Goal: Task Accomplishment & Management: Manage account settings

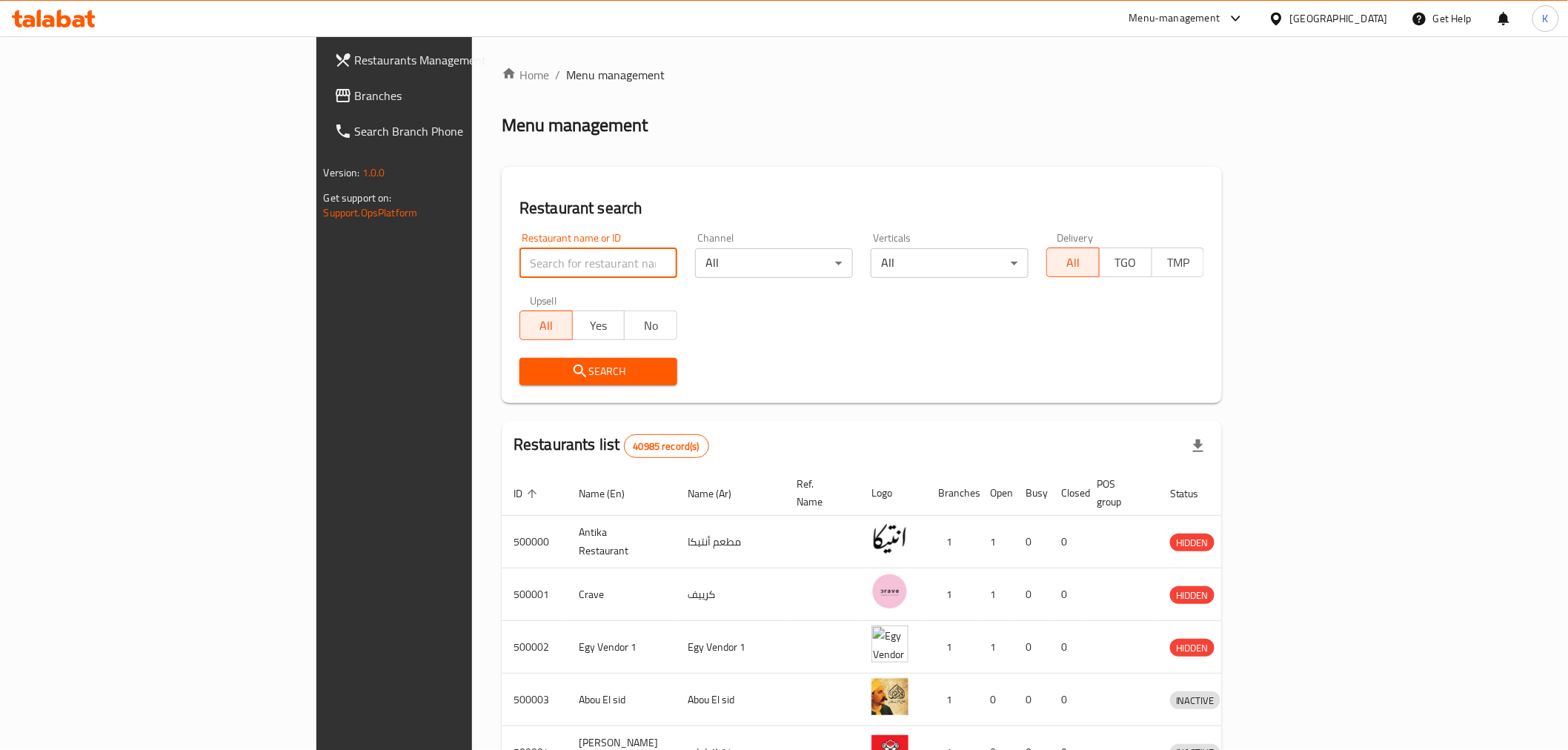
click at [520, 261] on input "search" at bounding box center [598, 262] width 158 height 29
paste input "Maiz Tacos"
type input "Maiz Tacos"
click at [531, 372] on span "Search" at bounding box center [598, 372] width 134 height 19
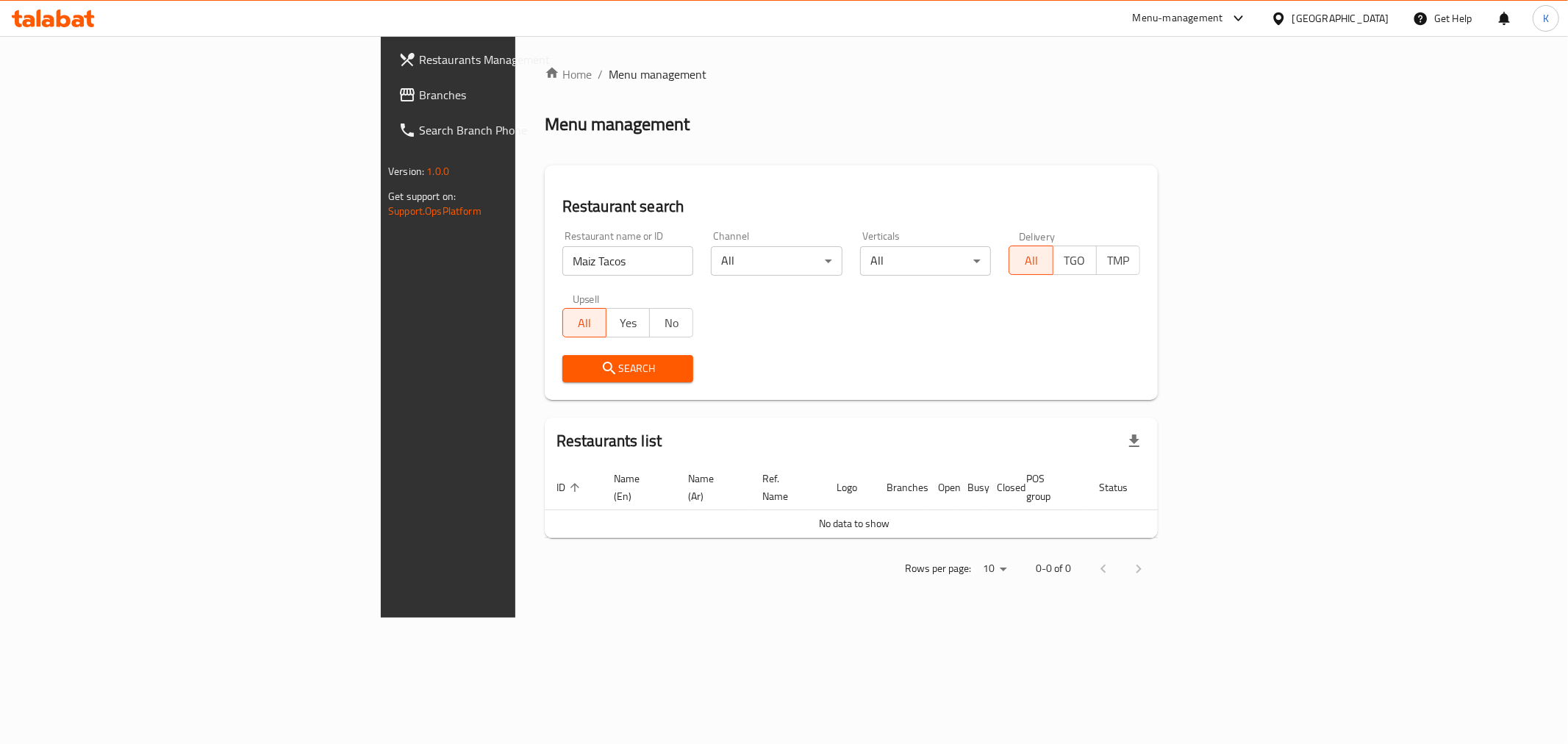
click at [562, 259] on input "Maiz Tacos" at bounding box center [628, 260] width 132 height 29
click at [1286, 15] on icon at bounding box center [1278, 19] width 15 height 15
click at [1184, 393] on div "[GEOGRAPHIC_DATA]" at bounding box center [1230, 385] width 97 height 16
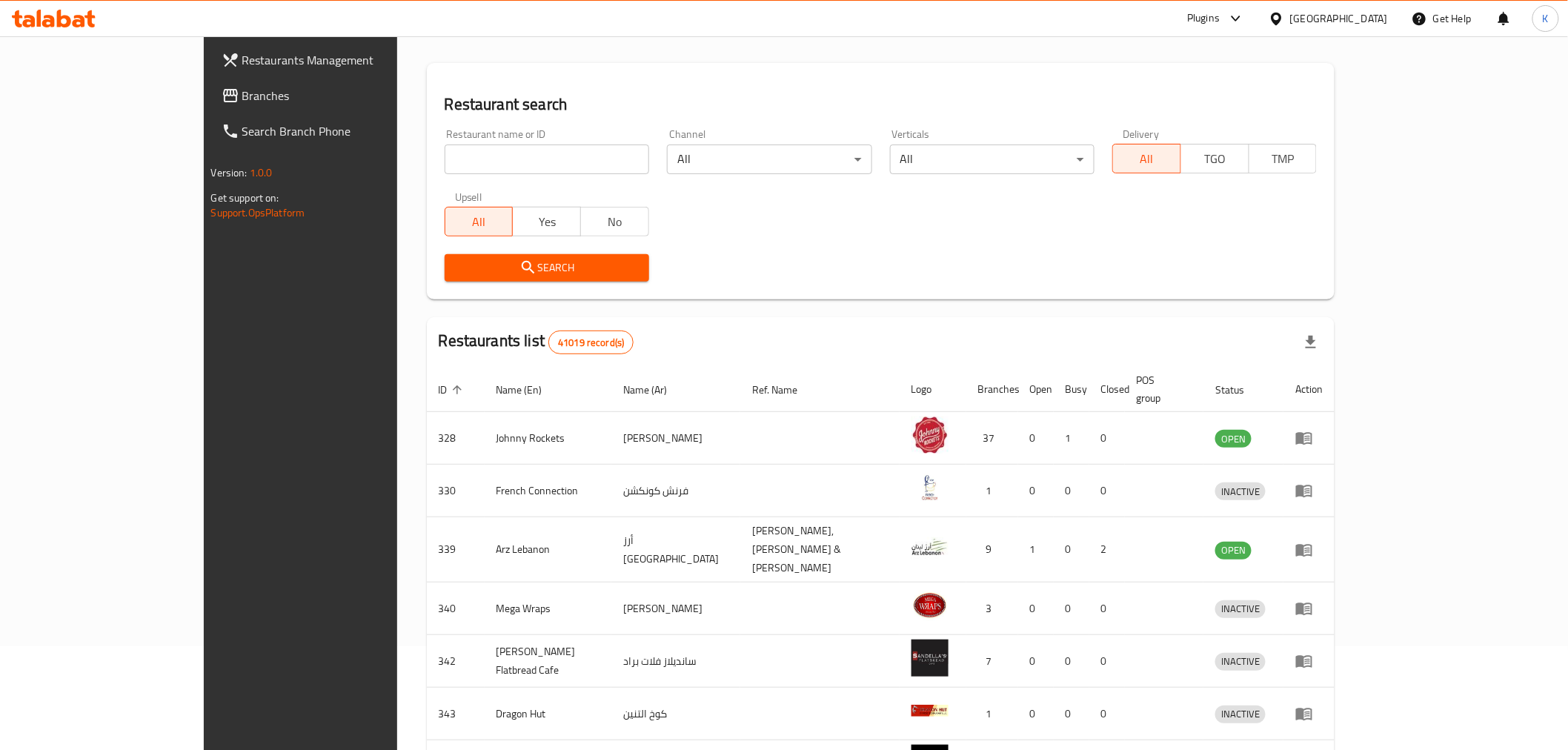
scroll to position [164, 0]
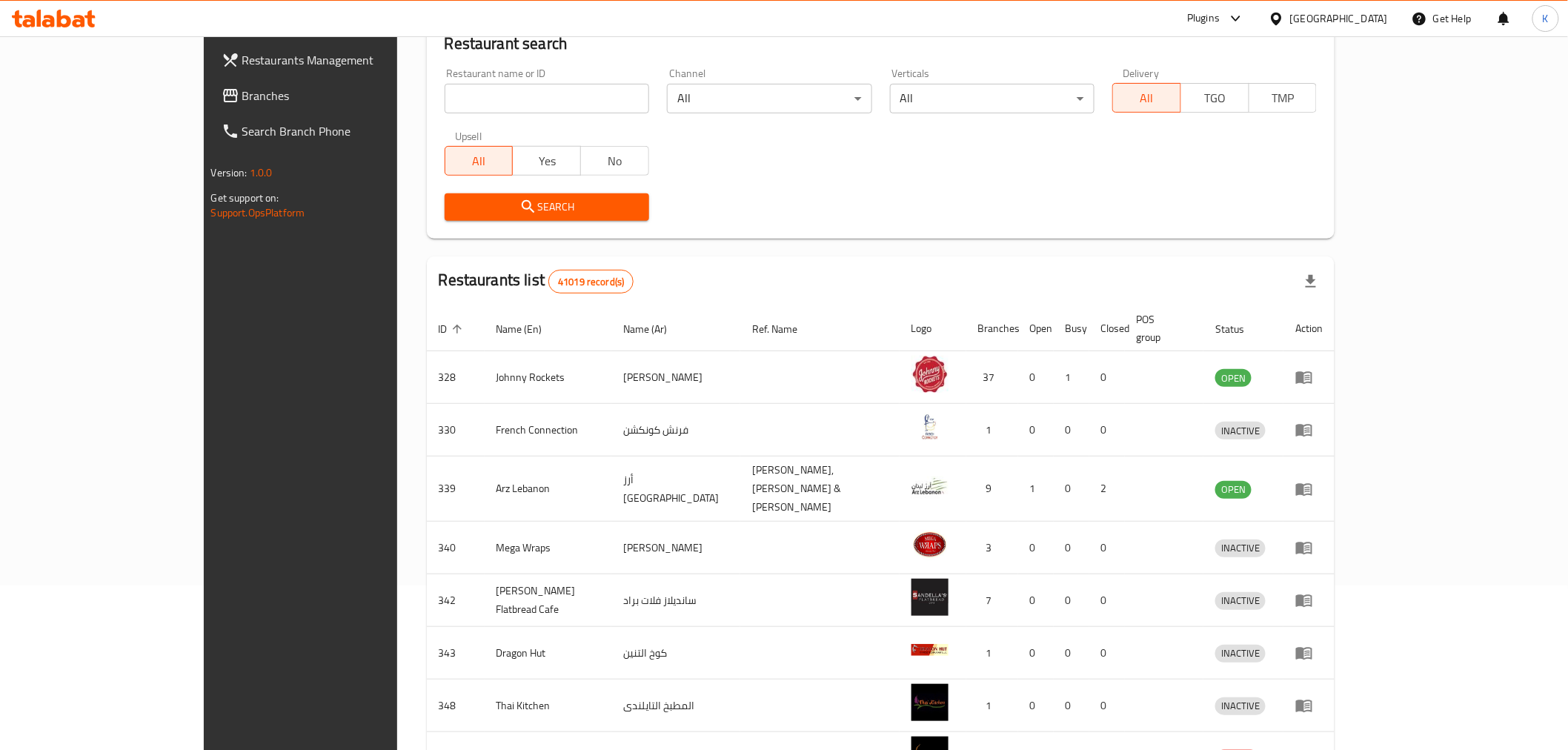
click at [444, 91] on input "search" at bounding box center [546, 98] width 205 height 29
type input "Maiz"
click button "Search" at bounding box center [546, 207] width 205 height 27
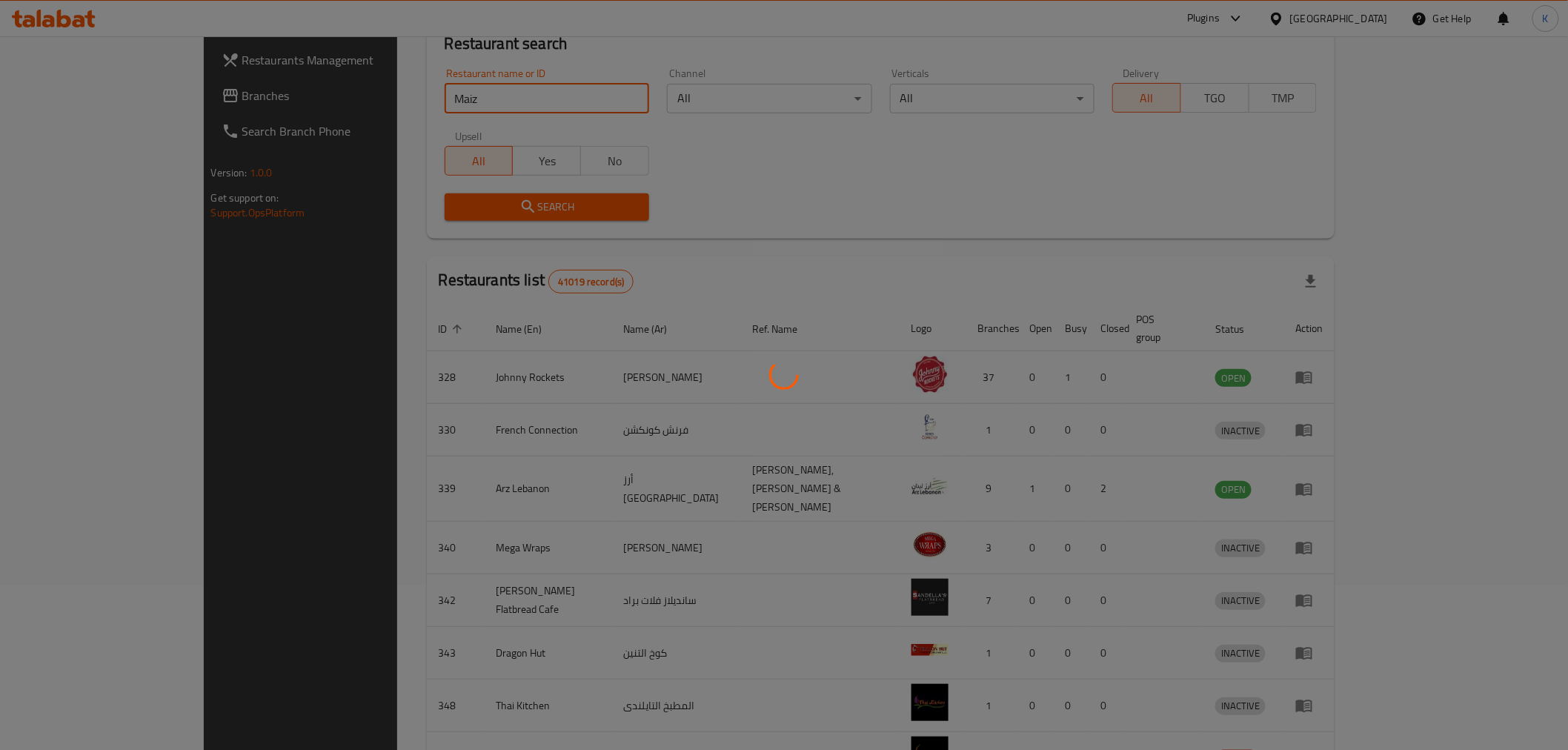
scroll to position [0, 0]
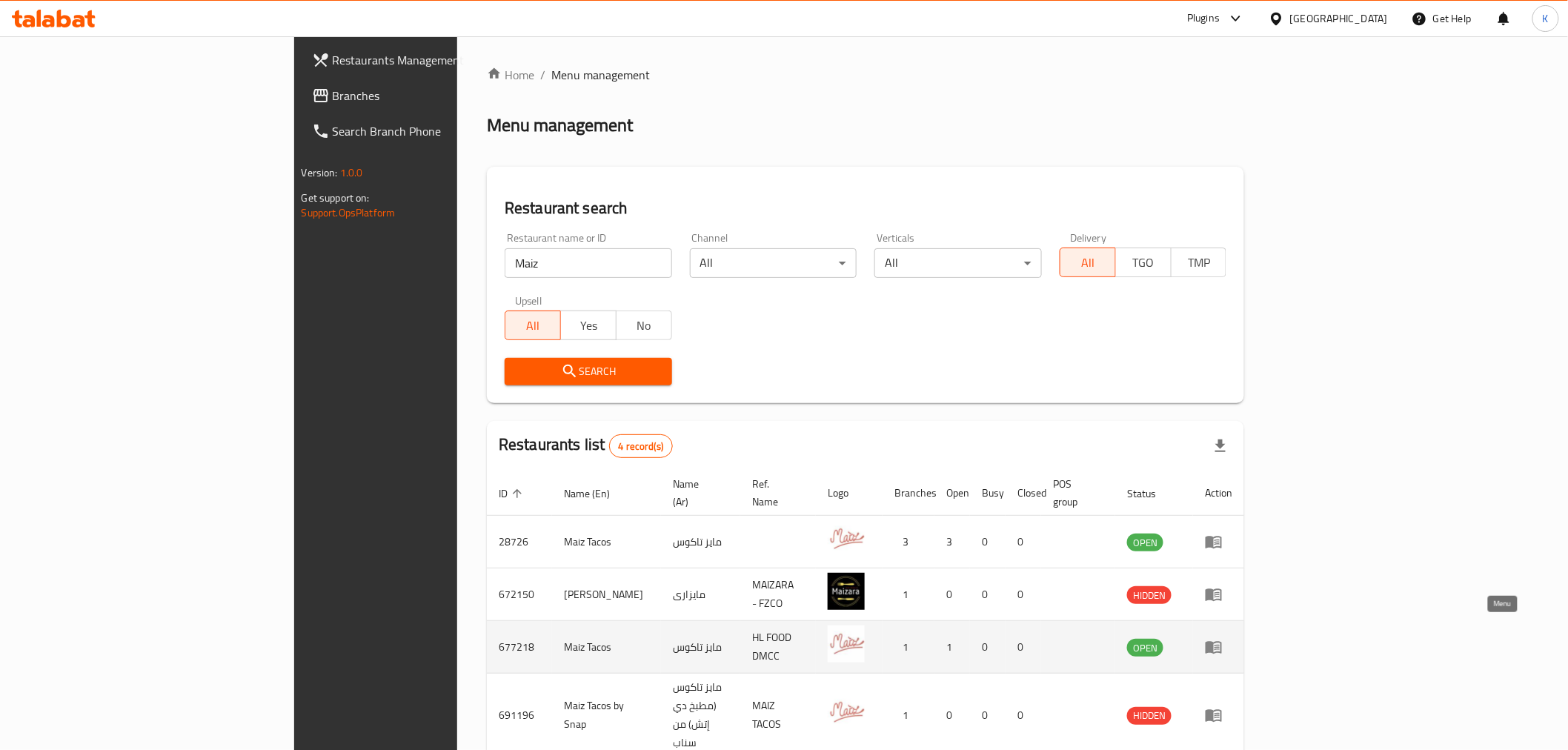
click at [1223, 638] on icon "enhanced table" at bounding box center [1213, 646] width 18 height 18
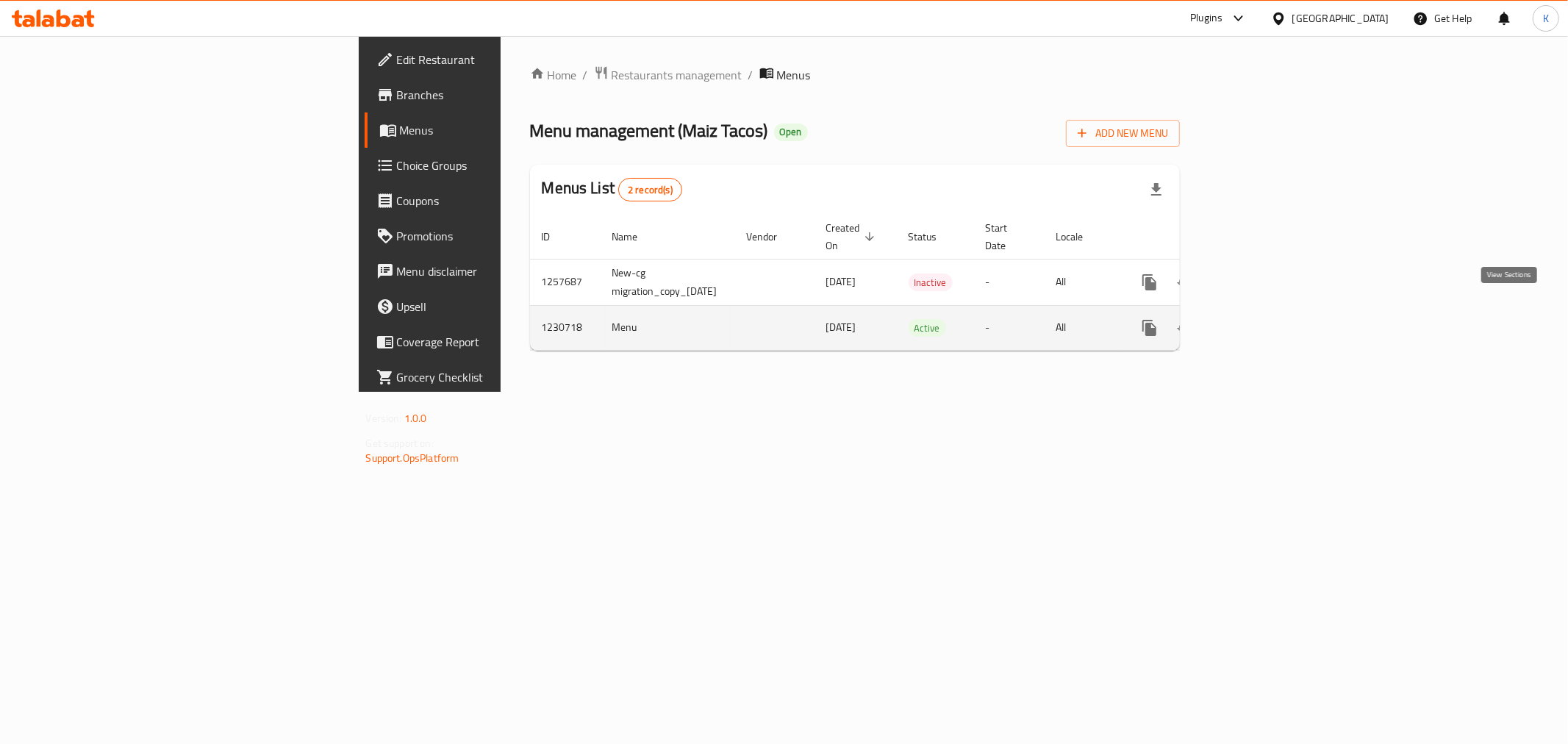
click at [1264, 319] on icon "enhanced table" at bounding box center [1255, 328] width 18 height 18
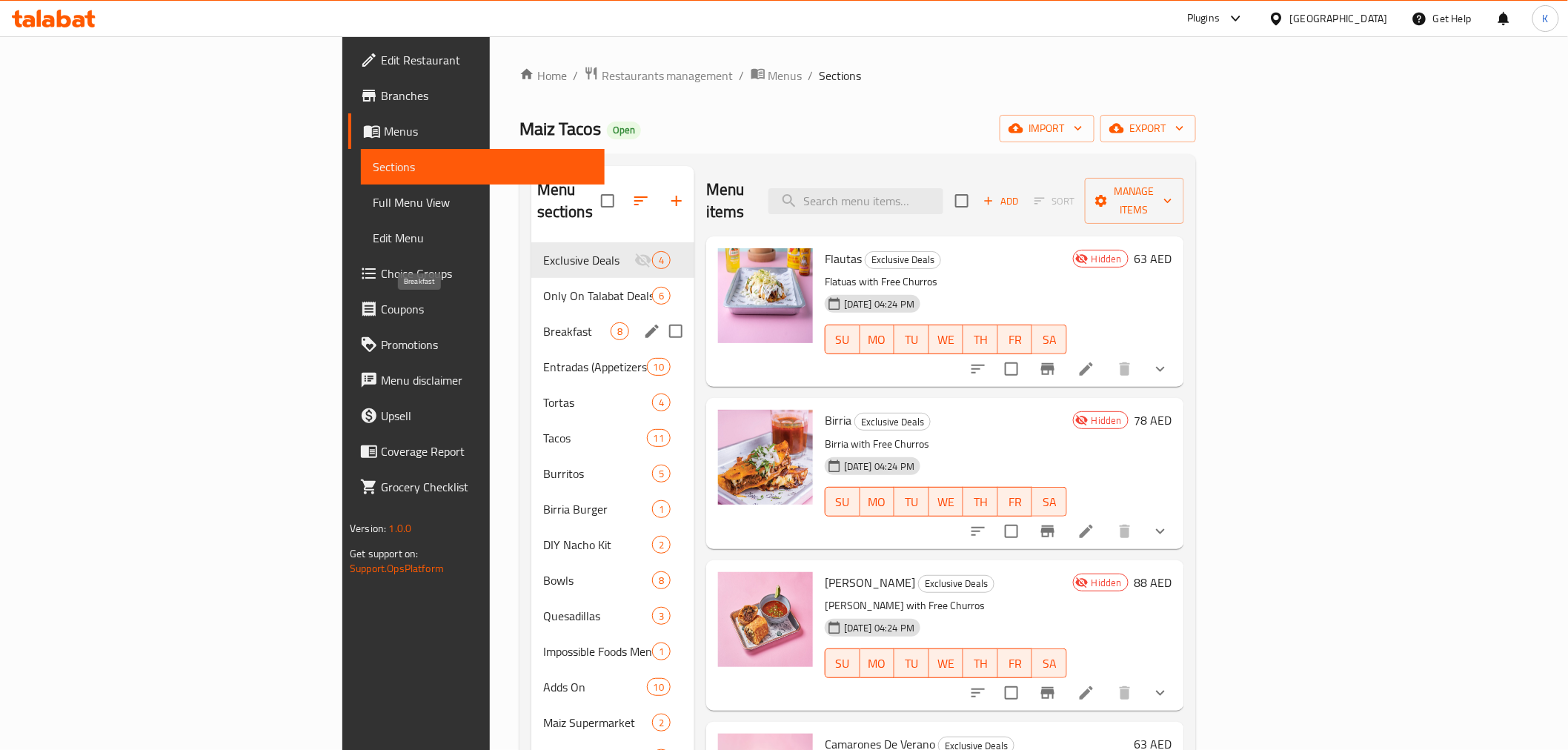
click at [543, 323] on span "Breakfast" at bounding box center [576, 331] width 67 height 18
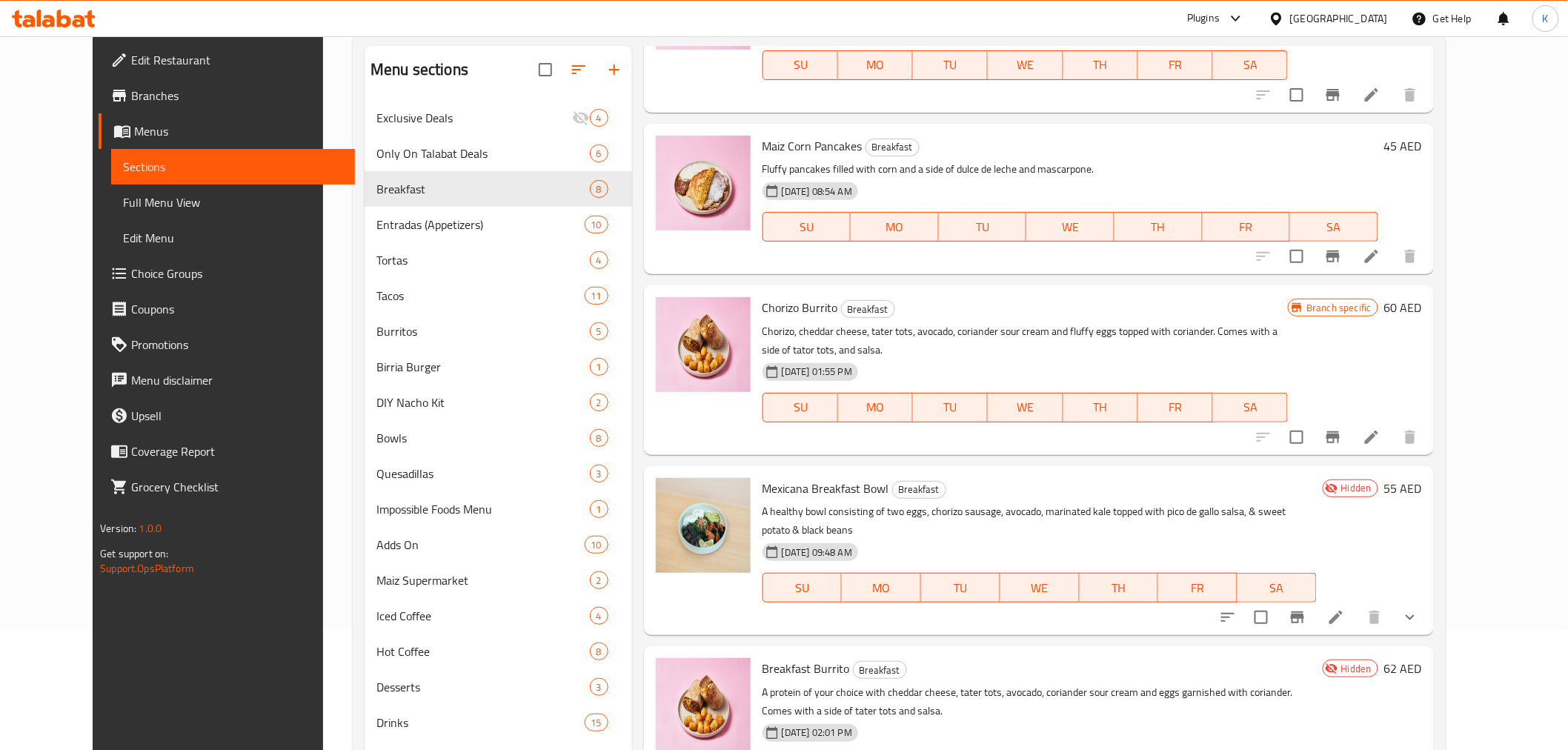
scroll to position [208, 0]
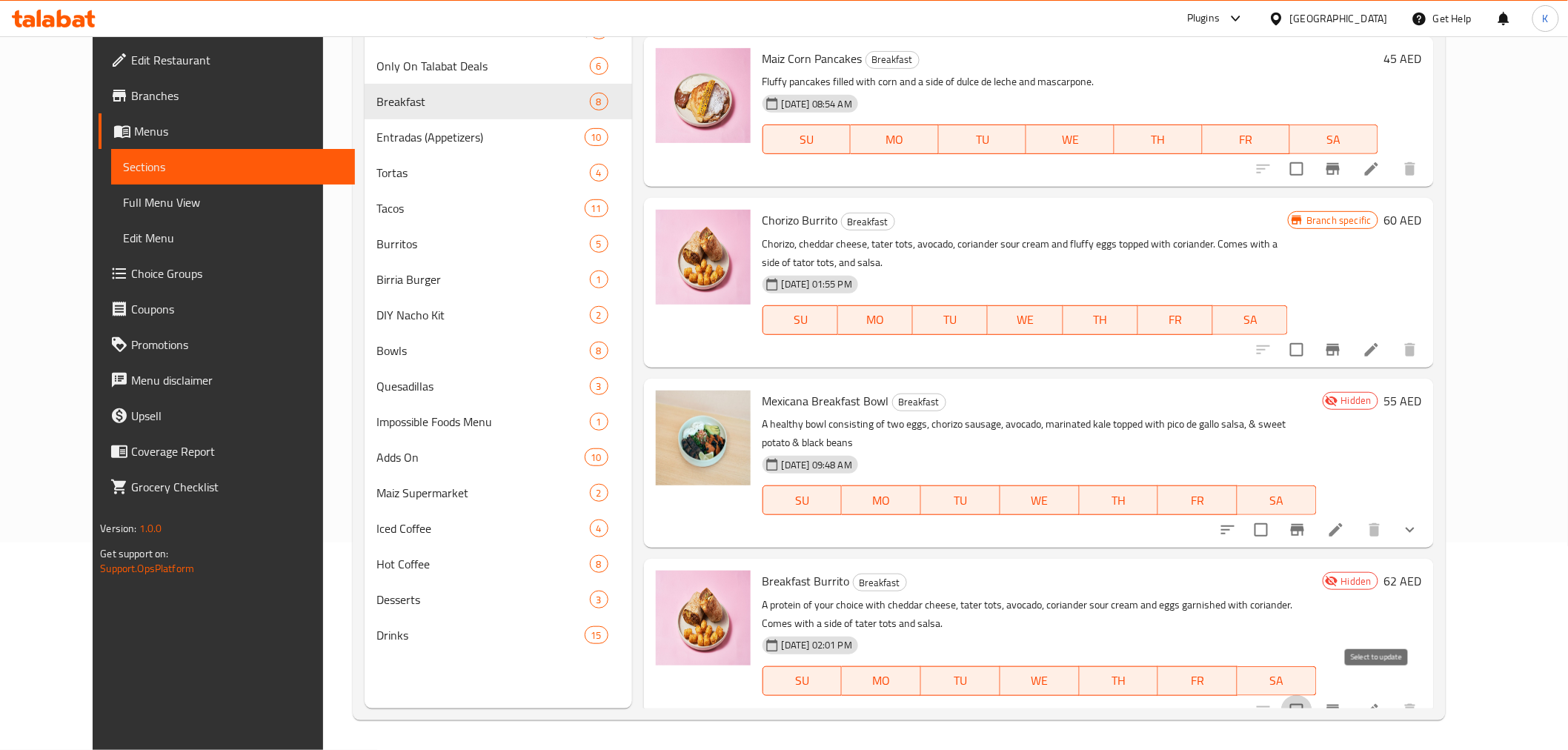
drag, startPoint x: 1374, startPoint y: 694, endPoint x: 1362, endPoint y: 648, distance: 47.5
click at [1312, 695] on input "checkbox" at bounding box center [1296, 710] width 31 height 31
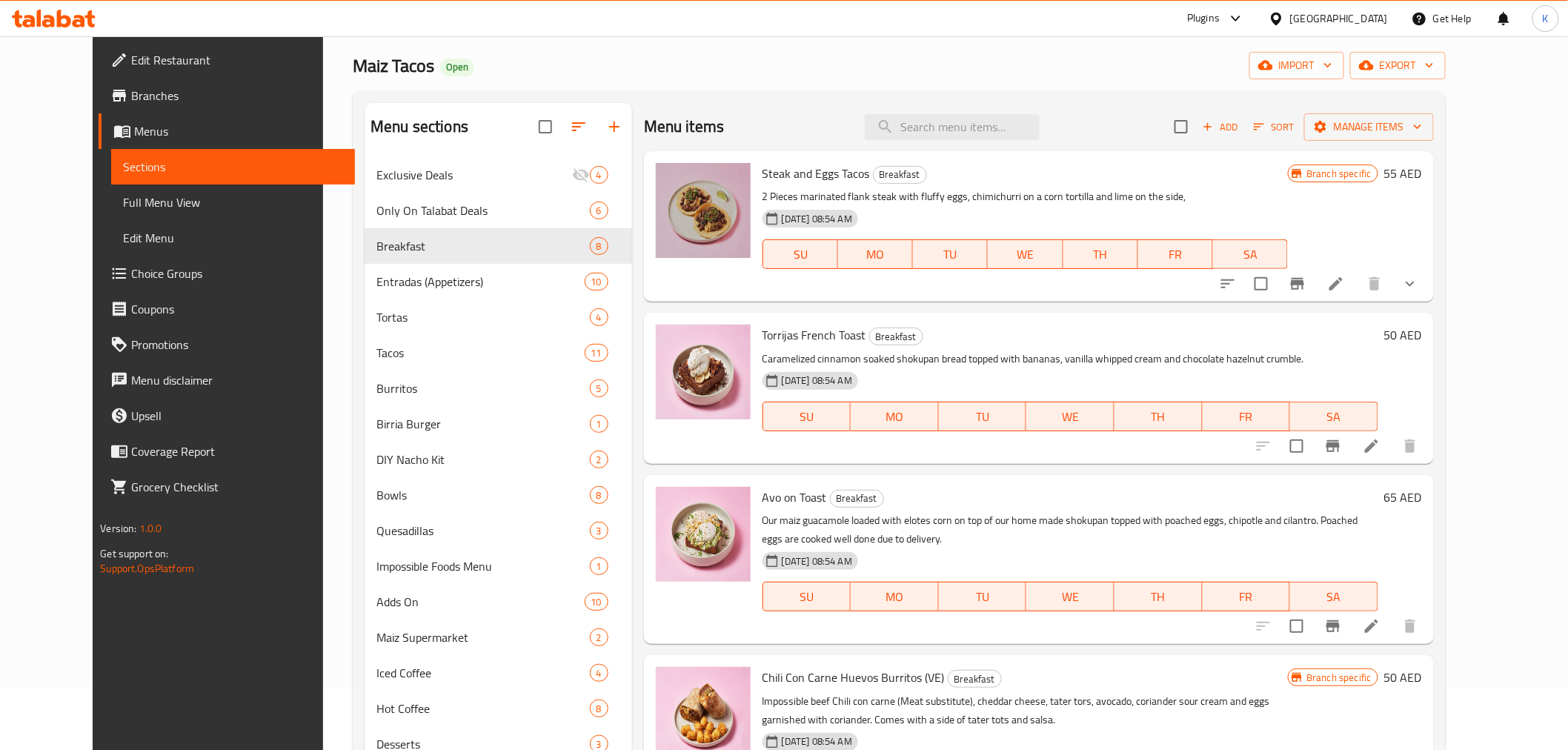
scroll to position [0, 0]
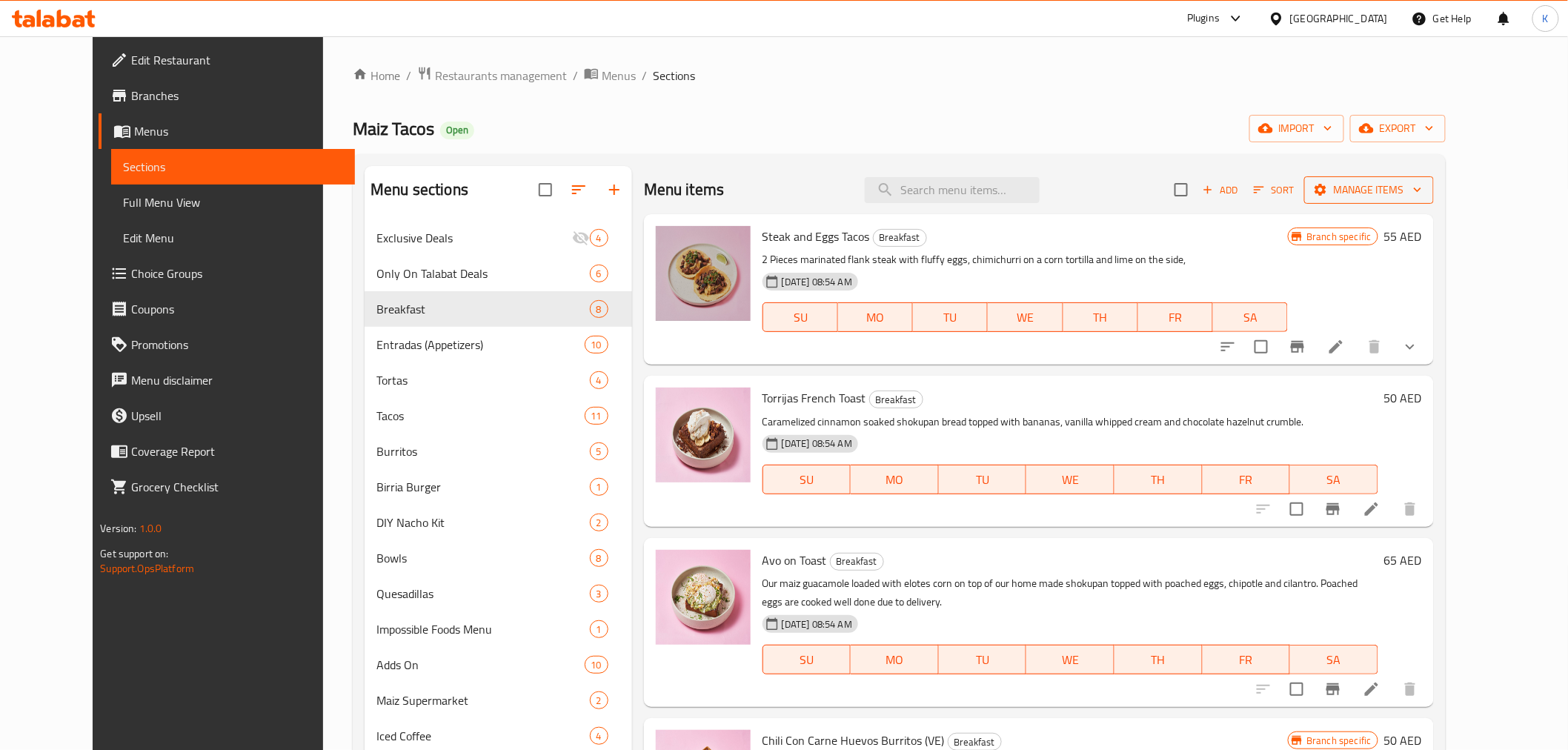
click at [1423, 193] on span "Manage items" at bounding box center [1369, 191] width 106 height 19
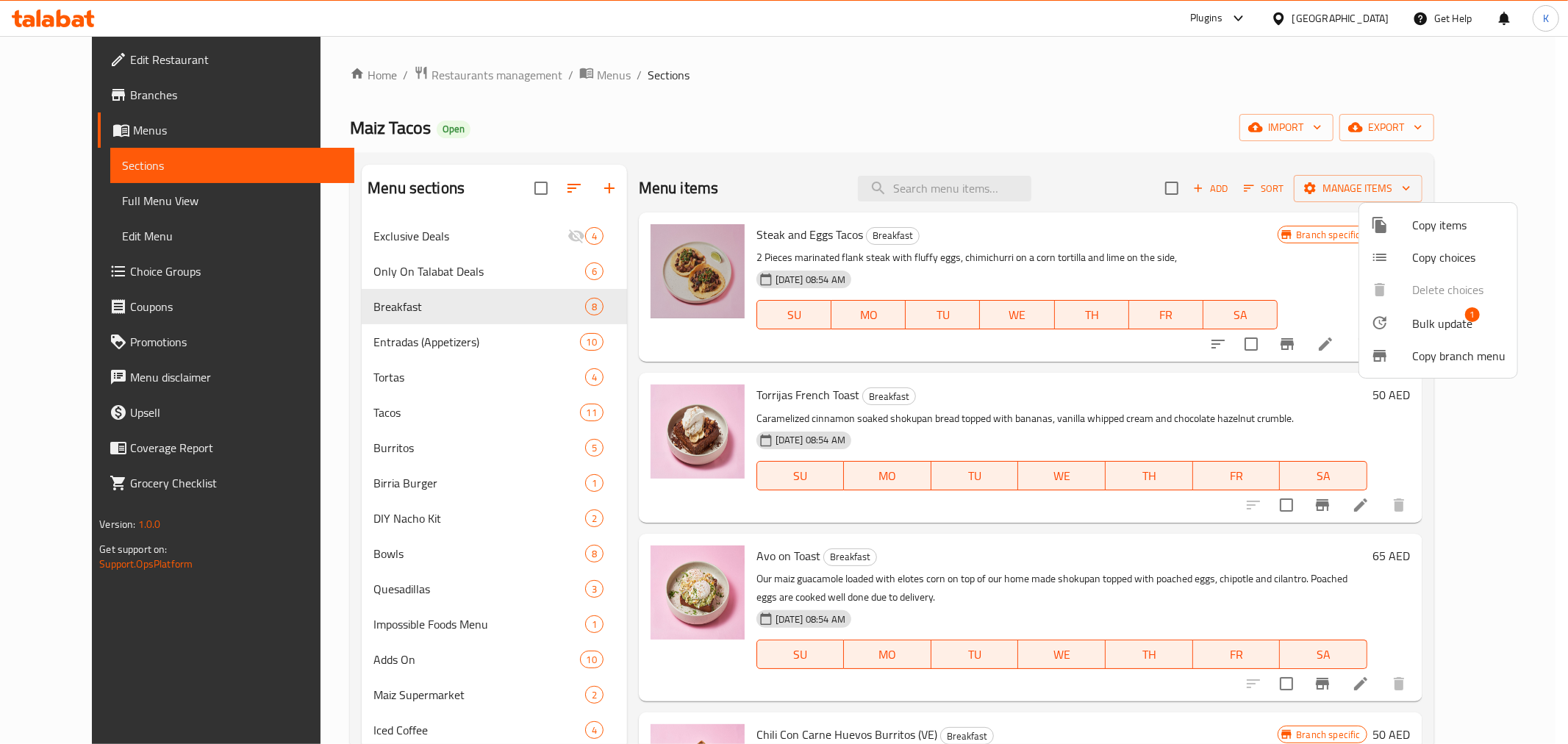
click at [1400, 319] on div at bounding box center [1391, 322] width 41 height 18
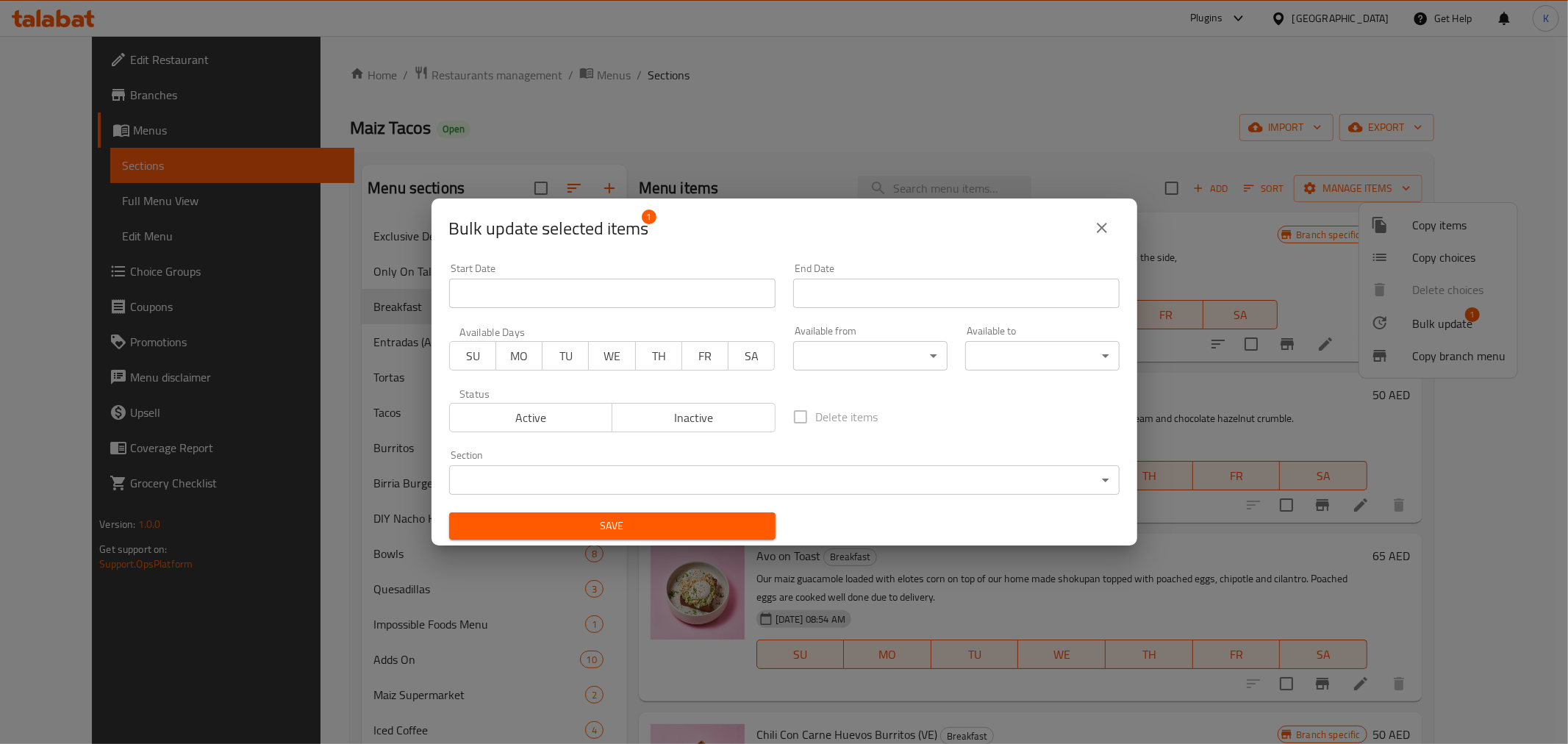
click at [527, 425] on span "Active" at bounding box center [531, 417] width 152 height 22
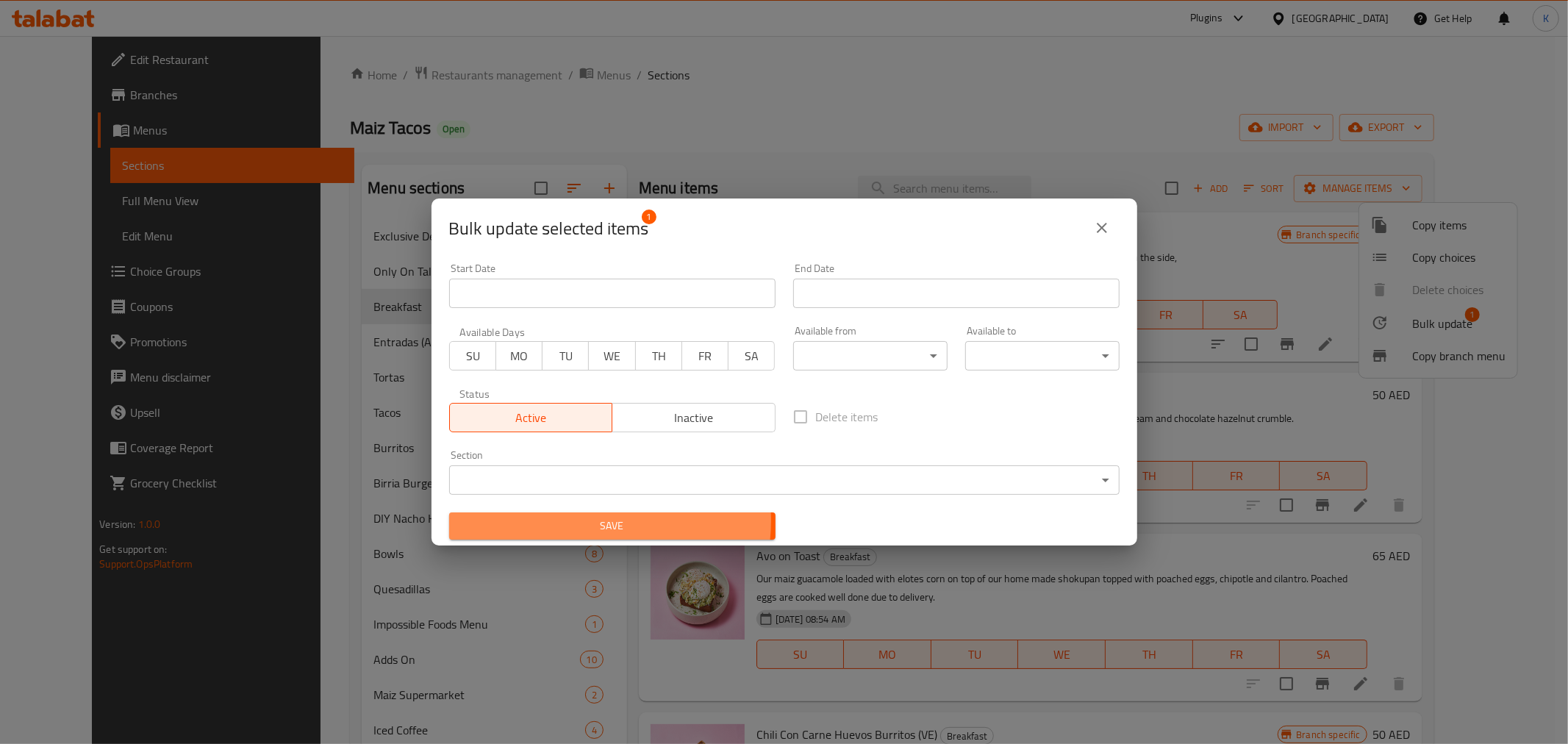
click at [570, 520] on span "Save" at bounding box center [613, 526] width 303 height 19
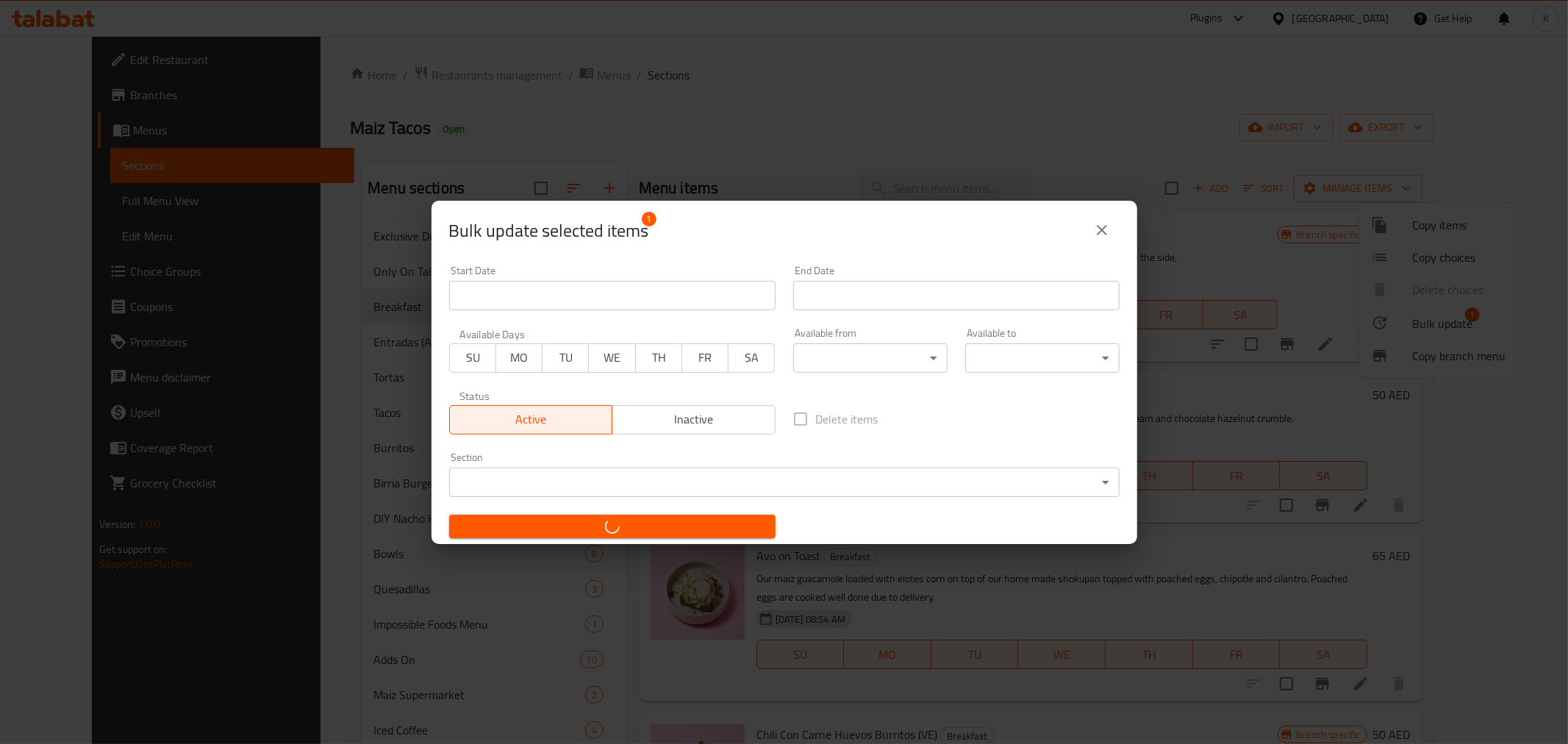
checkbox input "false"
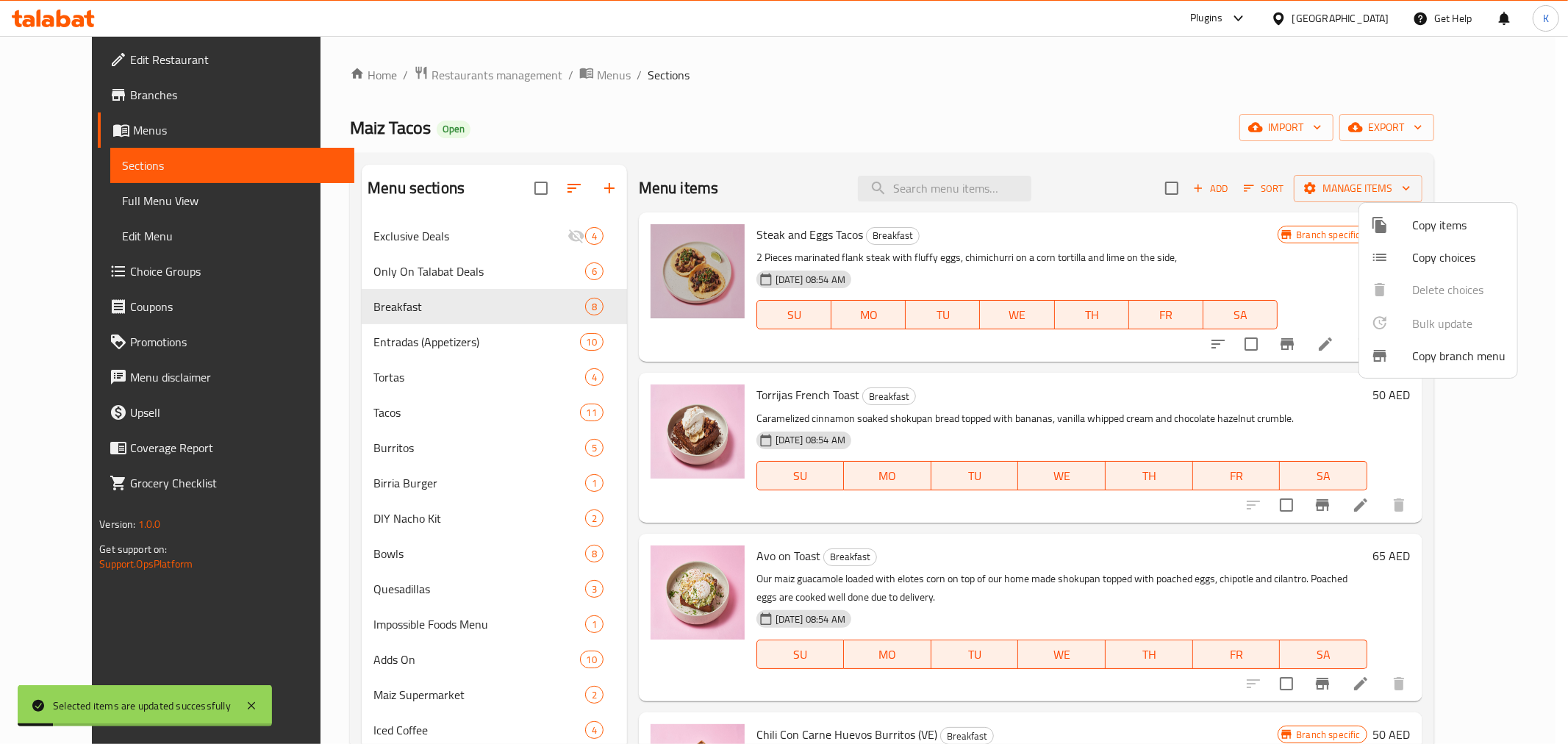
click at [893, 118] on div at bounding box center [784, 372] width 1568 height 744
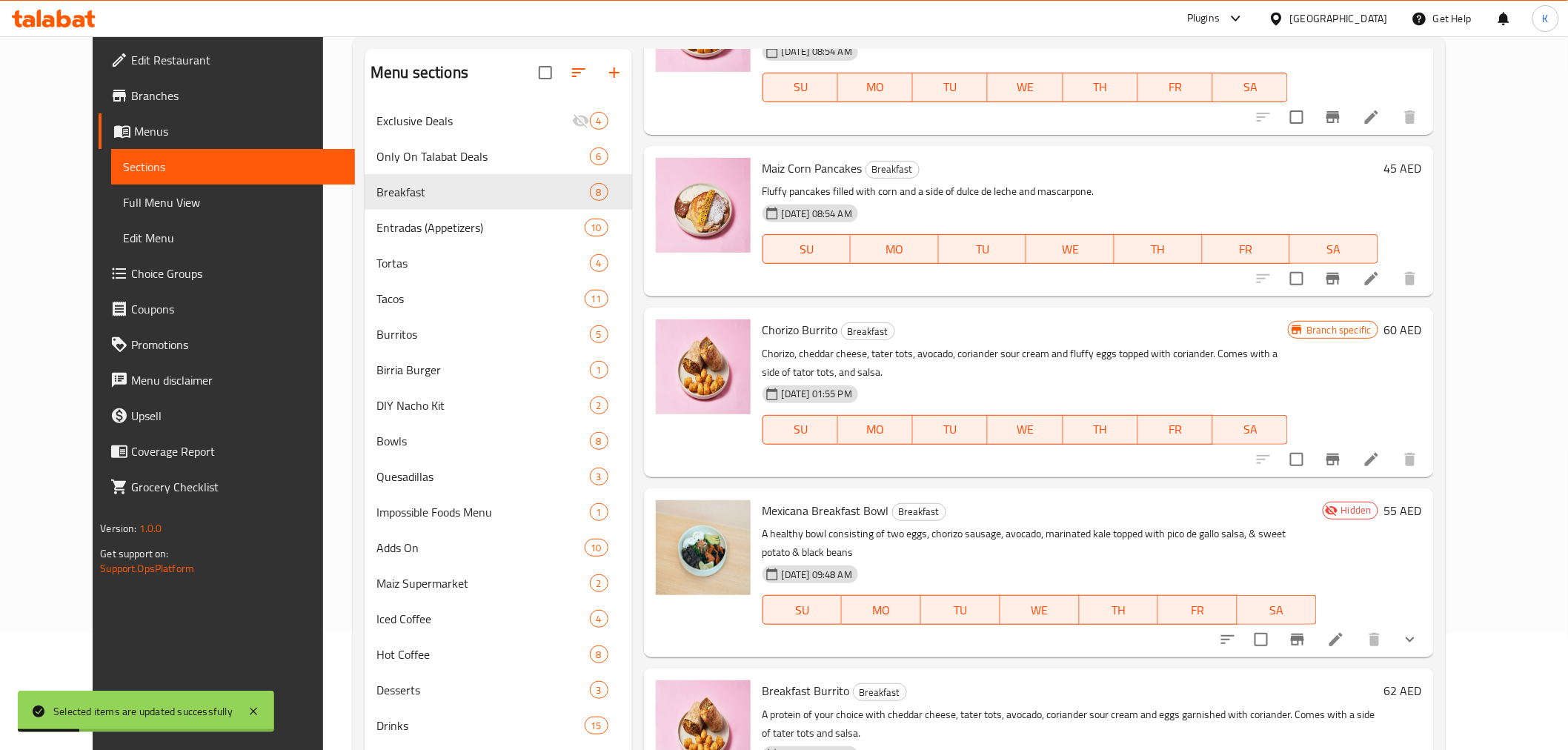
scroll to position [208, 0]
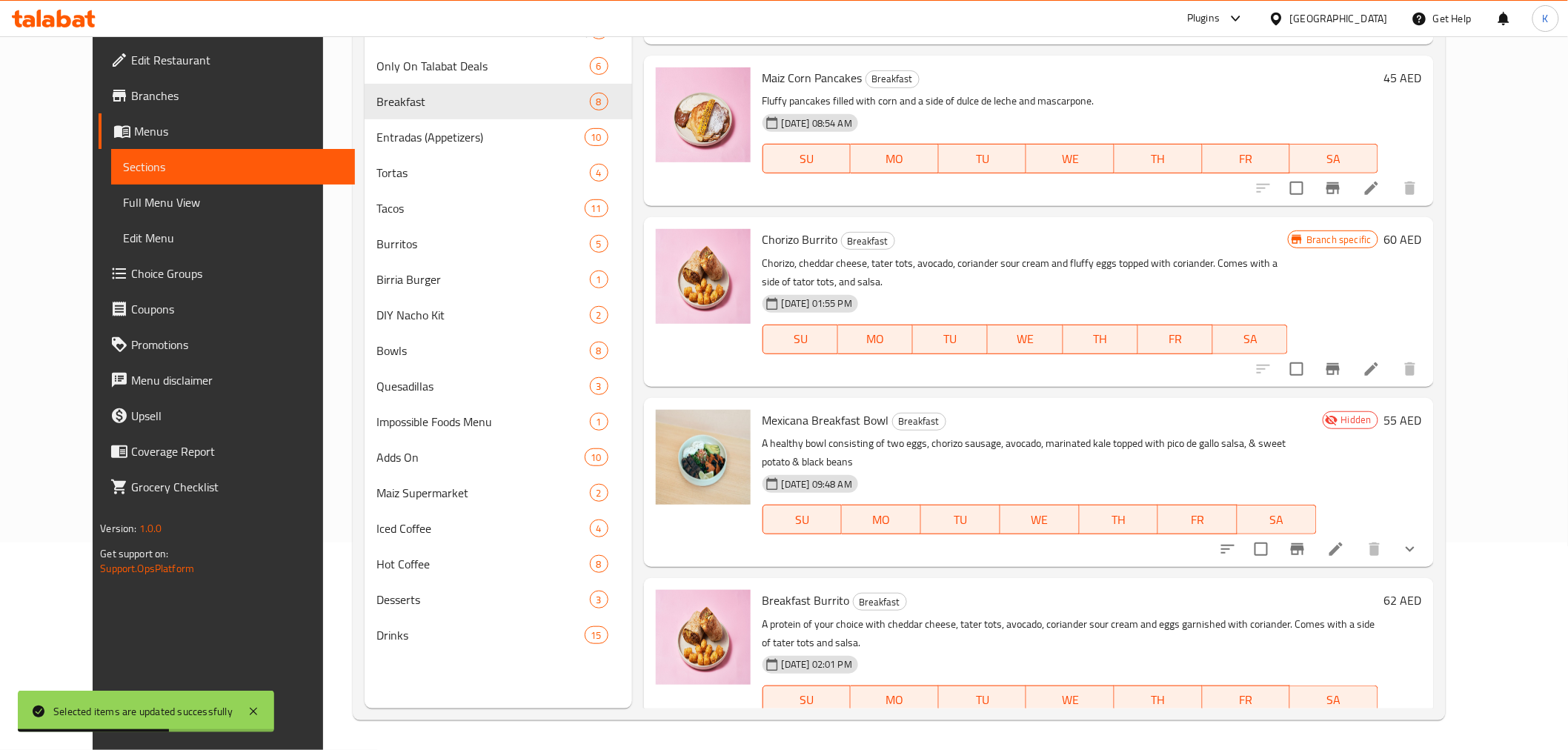
click at [1393, 717] on li at bounding box center [1372, 730] width 42 height 26
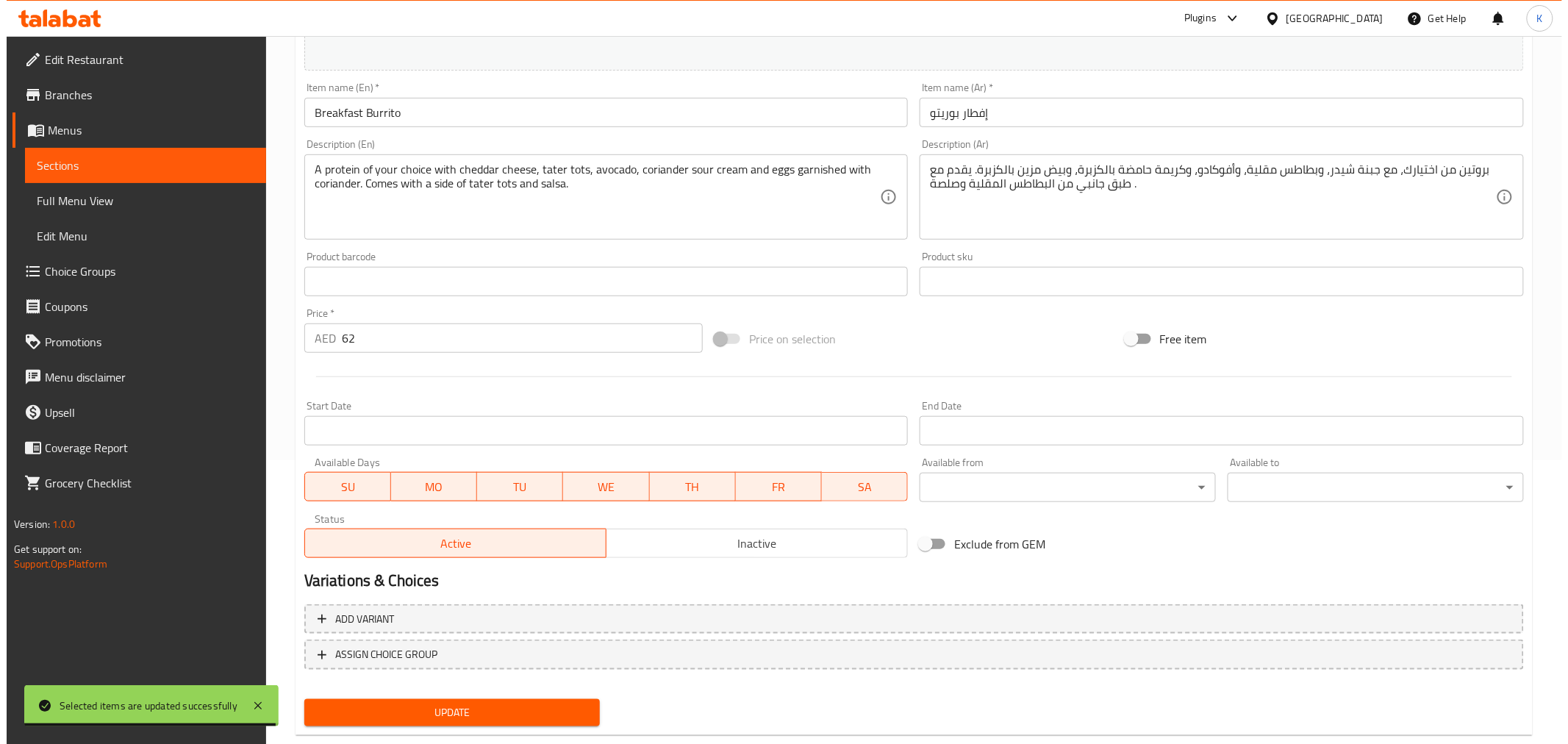
scroll to position [314, 0]
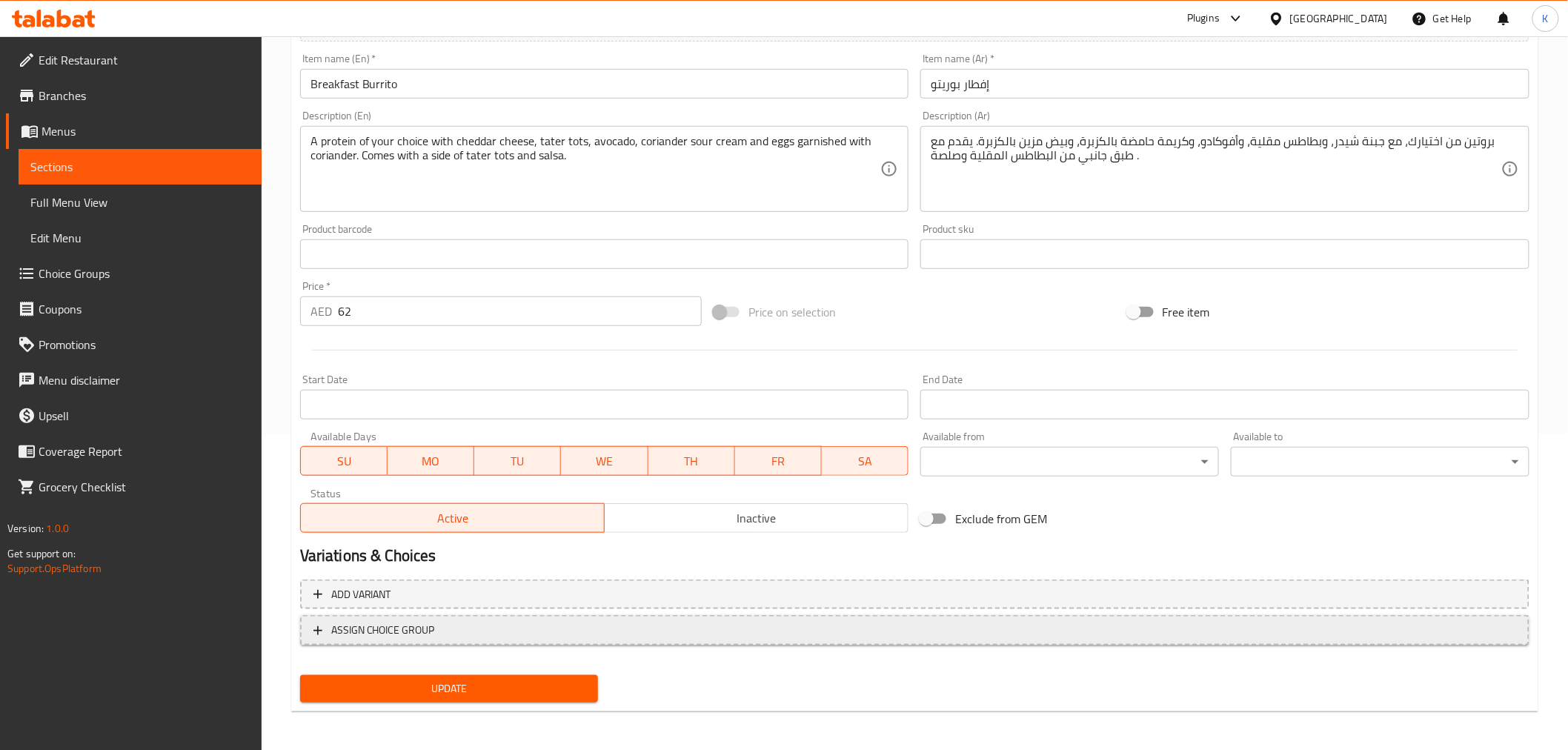
click at [483, 621] on span "ASSIGN CHOICE GROUP" at bounding box center [914, 630] width 1203 height 19
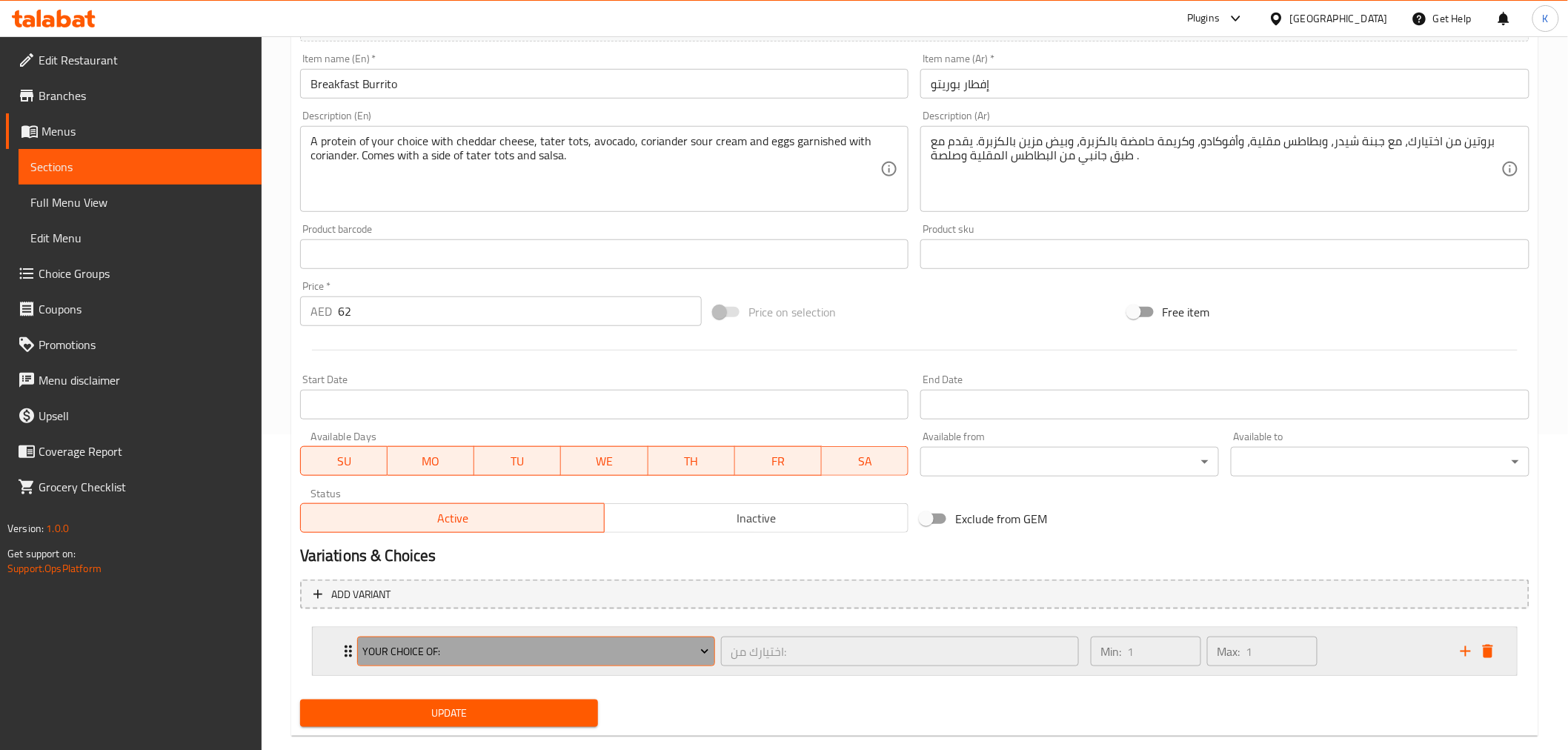
click at [472, 654] on span "Your choice of:" at bounding box center [536, 652] width 347 height 19
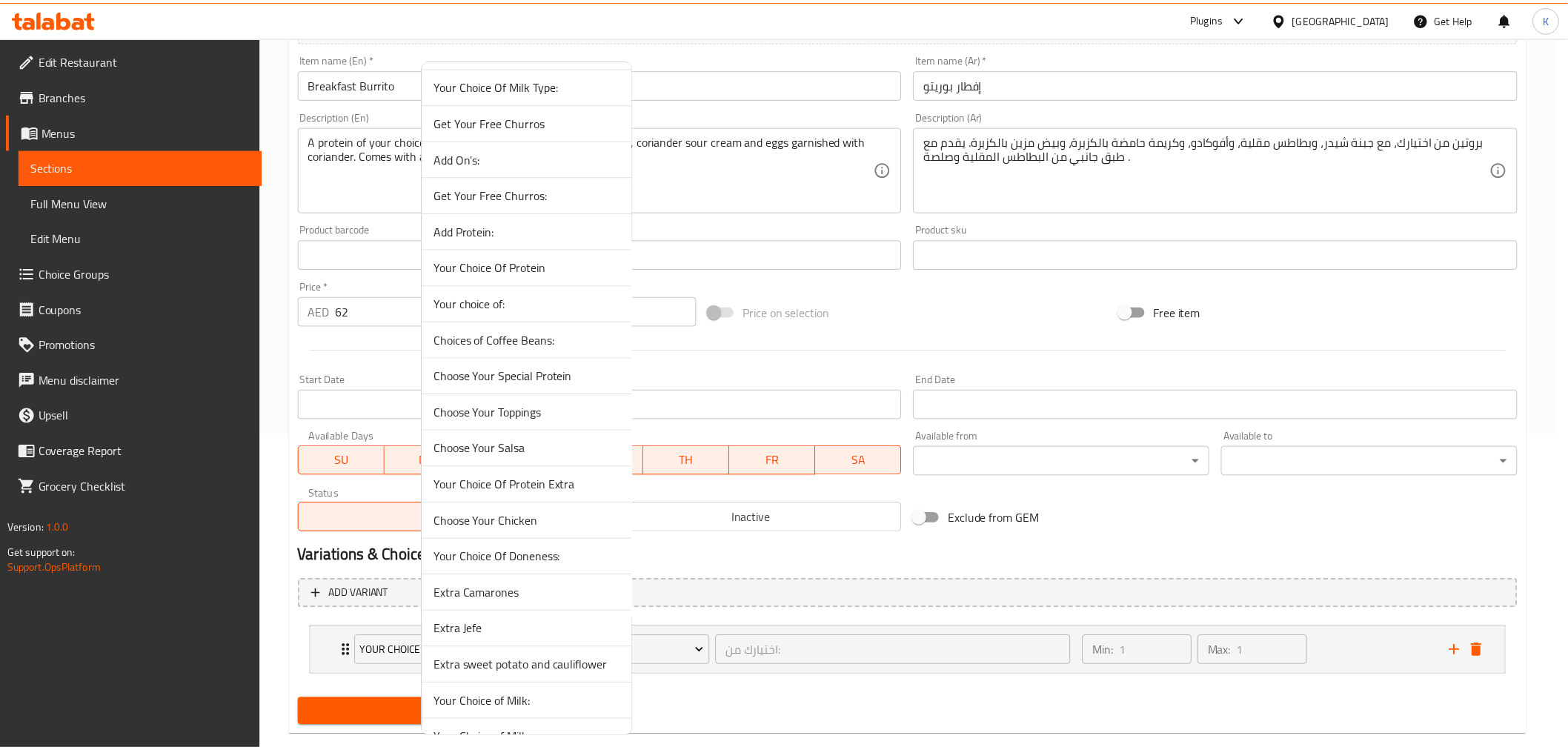
scroll to position [478, 0]
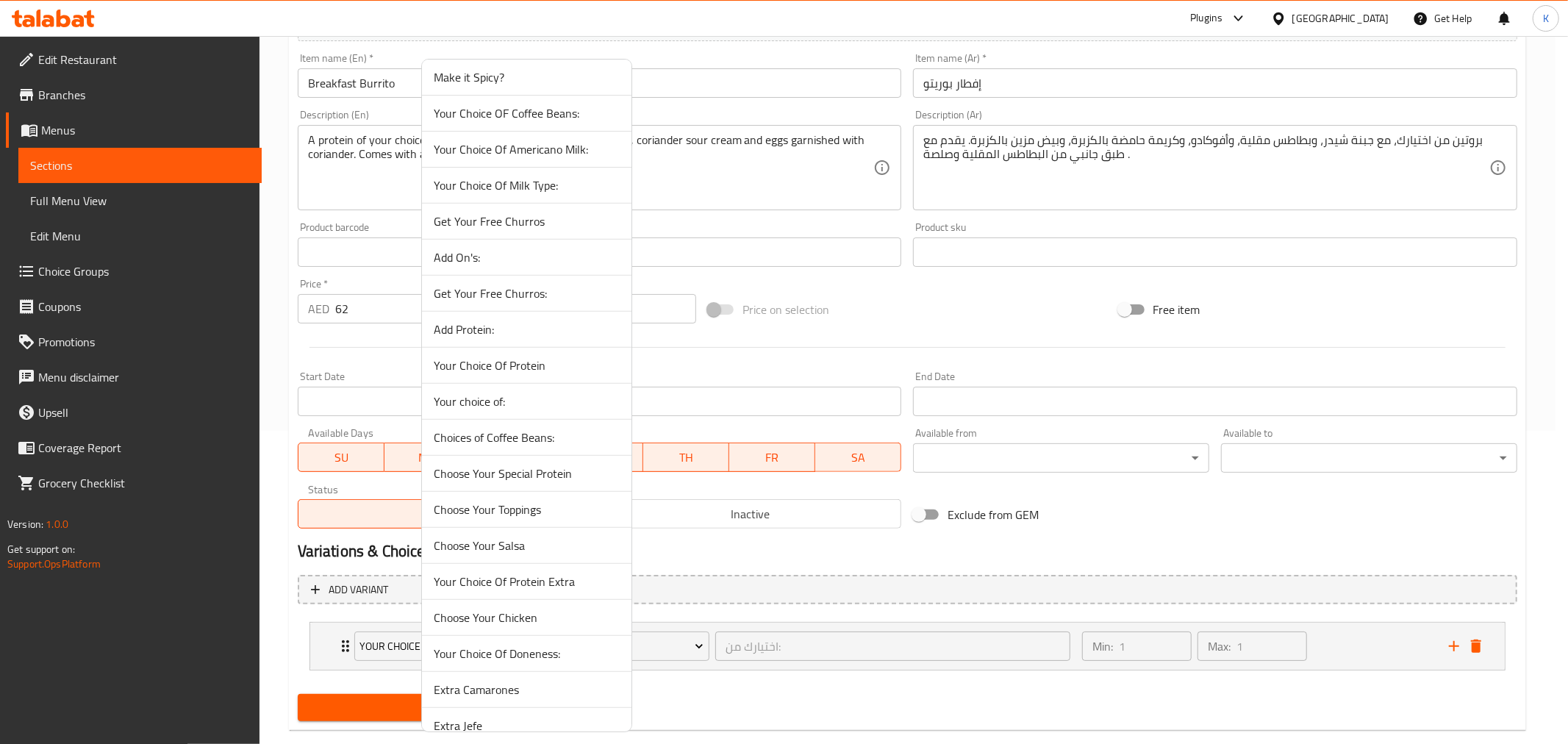
click at [508, 372] on span "Your Choice Of Protein" at bounding box center [527, 365] width 186 height 18
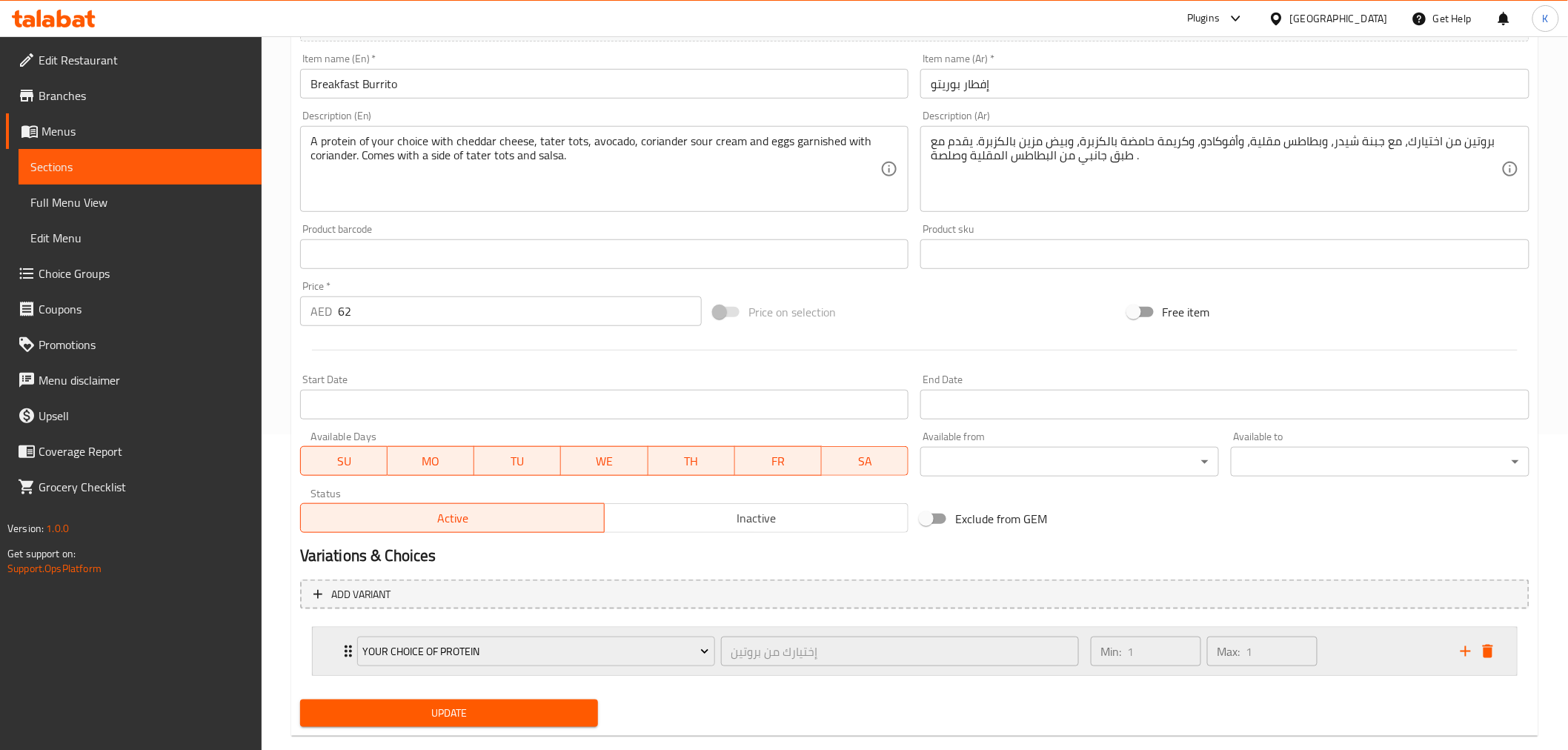
click at [1362, 648] on div "Min: 1 ​ Max: 1 ​" at bounding box center [1267, 651] width 370 height 47
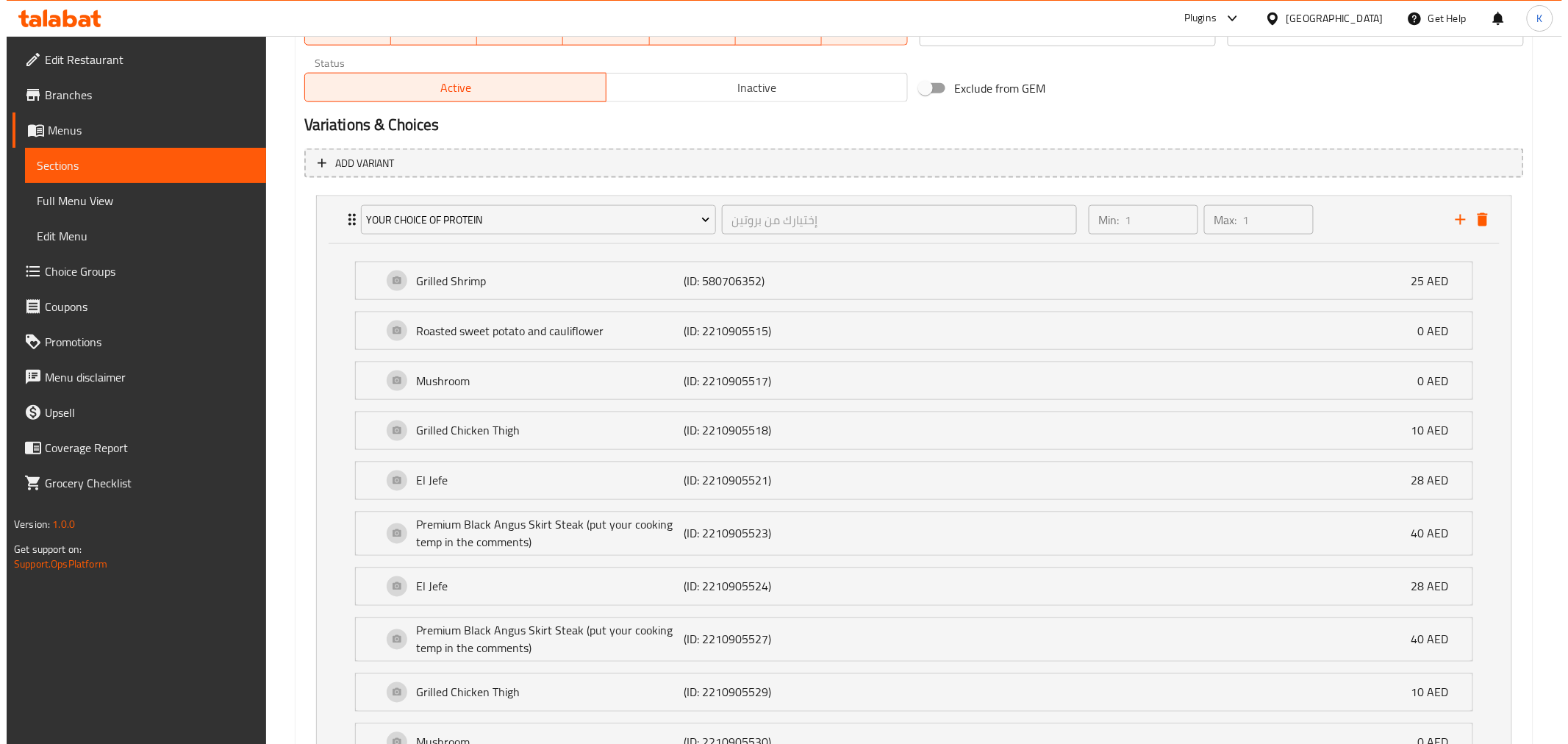
scroll to position [640, 0]
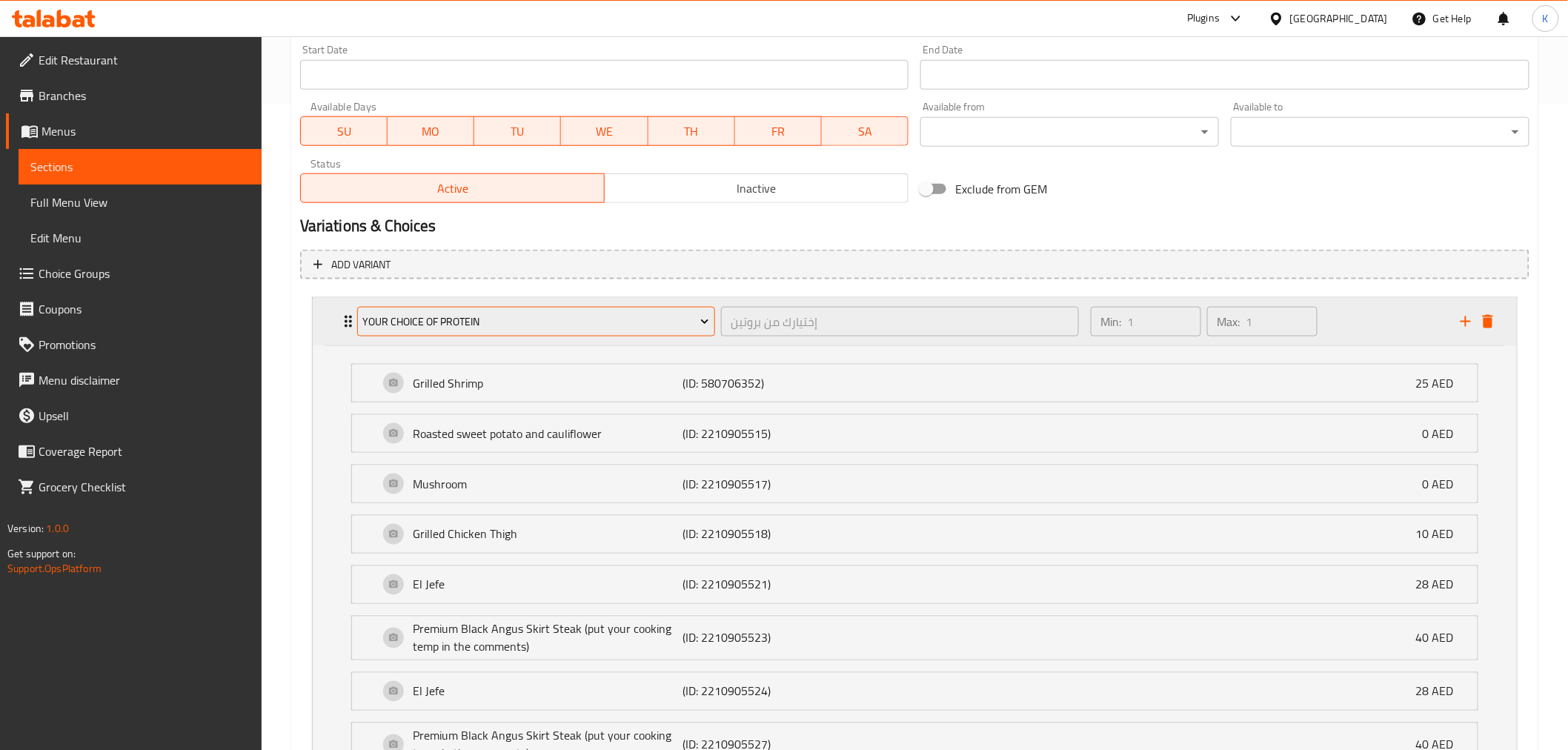
click at [531, 315] on span "Your Choice Of Protein" at bounding box center [536, 323] width 347 height 19
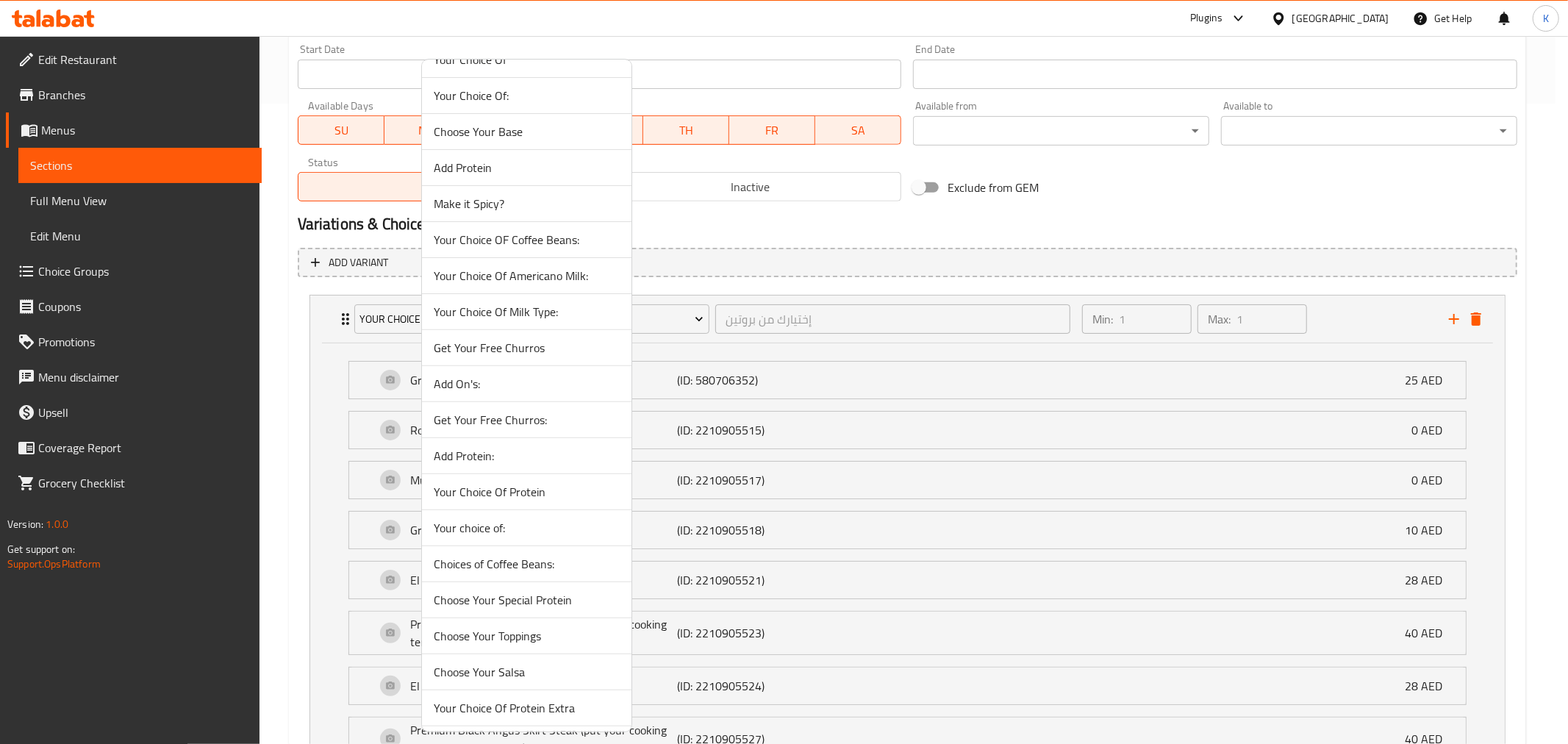
scroll to position [356, 0]
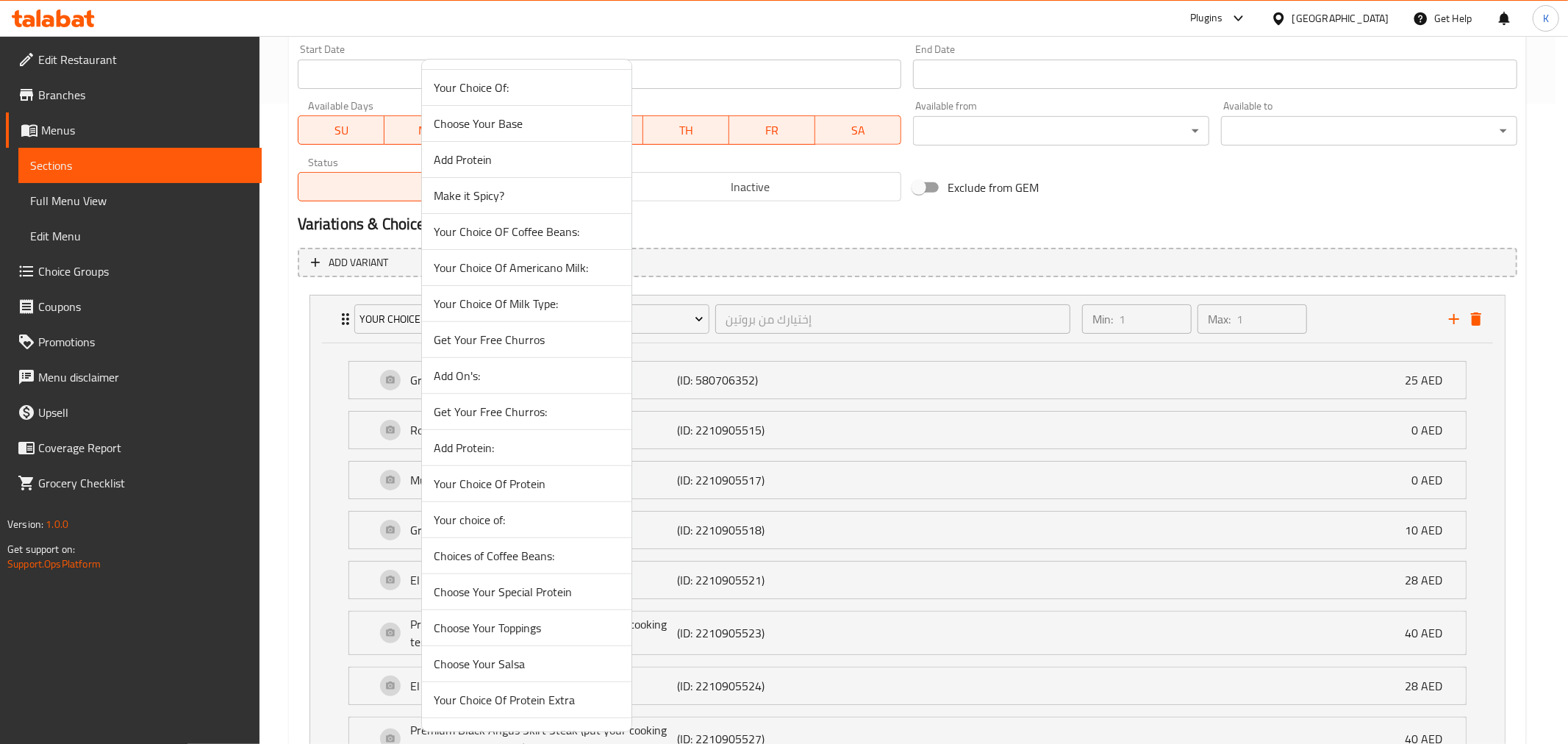
click at [508, 491] on span "Your Choice Of Protein" at bounding box center [527, 484] width 186 height 18
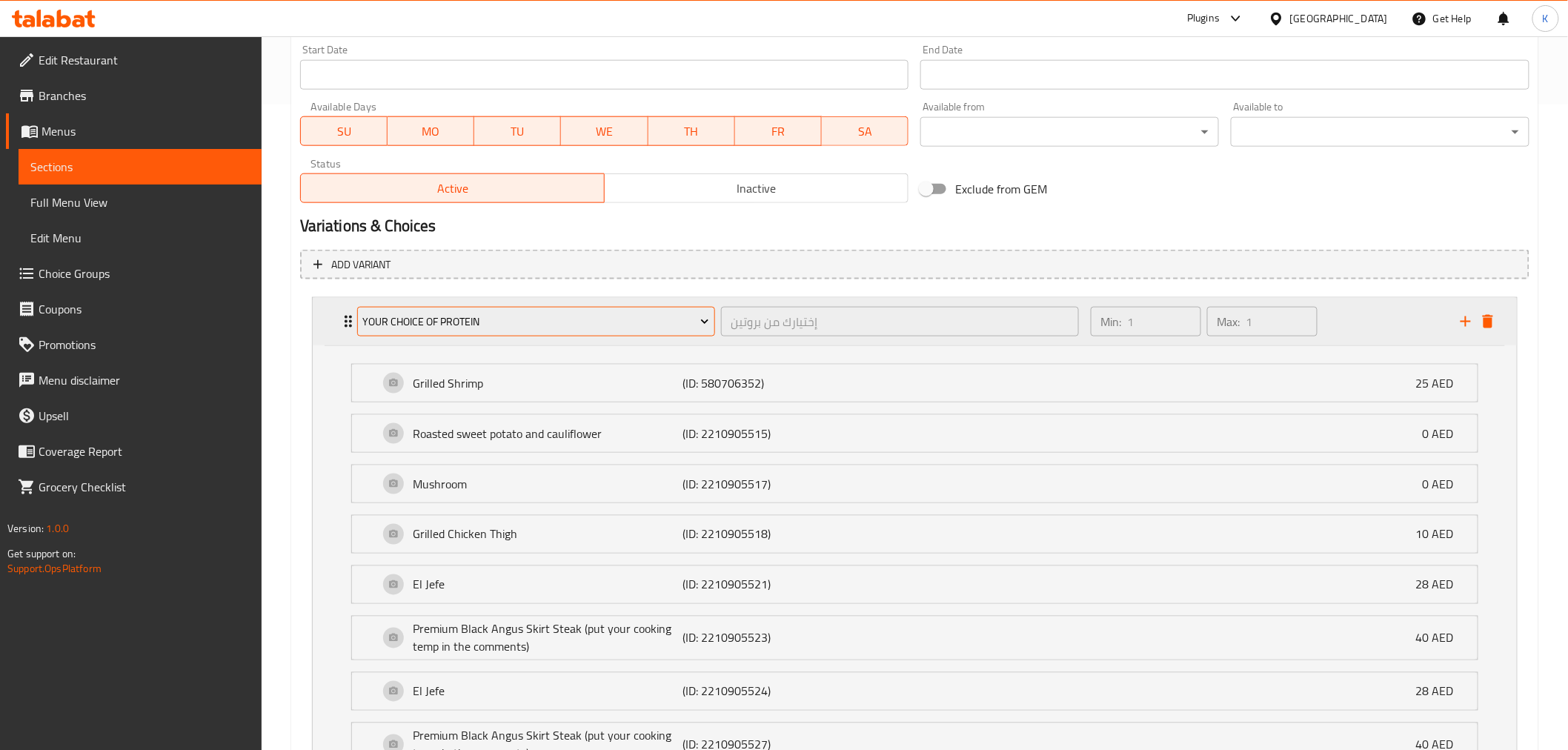
click at [615, 314] on span "Your Choice Of Protein" at bounding box center [536, 323] width 347 height 19
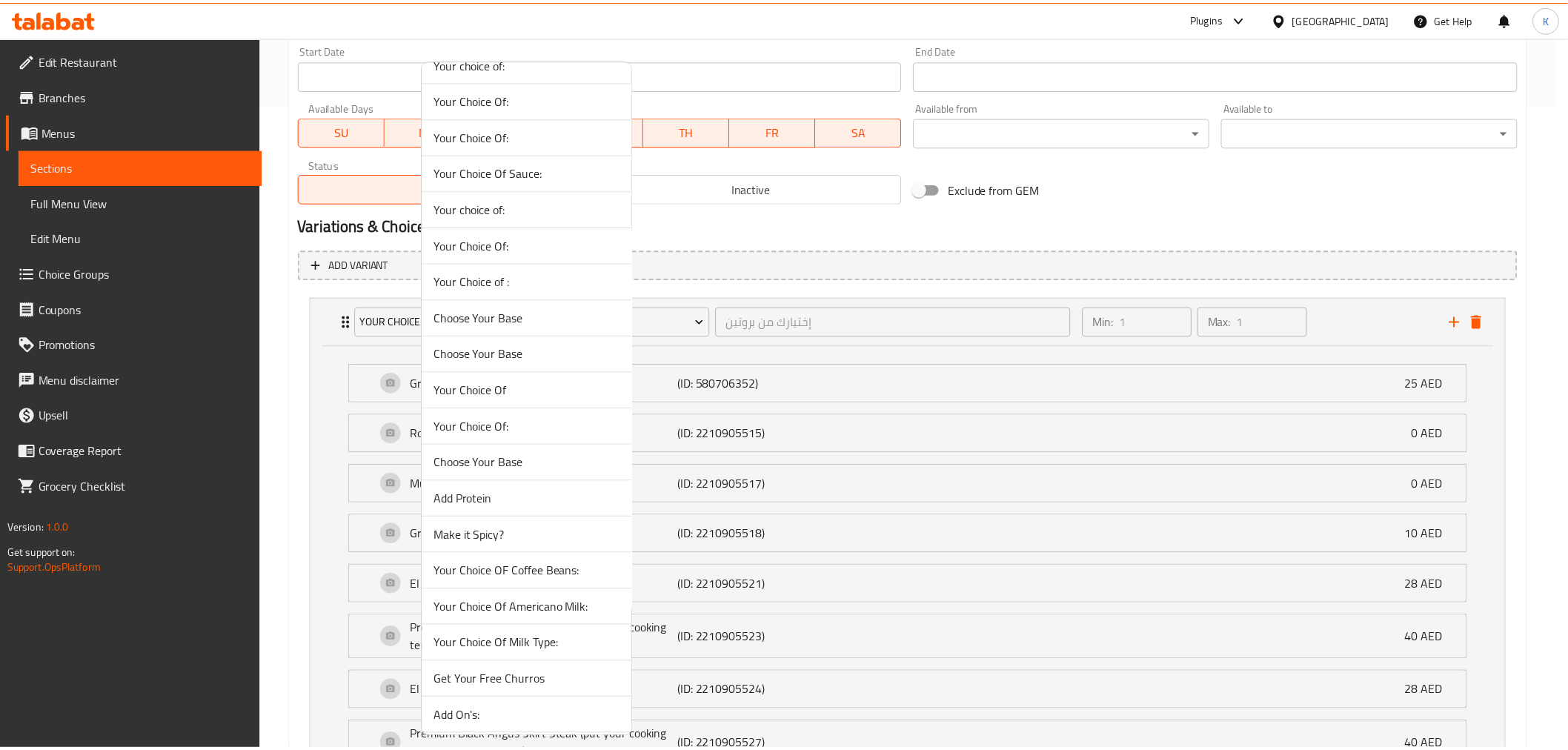
scroll to position [0, 0]
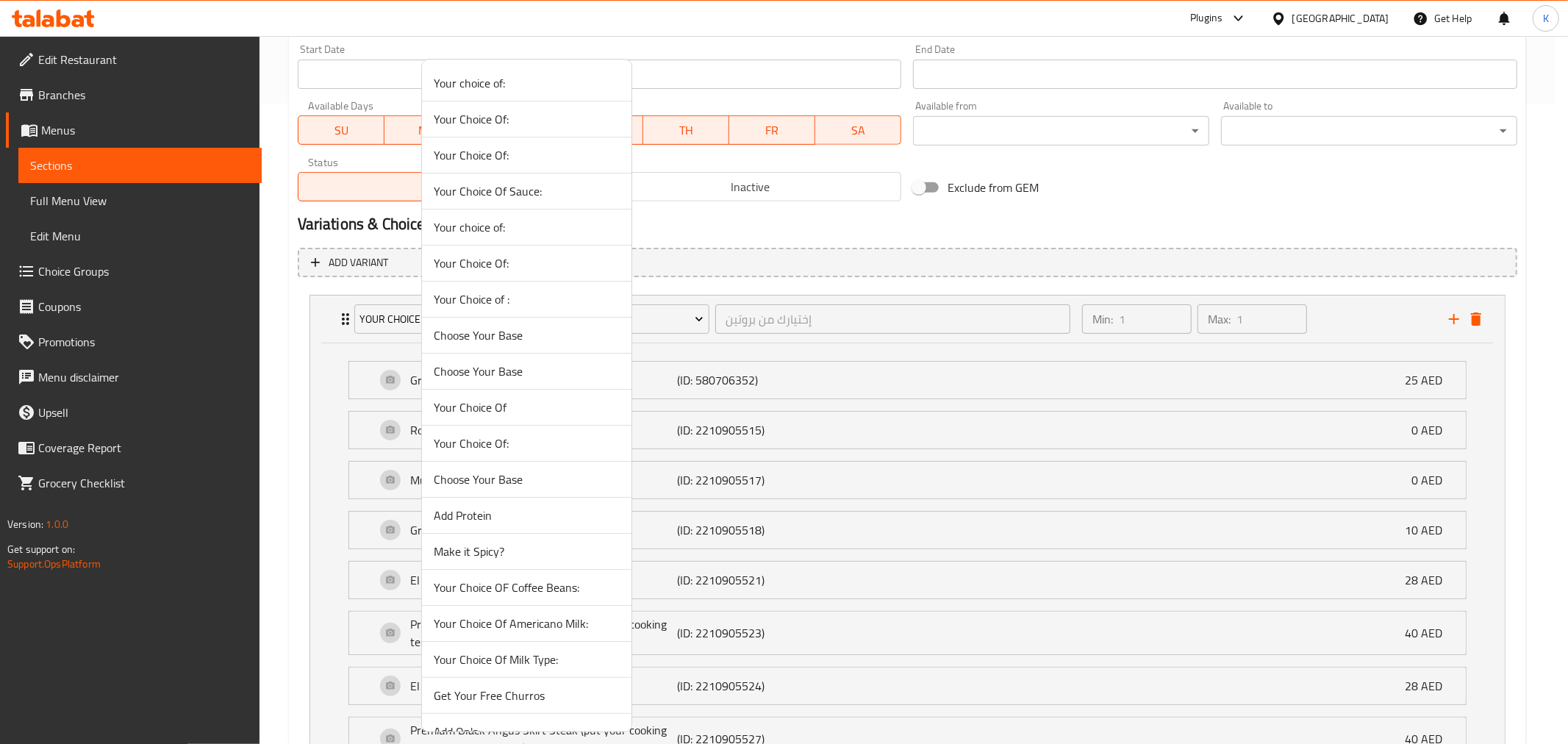
click at [917, 245] on div at bounding box center [784, 372] width 1568 height 744
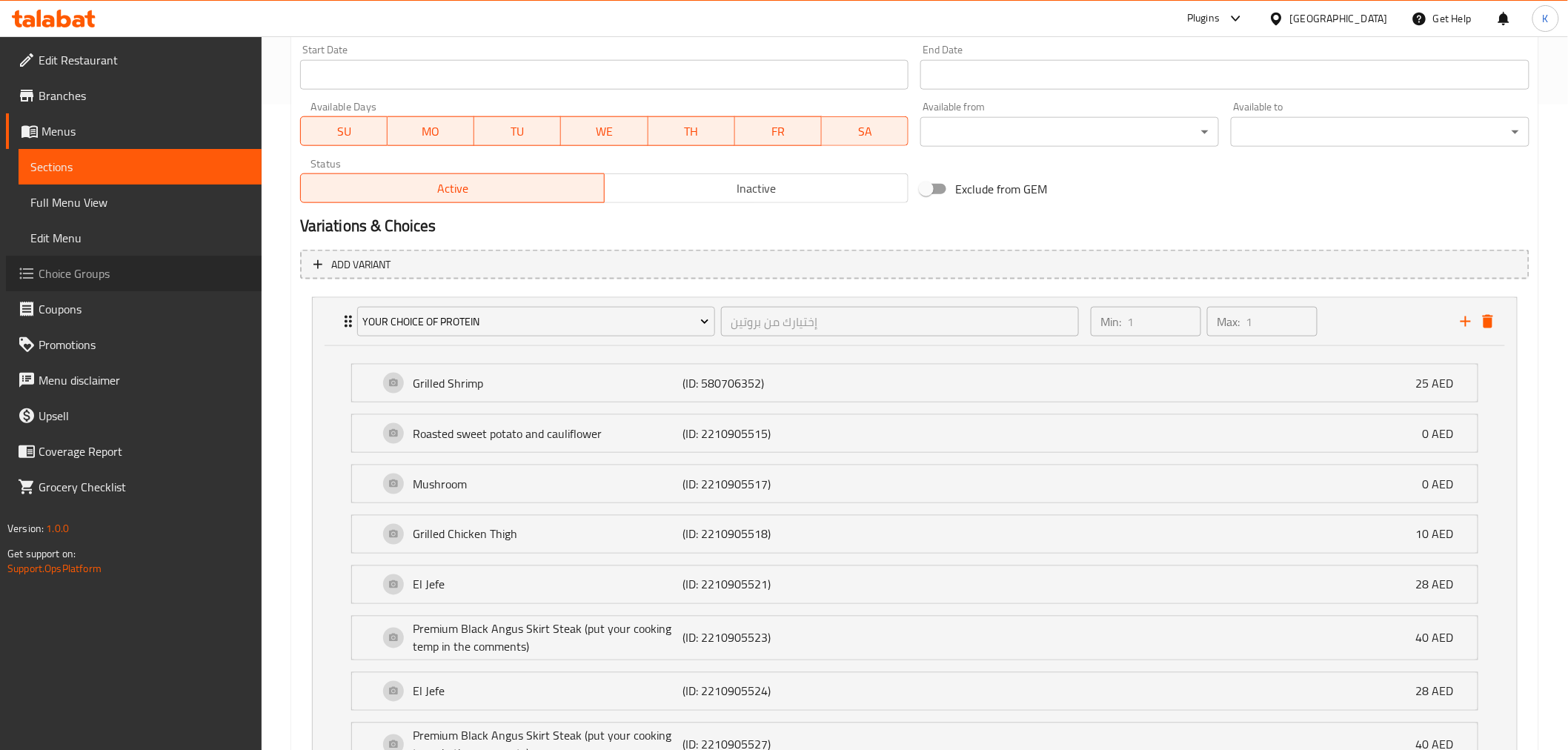
click at [104, 278] on span "Choice Groups" at bounding box center [144, 273] width 211 height 18
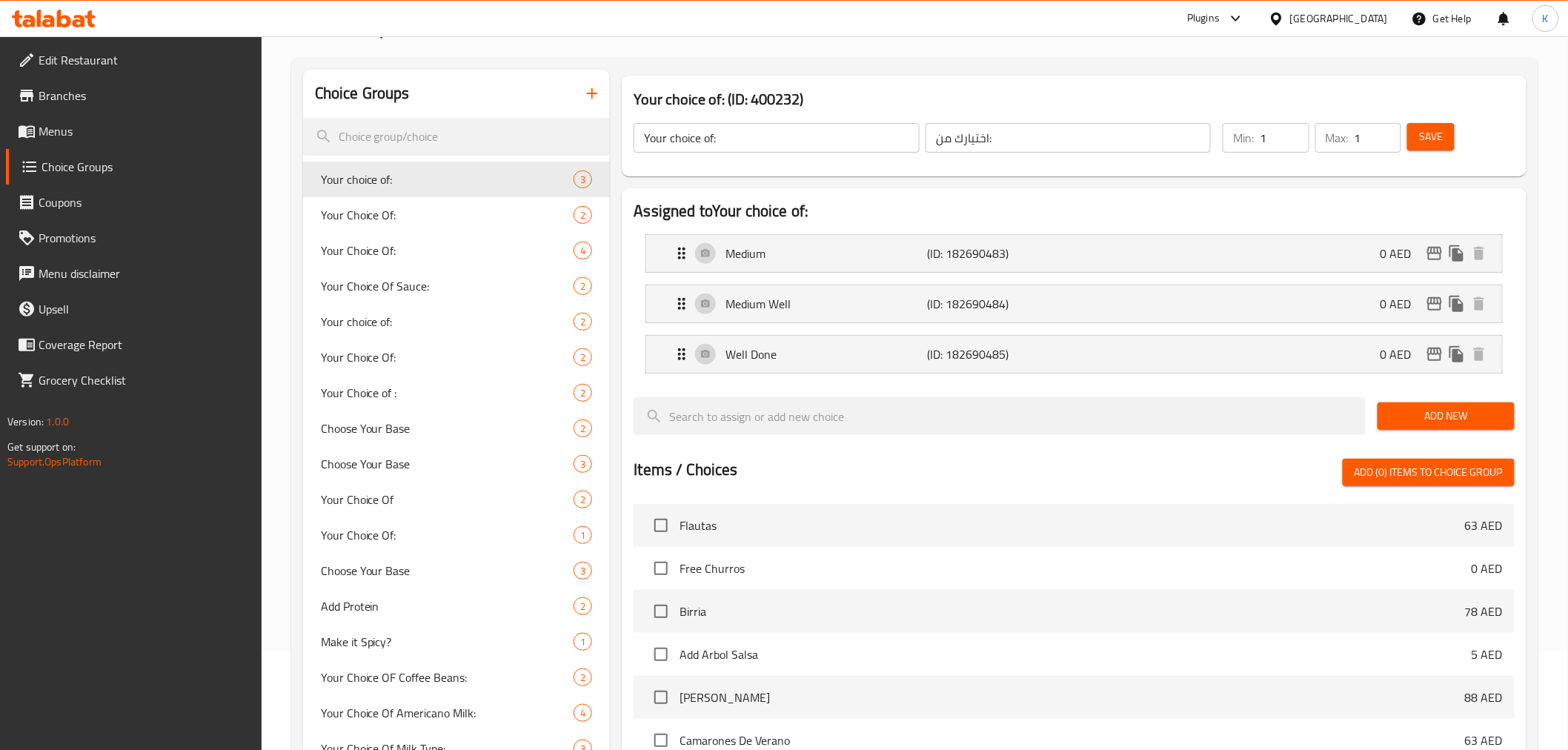
scroll to position [96, 0]
click at [591, 98] on icon "button" at bounding box center [592, 95] width 18 height 18
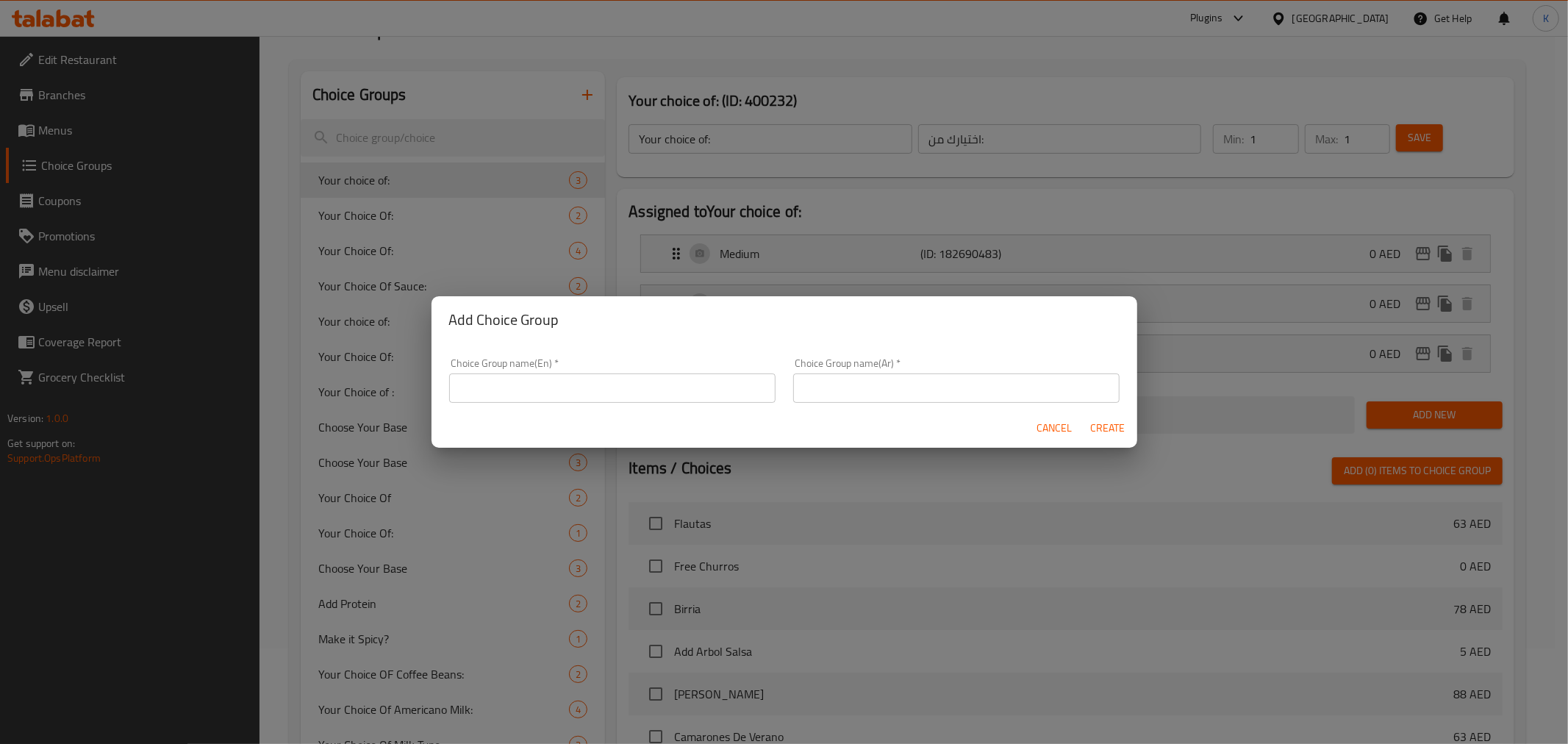
click at [705, 383] on input "text" at bounding box center [612, 387] width 327 height 29
paste input "Your Choice Of Protein - Breakfast Burrito:"
type input "Your Choice Of Protein - Breakfast Burrito:"
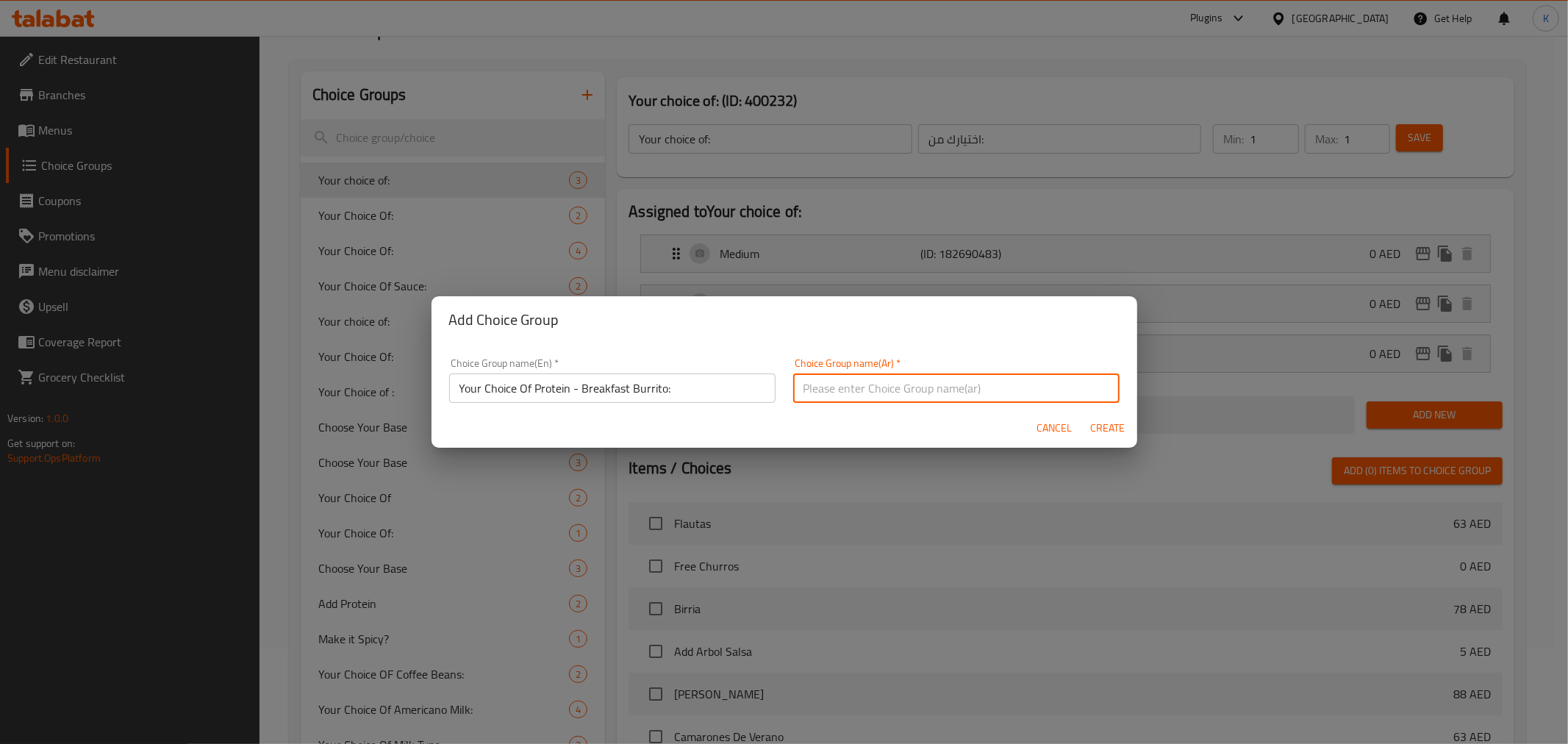
click at [890, 387] on input "text" at bounding box center [956, 387] width 327 height 29
paste input "اختيارك من البروتين - بوريتو الإفطار:"
type input "اختيارك من البروتين - بوريتو الإفطار:"
click at [1117, 427] on span "Create" at bounding box center [1108, 429] width 36 height 19
type input "Your Choice Of Protein - Breakfast Burrito:"
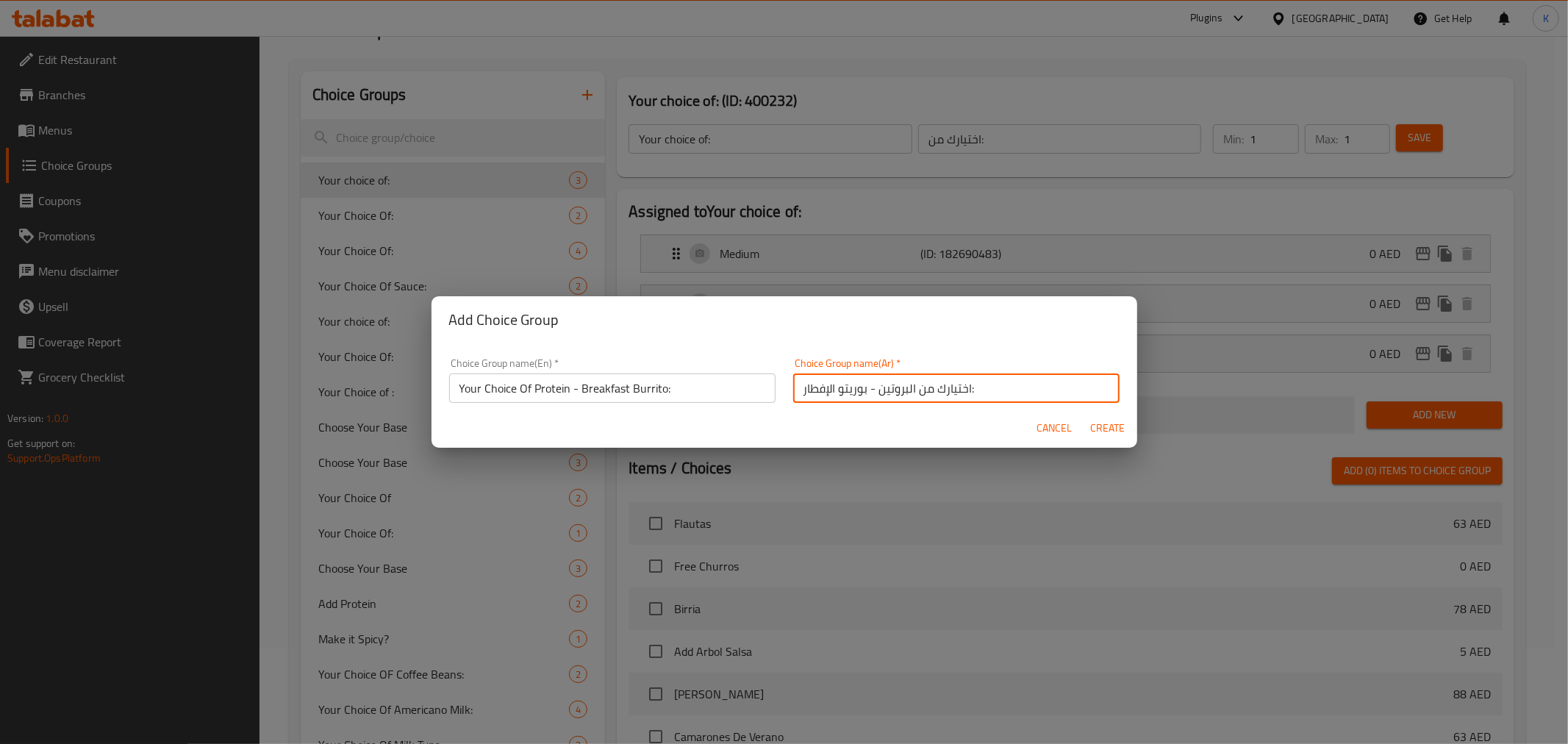
type input "اختيارك من البروتين - بوريتو الإفطار:"
type input "0"
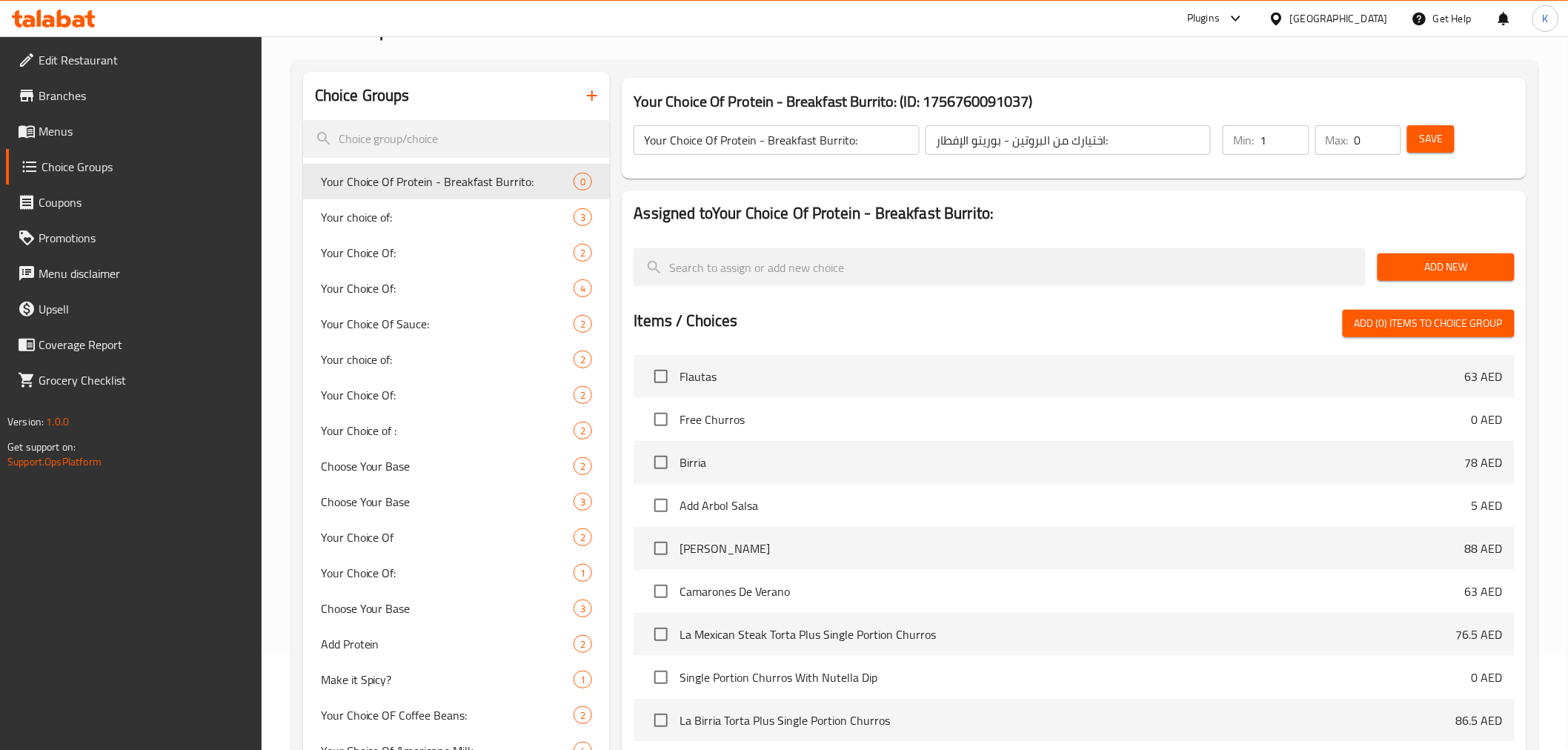
type input "1"
click at [1295, 134] on input "1" at bounding box center [1285, 140] width 49 height 29
type input "1"
click at [1389, 135] on input "1" at bounding box center [1377, 140] width 46 height 29
click at [1435, 269] on span "Add New" at bounding box center [1446, 267] width 113 height 19
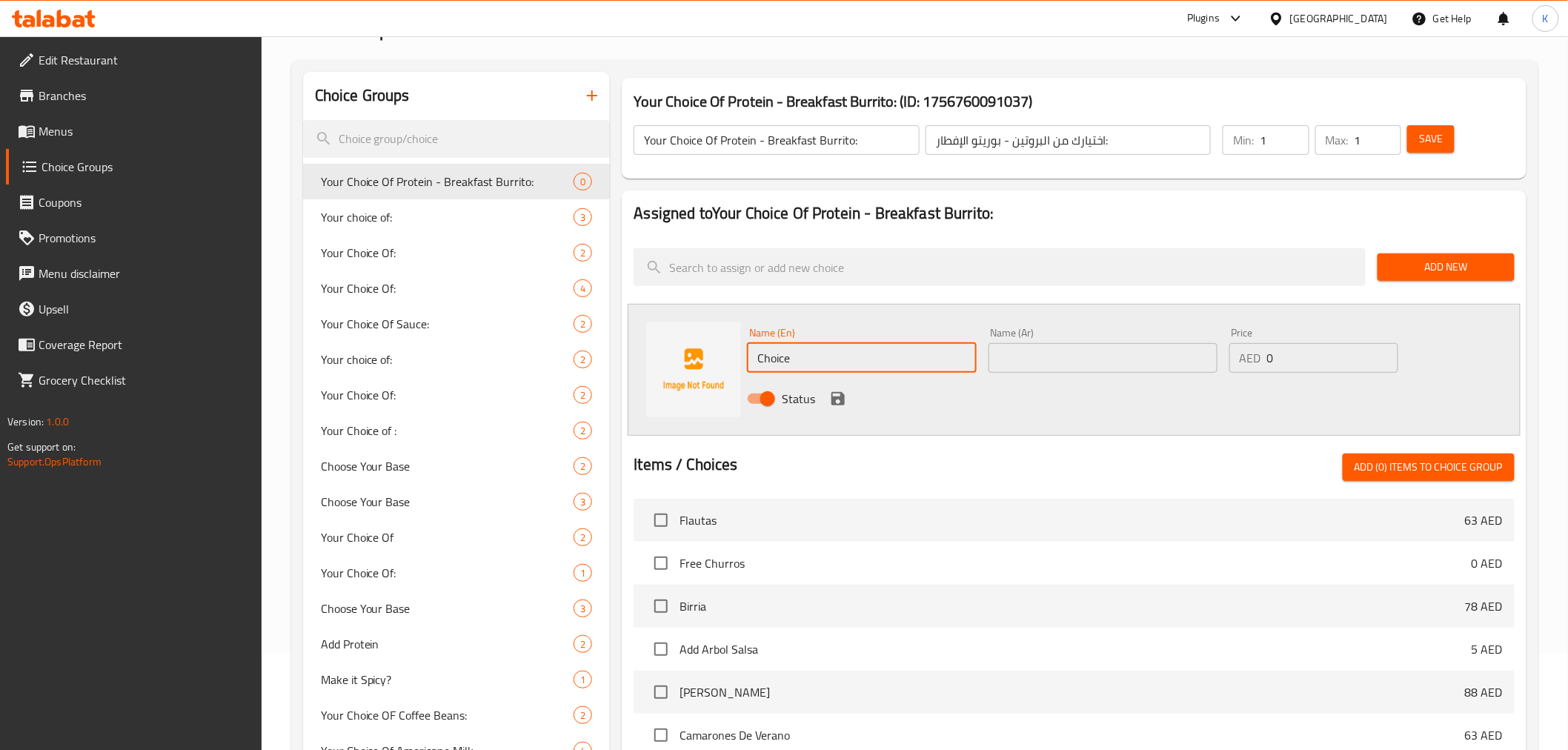
click at [819, 365] on input "Choice" at bounding box center [861, 358] width 229 height 29
paste input "illi Con Carn"
type input "Chilli Con Carne"
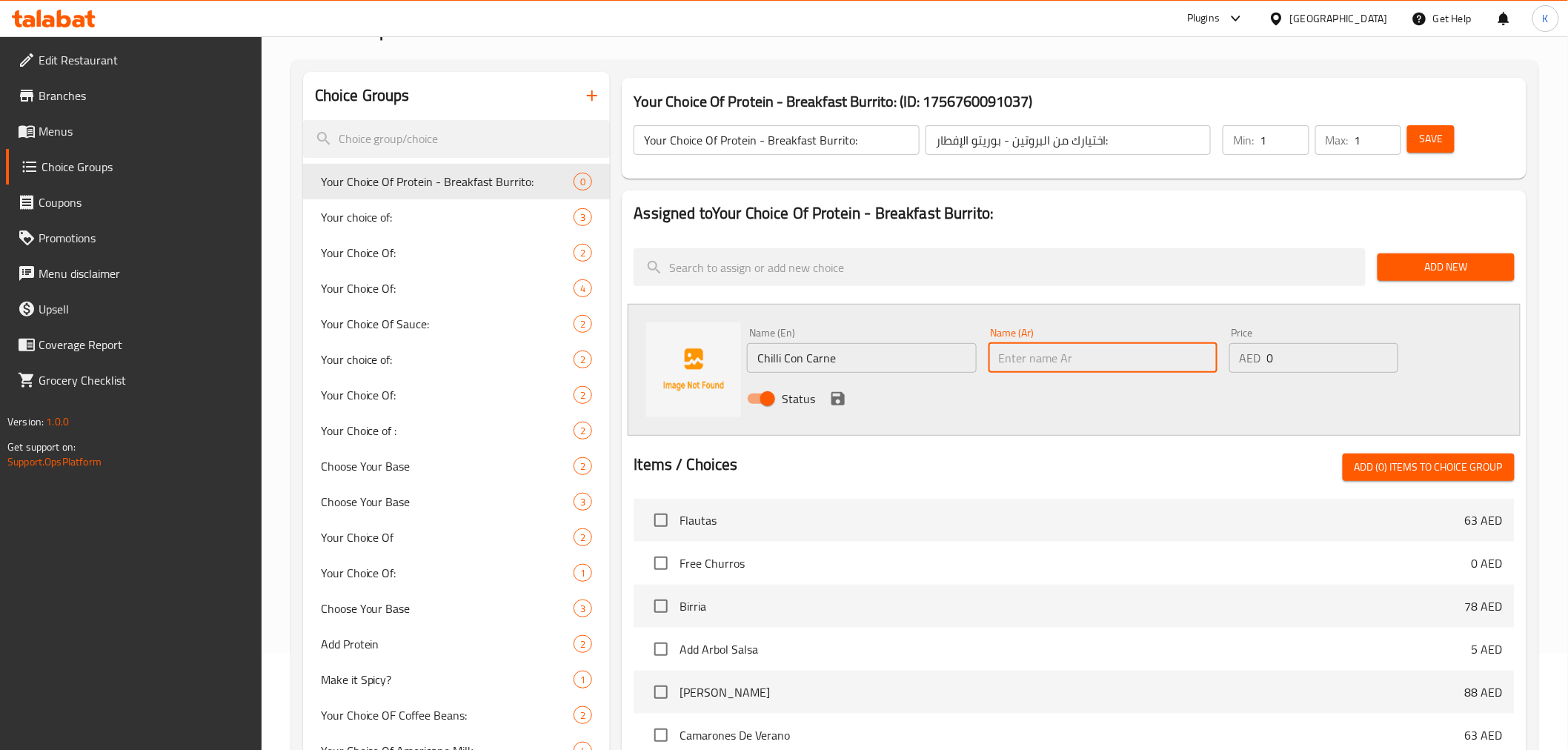
click at [1065, 349] on input "text" at bounding box center [1103, 358] width 229 height 29
paste input "تشيلي كون كارني"
type input "تشيلي كون كارني"
drag, startPoint x: 1302, startPoint y: 351, endPoint x: 1056, endPoint y: 357, distance: 246.1
click at [1068, 356] on div "Name (En) Chilli Con Carne Name (En) Name (Ar) تشيلي كون كارني Name (Ar) Price …" at bounding box center [1103, 370] width 723 height 97
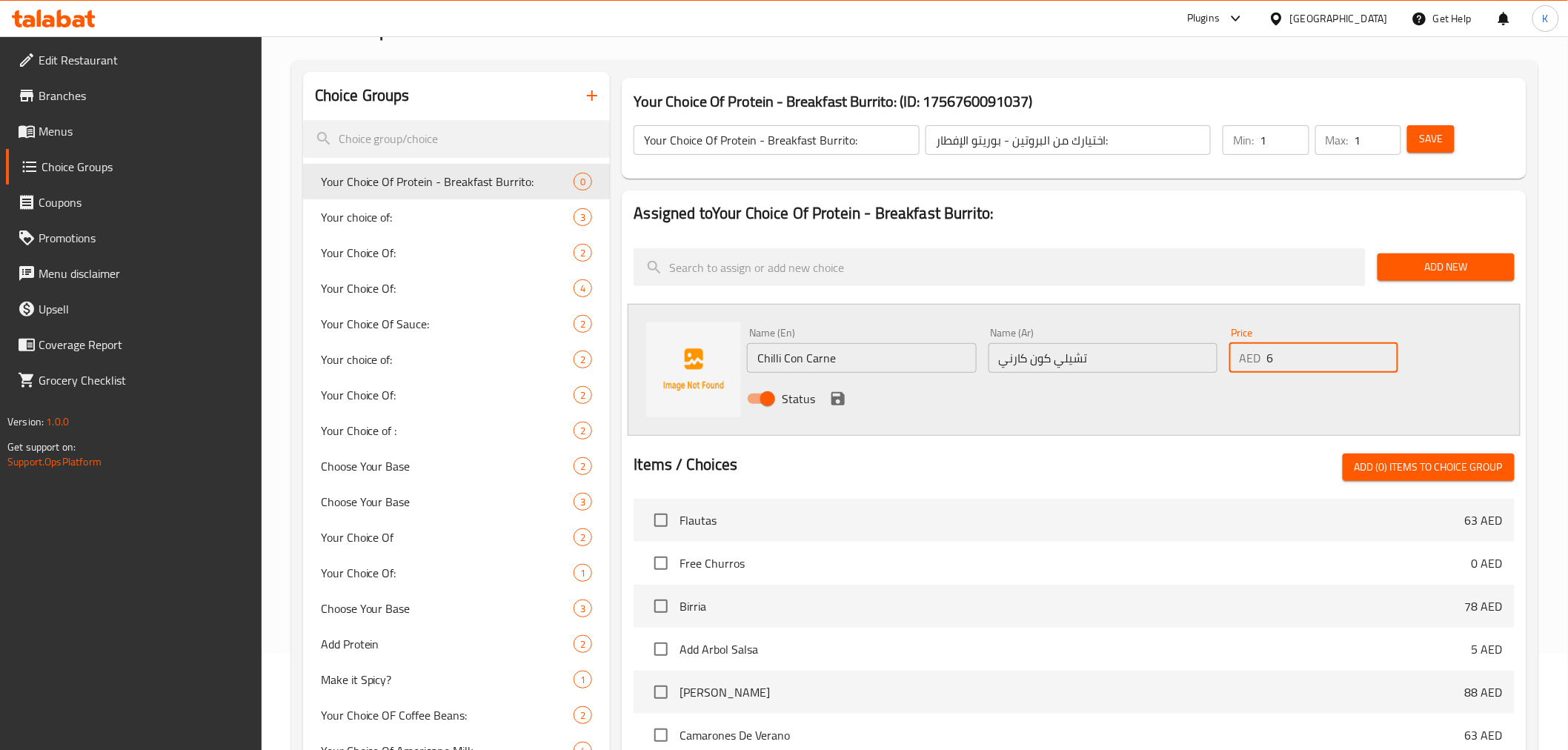
type input "6"
click at [842, 398] on icon "save" at bounding box center [839, 399] width 13 height 13
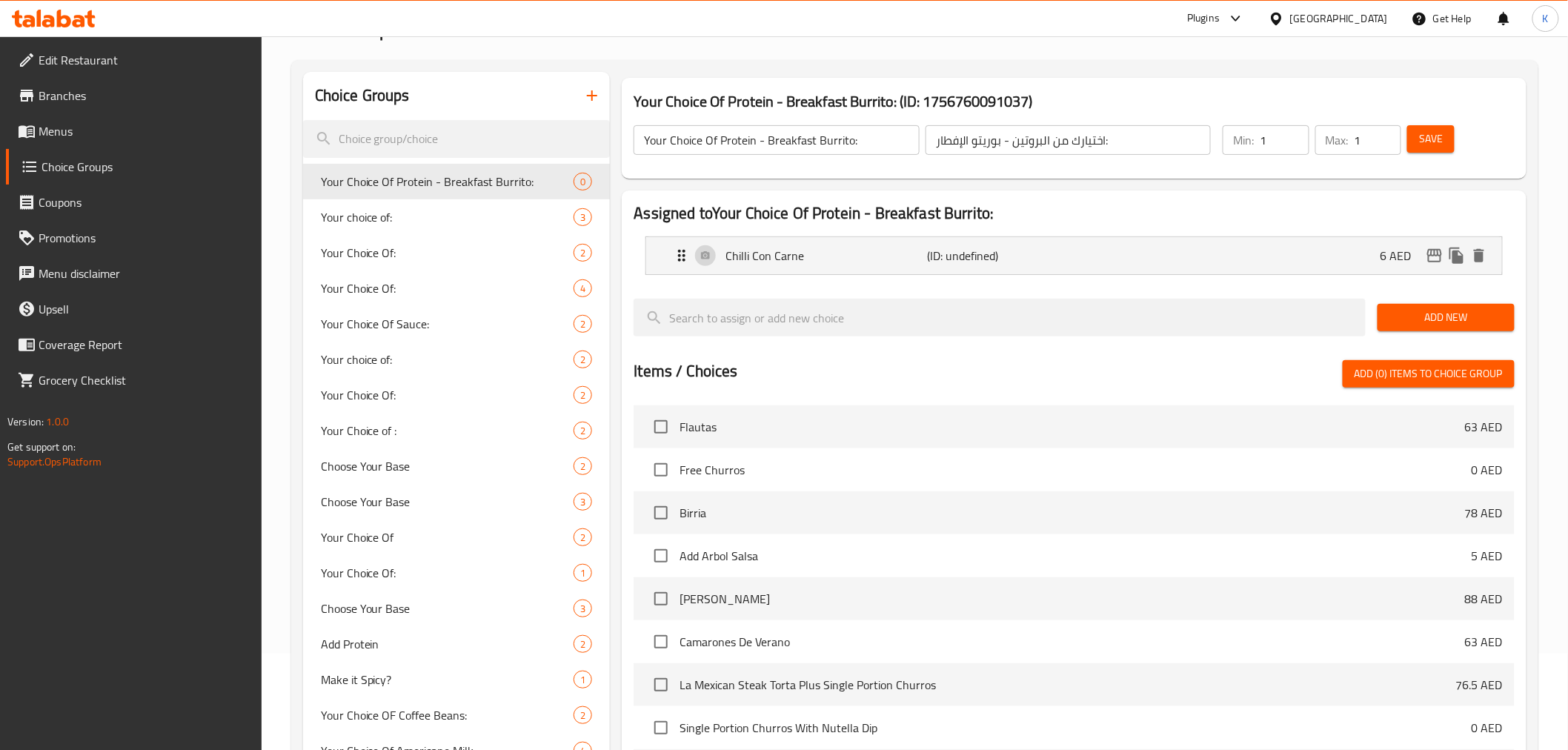
click at [1437, 316] on span "Add New" at bounding box center [1446, 318] width 113 height 19
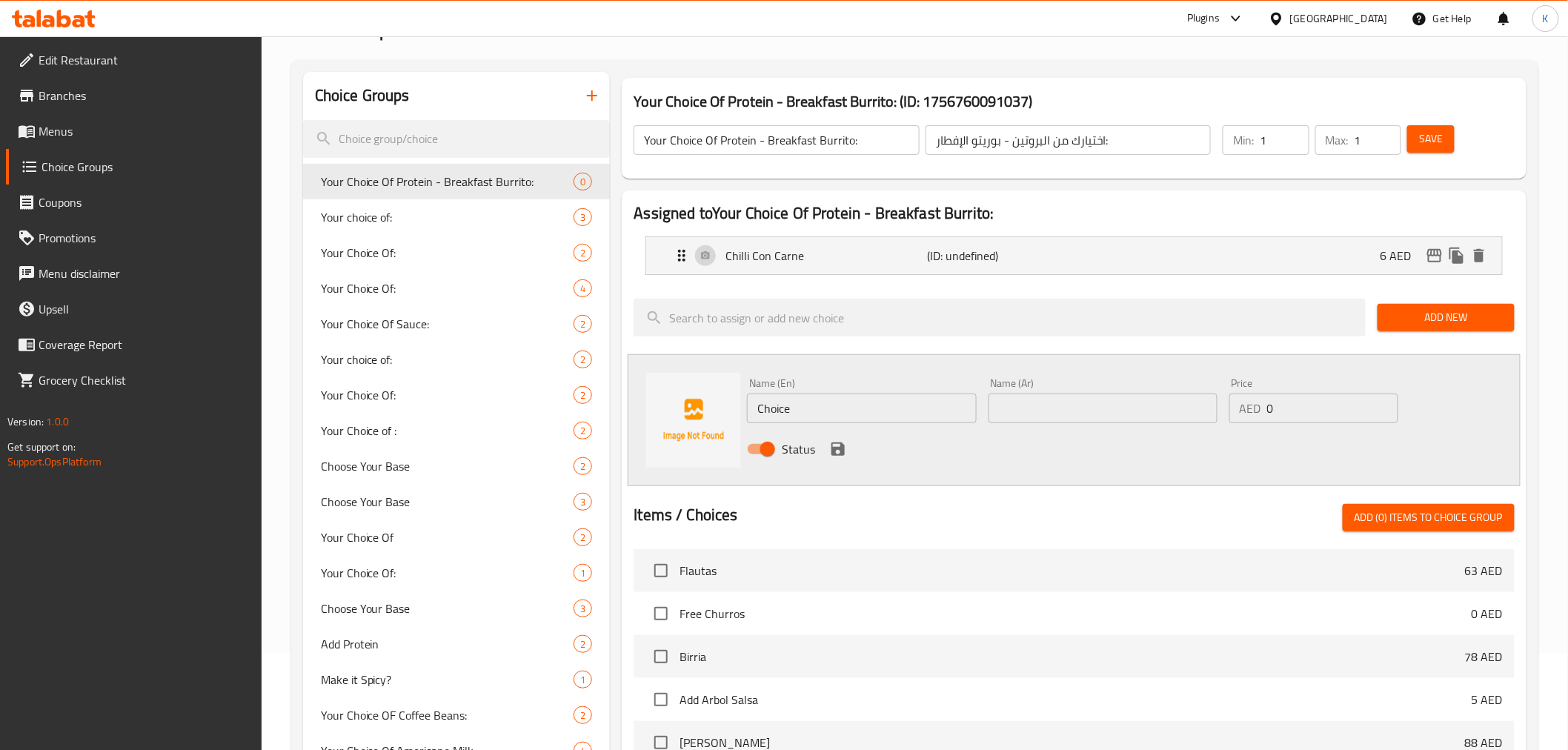
drag, startPoint x: 830, startPoint y: 411, endPoint x: 408, endPoint y: 361, distance: 425.0
paste input "rizo"
type input "Chorizo"
click at [1021, 403] on input "text" at bounding box center [1103, 408] width 229 height 29
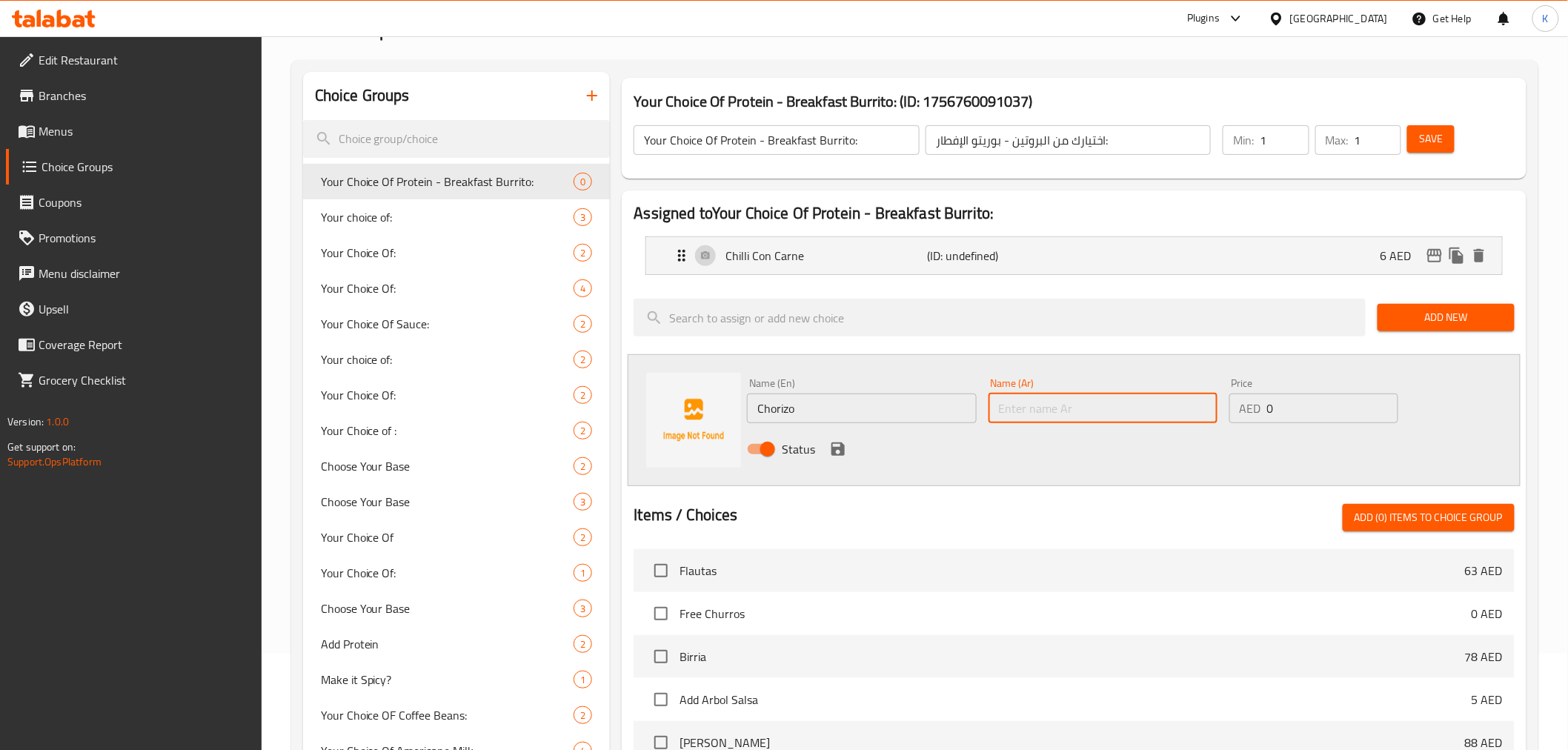
paste input "تشوريزو"
type input "تشوريزو"
click at [840, 449] on icon "save" at bounding box center [839, 449] width 13 height 13
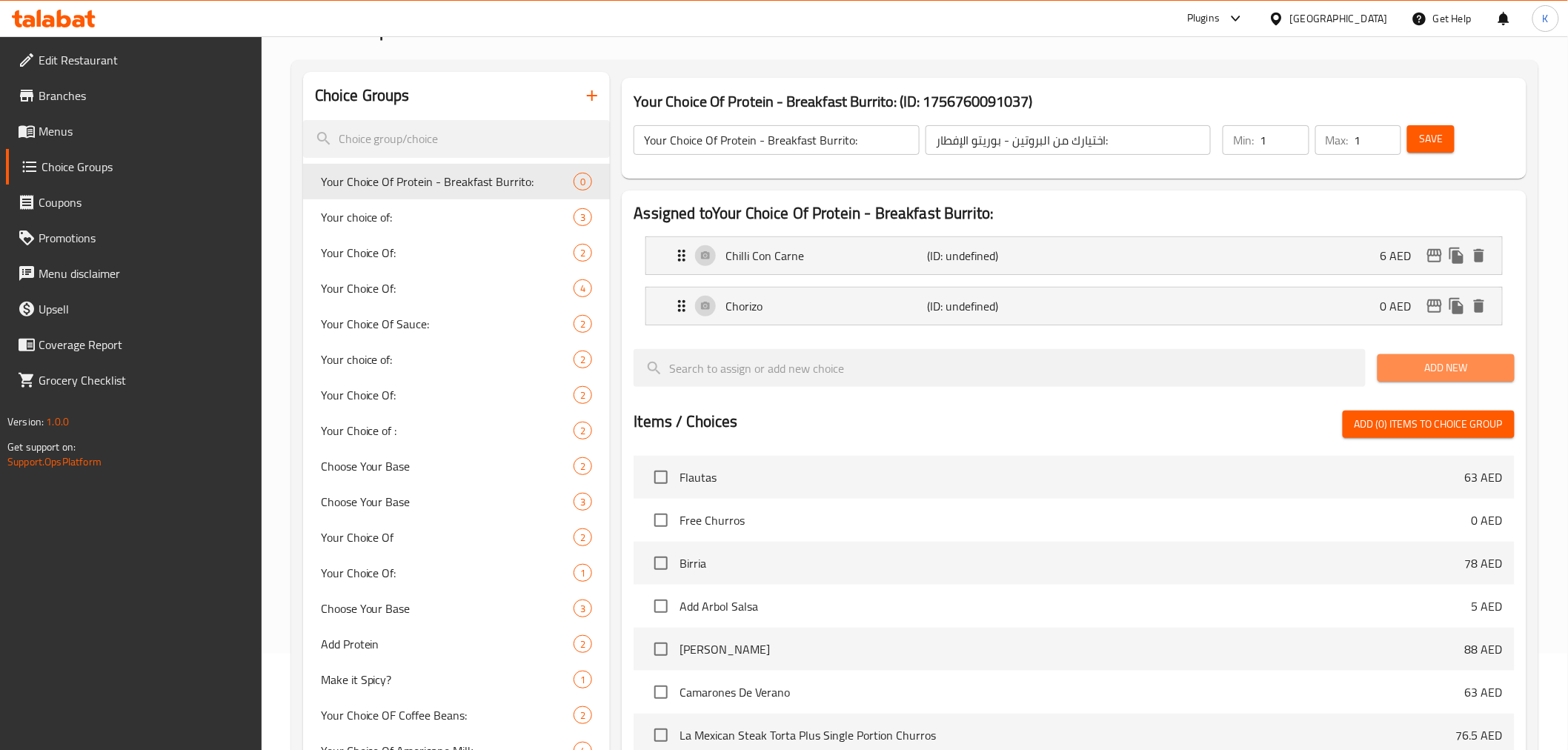
click at [1402, 363] on span "Add New" at bounding box center [1446, 368] width 113 height 19
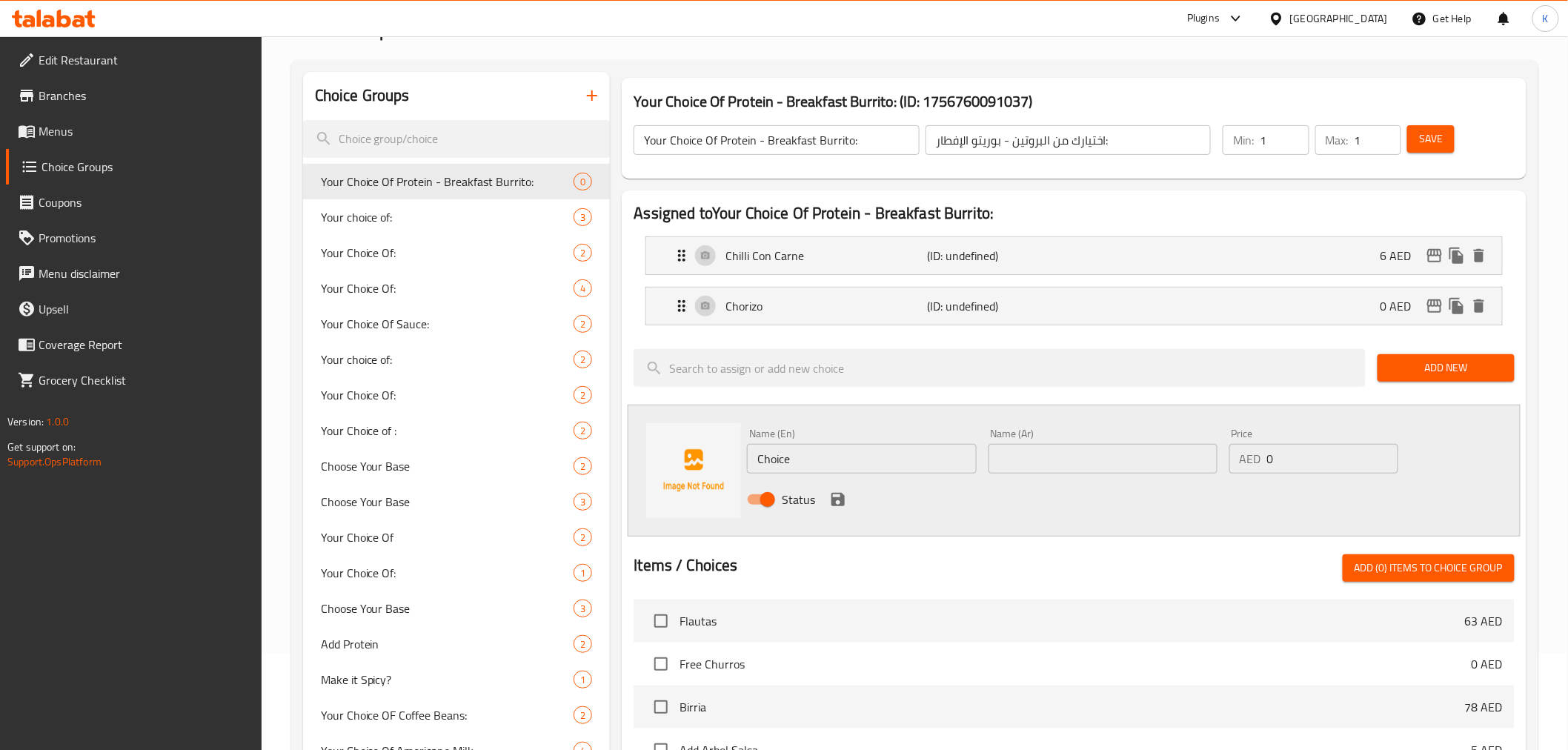
drag, startPoint x: 866, startPoint y: 469, endPoint x: 477, endPoint y: 452, distance: 389.4
paste input "Impossible Beef Vegan Chilli Con Carn"
type input "Impossible Beef Vegan Chilli Con Carne"
click at [1049, 463] on input "text" at bounding box center [1103, 458] width 229 height 29
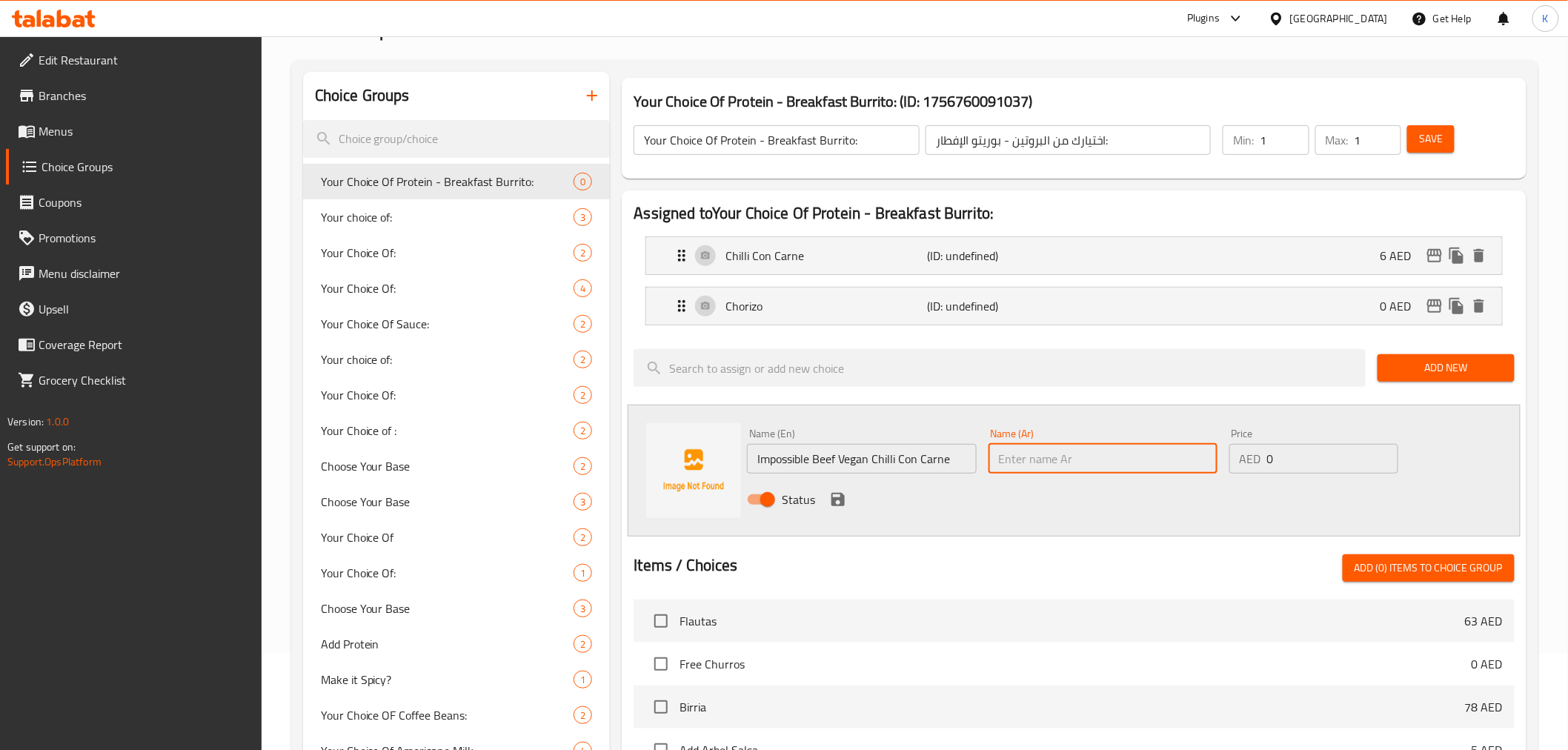
paste input "إمبوسبيل تشيلي لحم نباتي كون كارني"
type input "إمبوسبيل تشيلي لحم نباتي كون كارني"
click at [835, 500] on icon "save" at bounding box center [839, 499] width 13 height 13
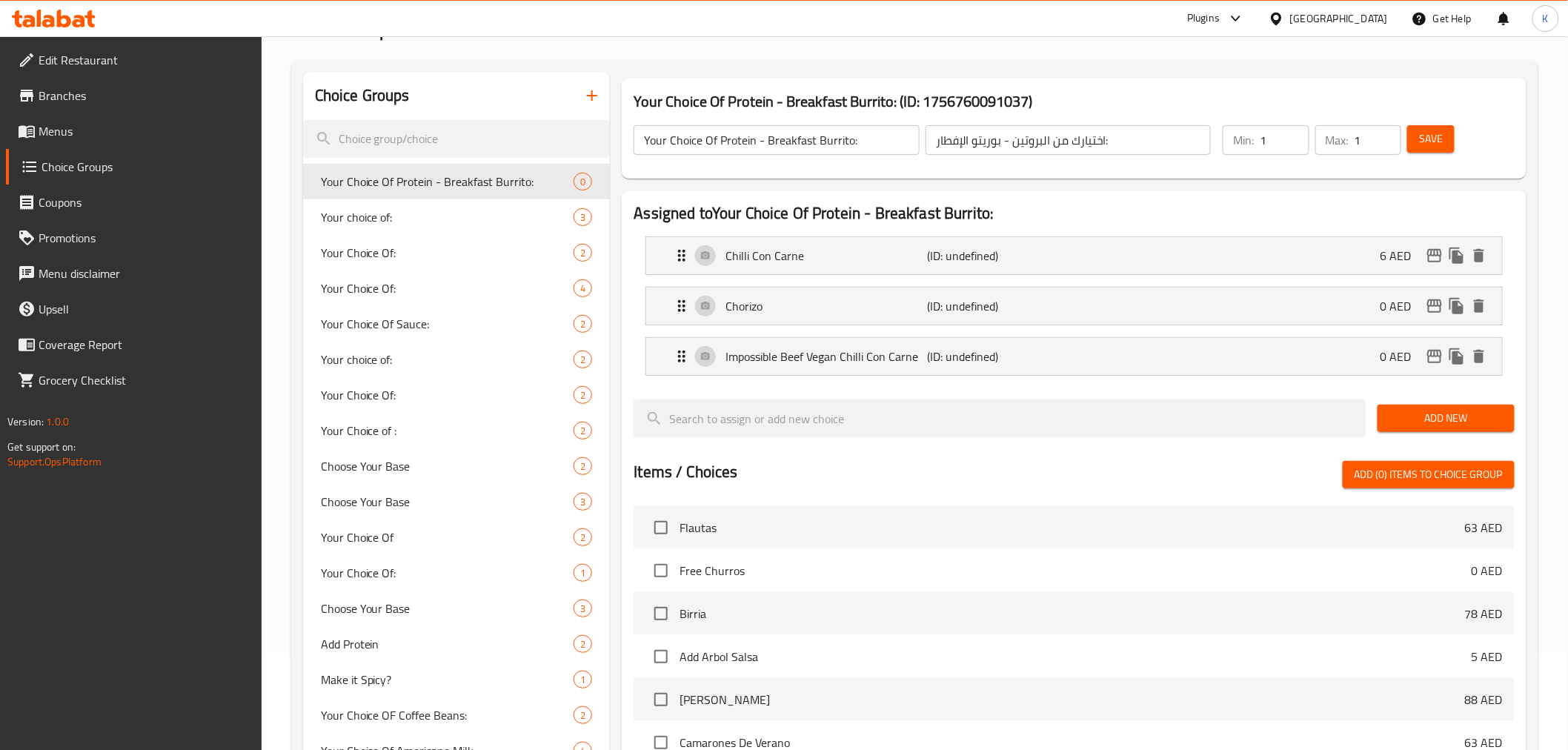
click at [1443, 140] on button "Save" at bounding box center [1431, 139] width 47 height 27
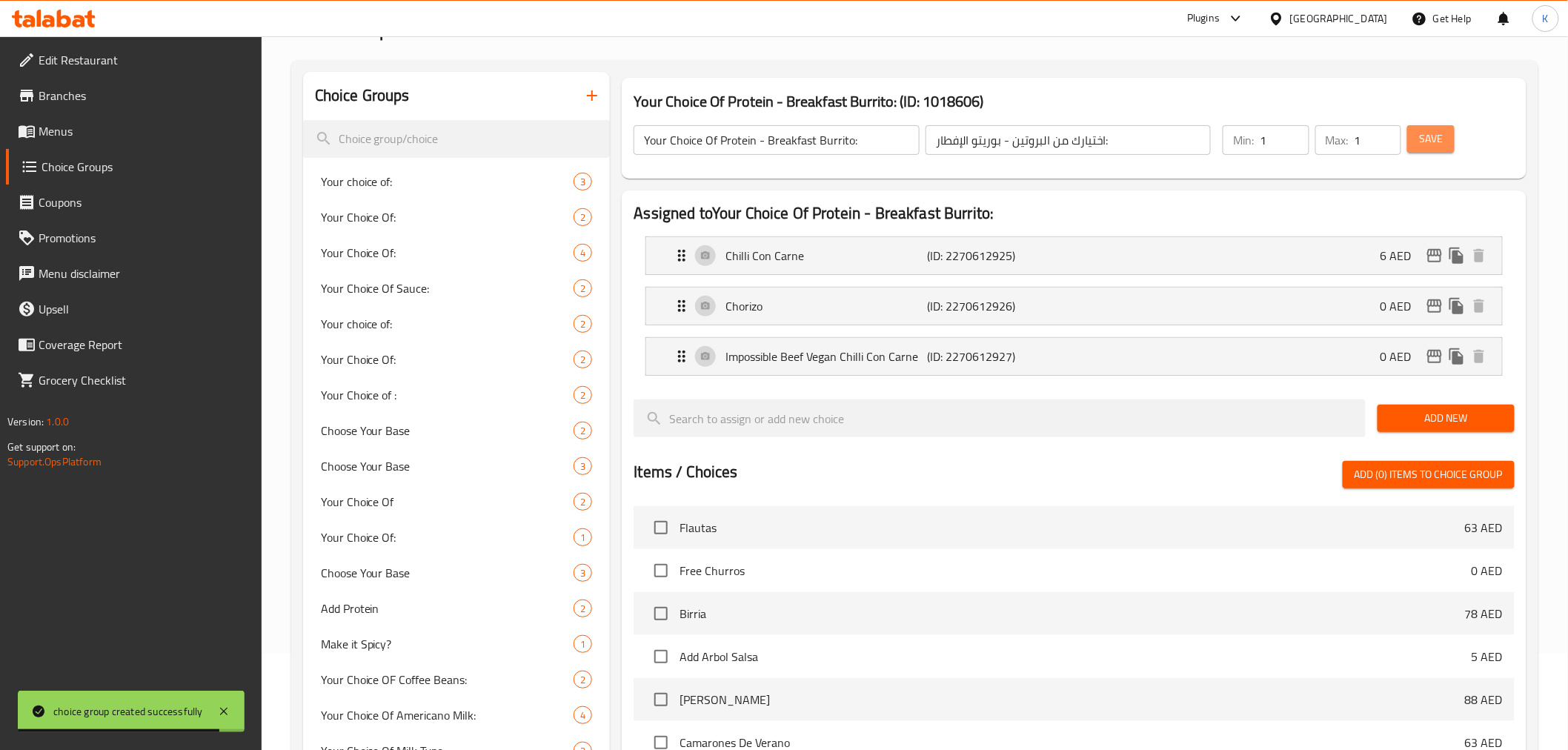
click at [1431, 137] on span "Save" at bounding box center [1431, 139] width 24 height 19
click at [75, 141] on link "Menus" at bounding box center [133, 131] width 256 height 36
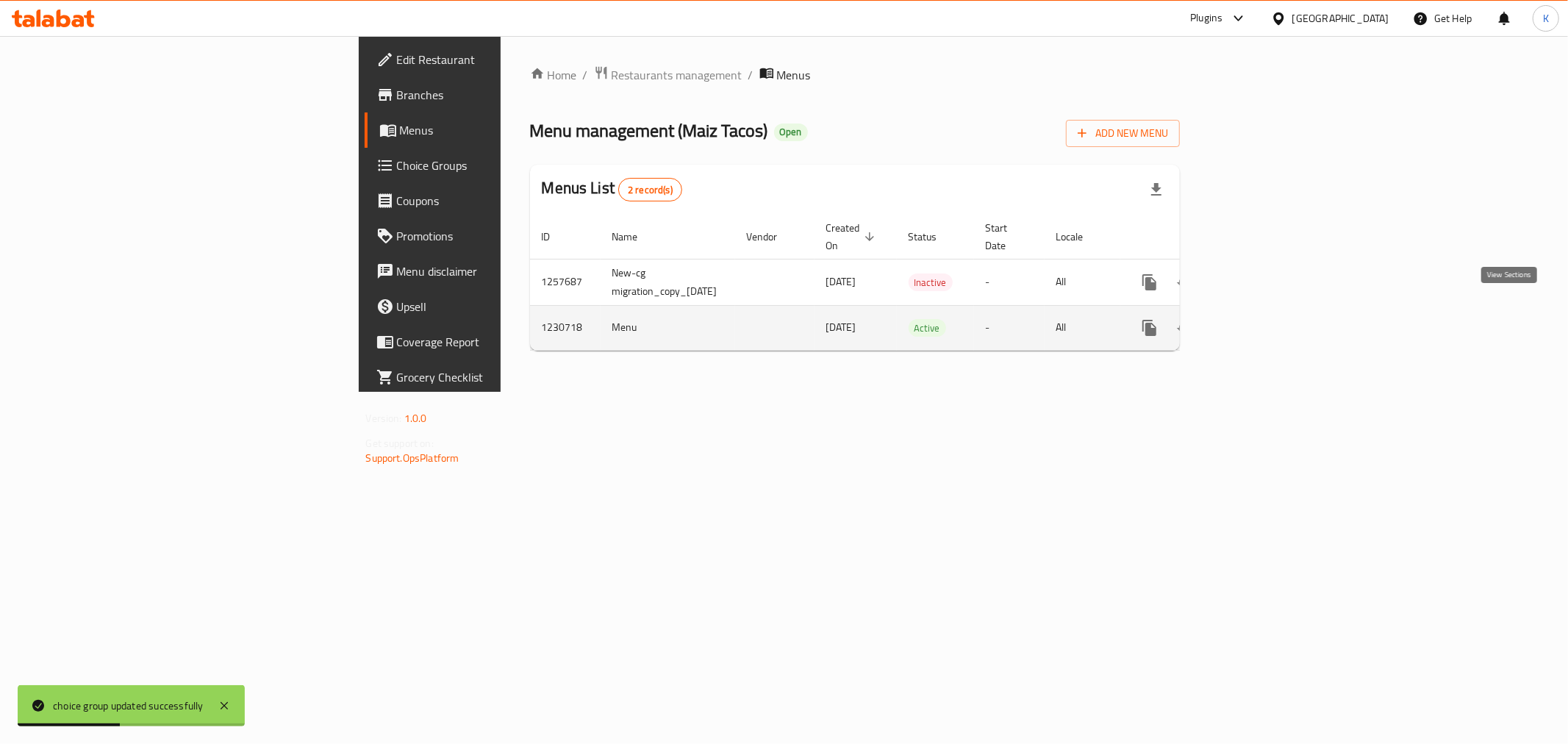
click at [1262, 321] on icon "enhanced table" at bounding box center [1256, 328] width 13 height 13
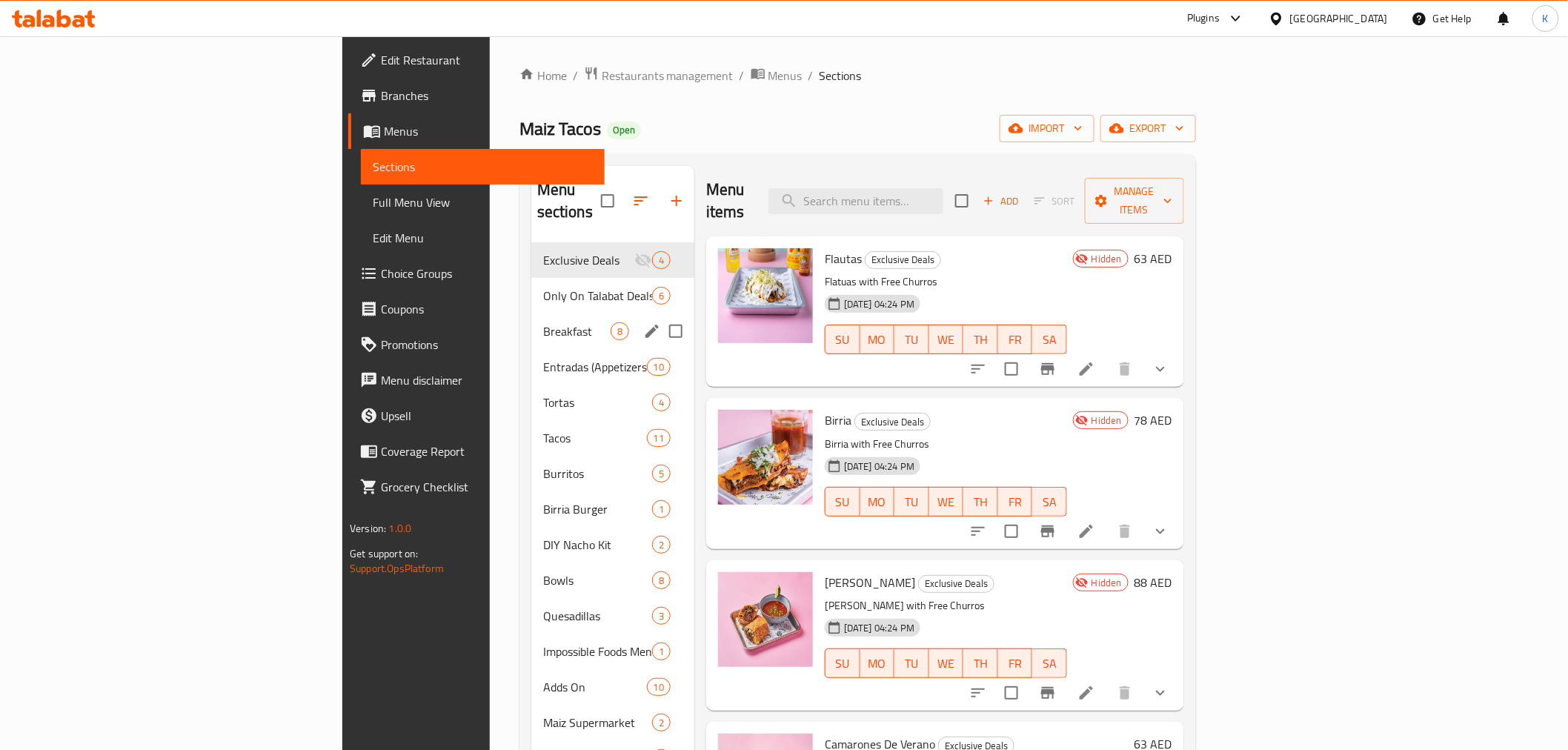
click at [543, 323] on span "Breakfast" at bounding box center [576, 331] width 67 height 18
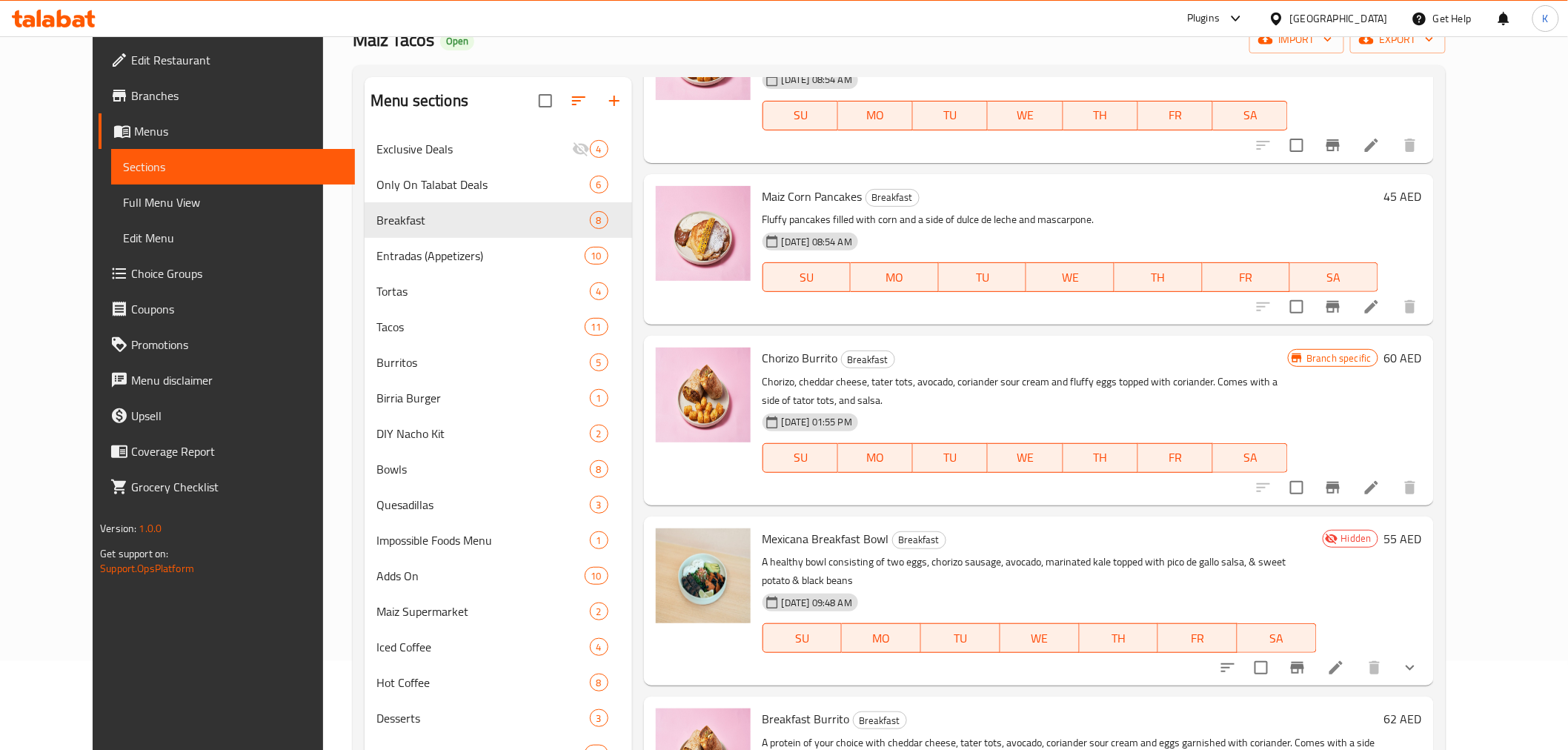
scroll to position [208, 0]
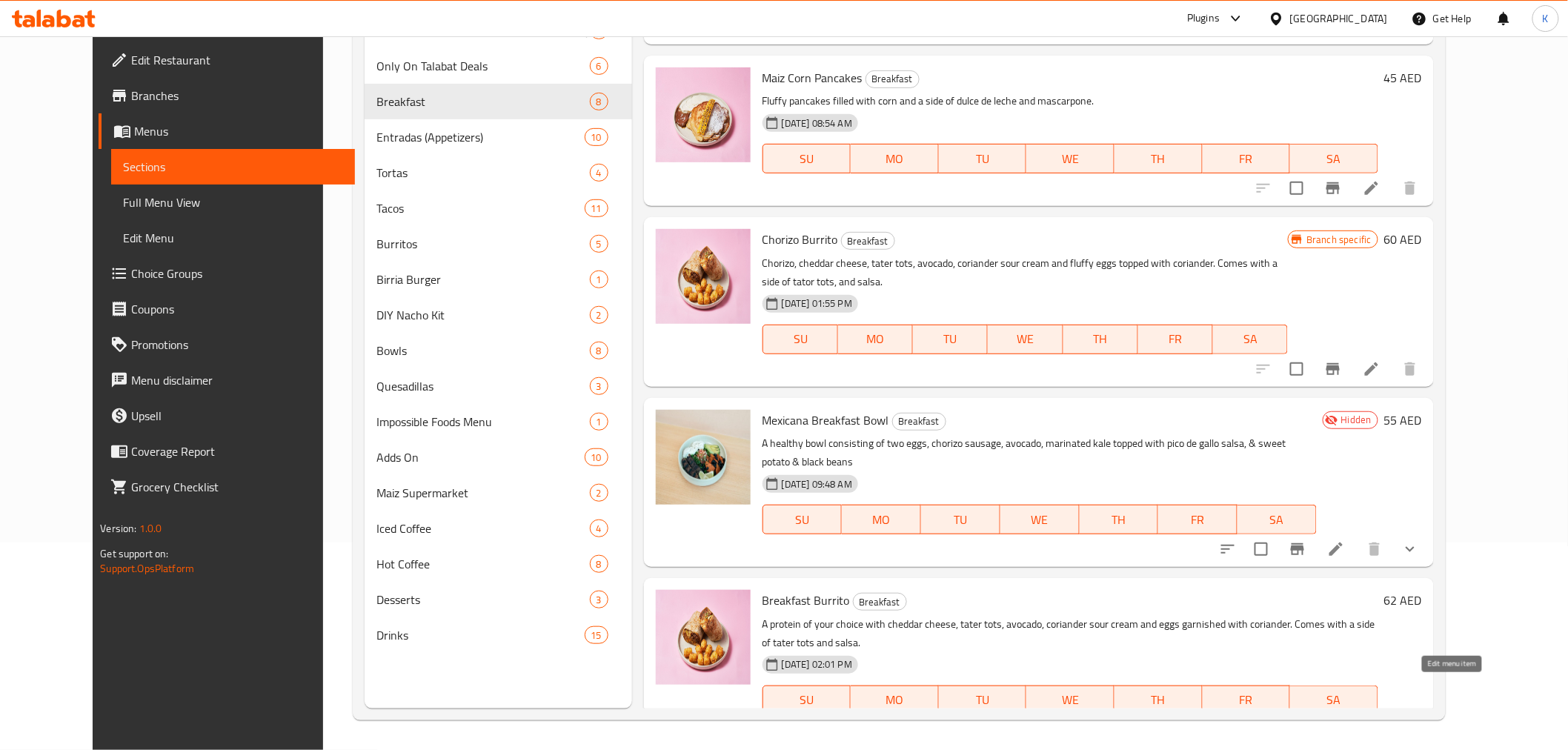
click at [1378, 724] on icon at bounding box center [1372, 730] width 13 height 13
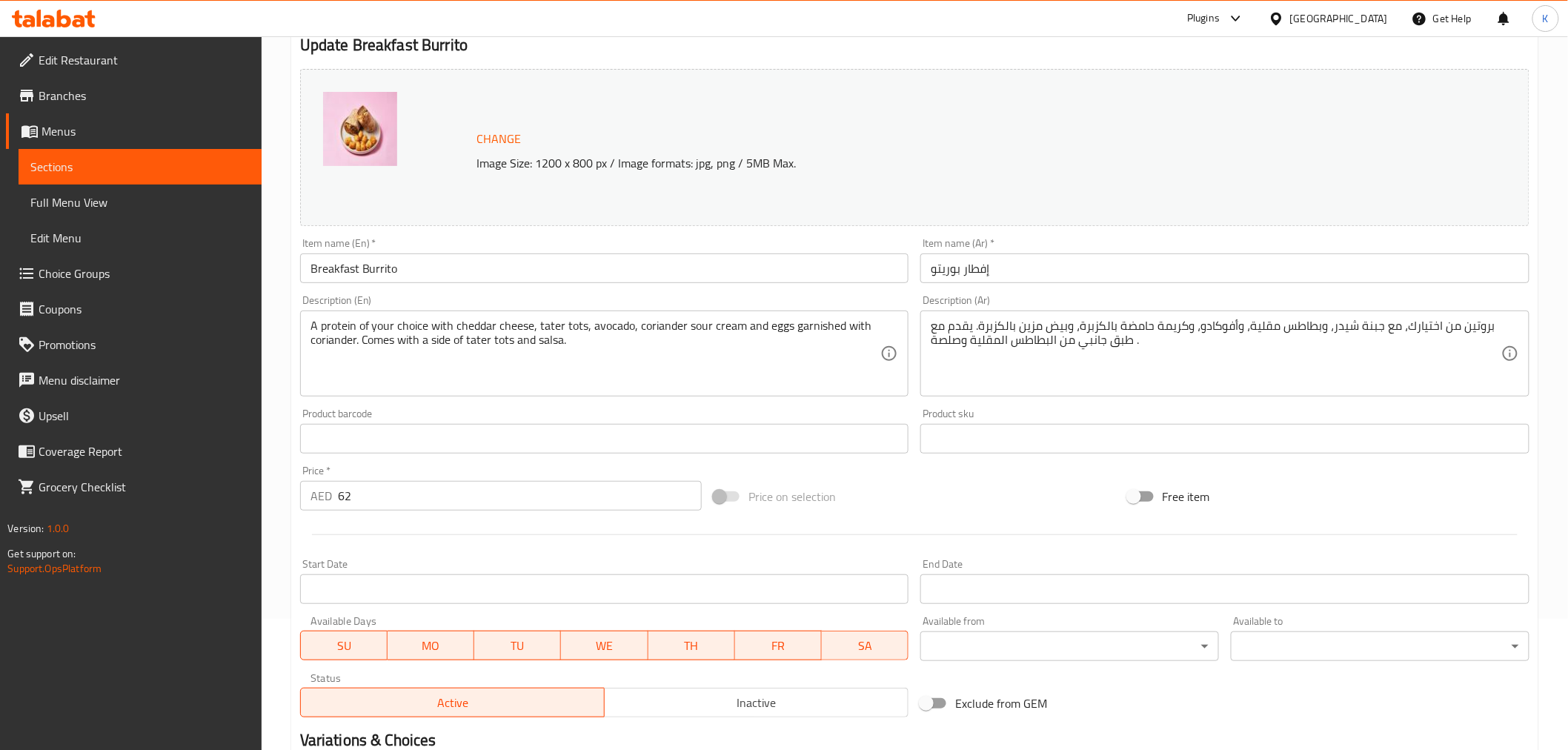
scroll to position [316, 0]
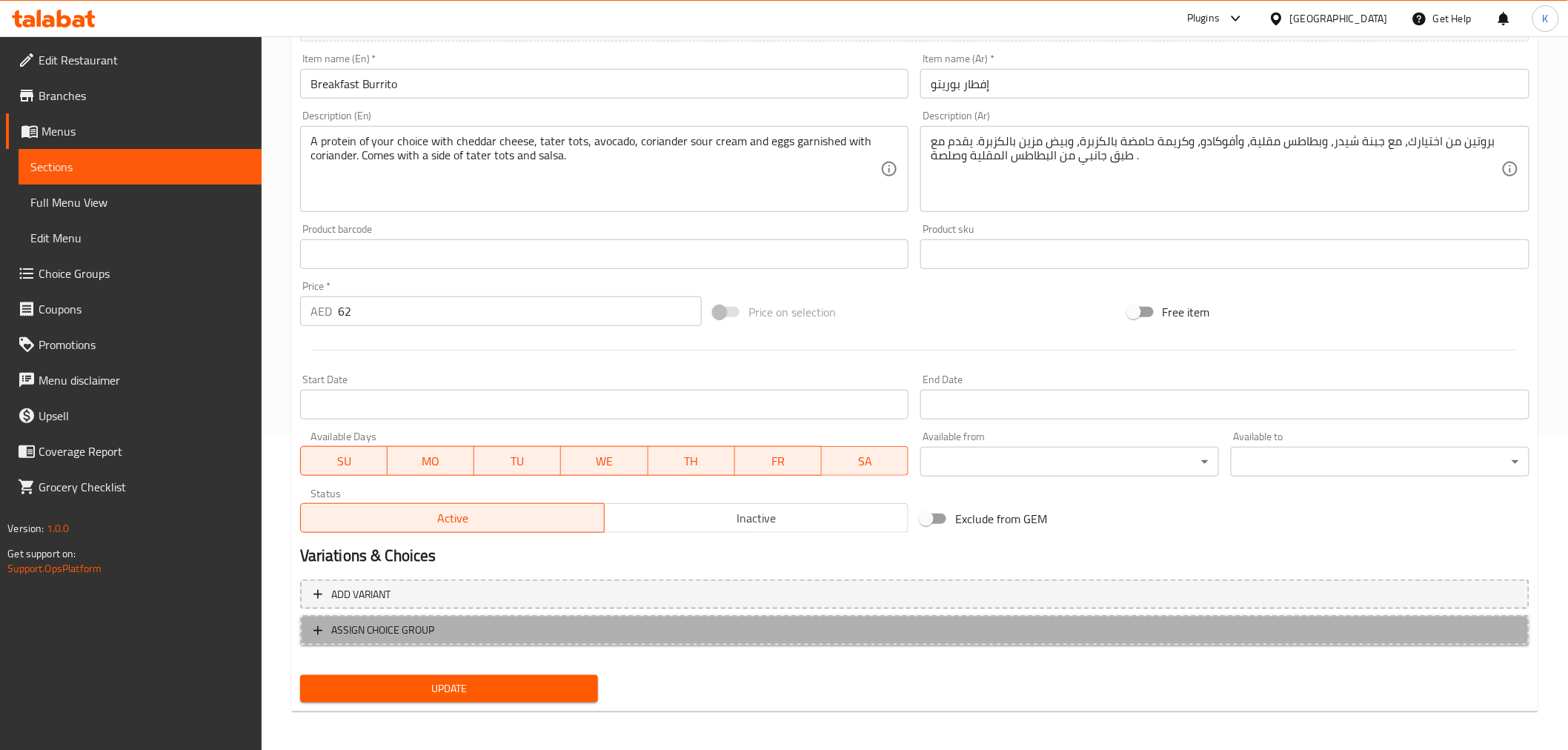
click at [557, 630] on span "ASSIGN CHOICE GROUP" at bounding box center [914, 630] width 1203 height 19
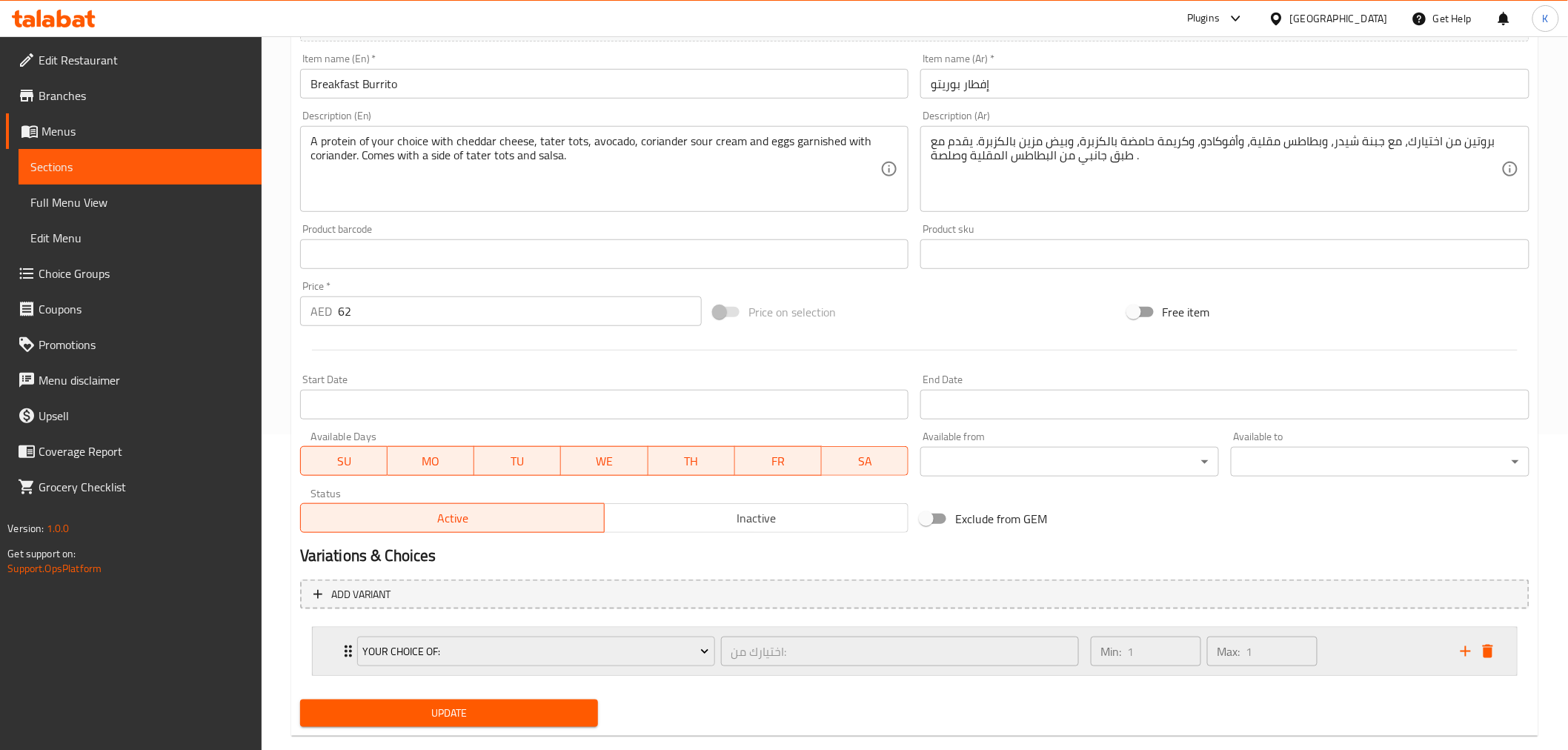
click at [499, 665] on div "Your choice of:" at bounding box center [537, 652] width 364 height 36
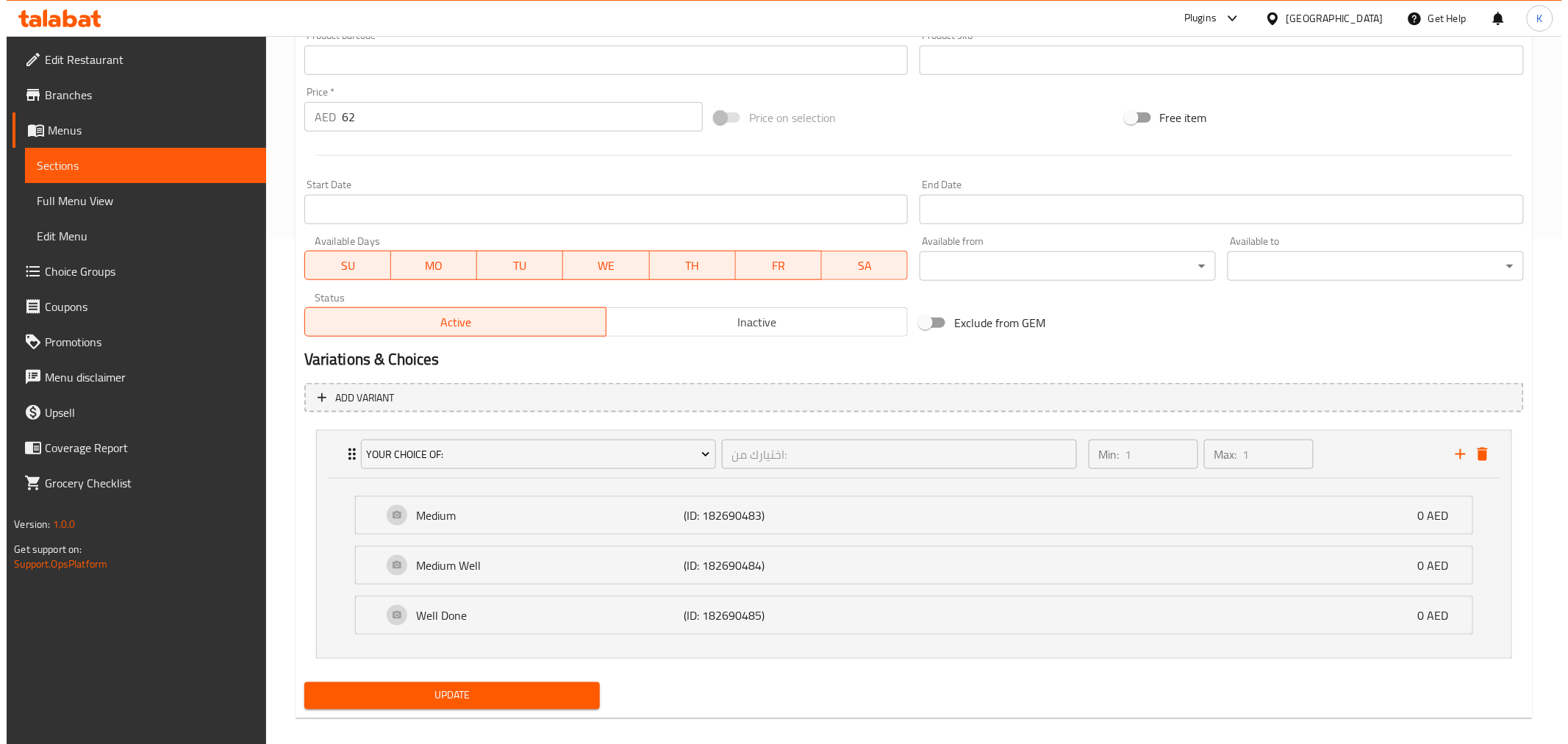
scroll to position [519, 0]
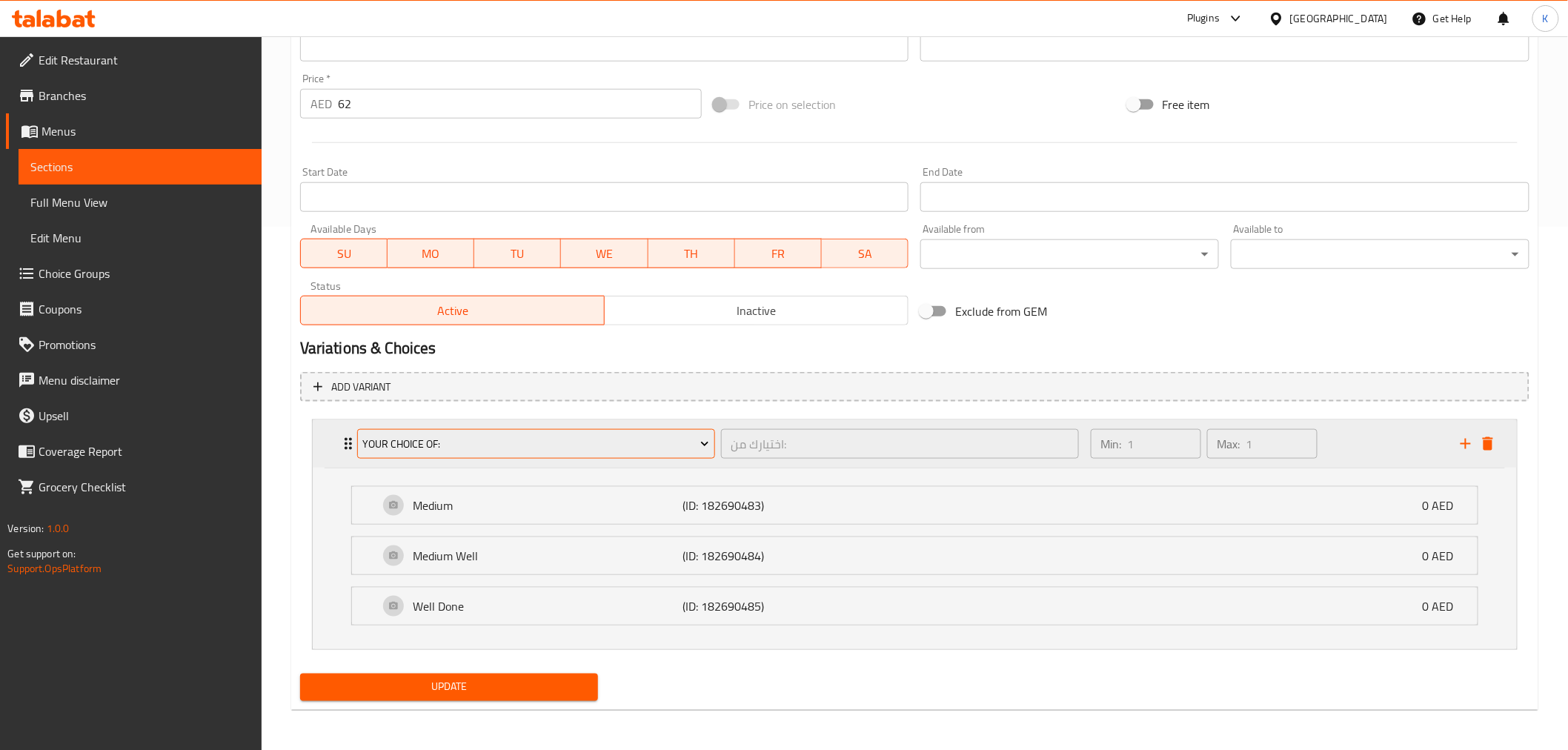
click at [612, 441] on span "Your choice of:" at bounding box center [536, 444] width 347 height 19
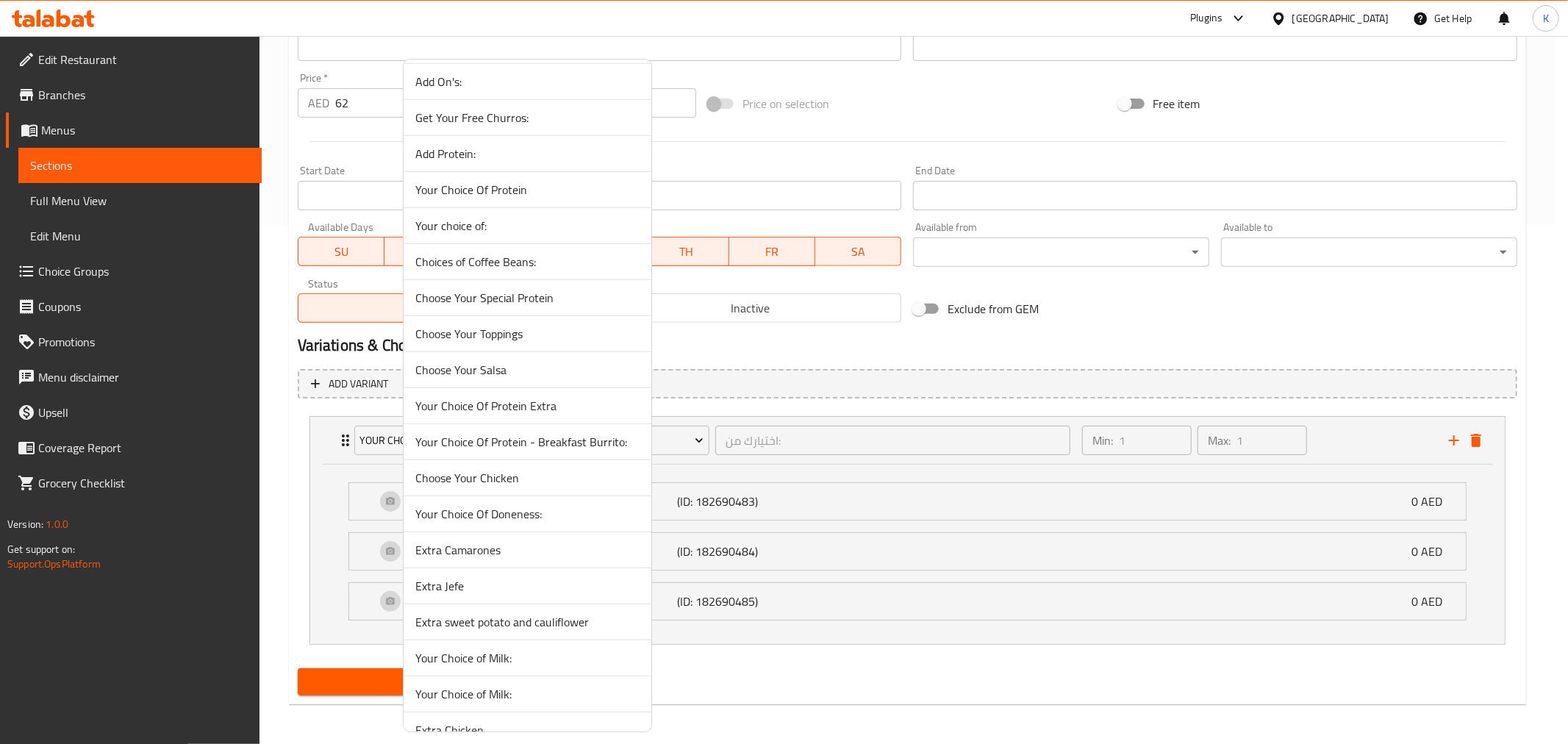
scroll to position [653, 0]
click at [595, 444] on span "Your Choice Of Protein - Breakfast Burrito:" at bounding box center [528, 439] width 225 height 18
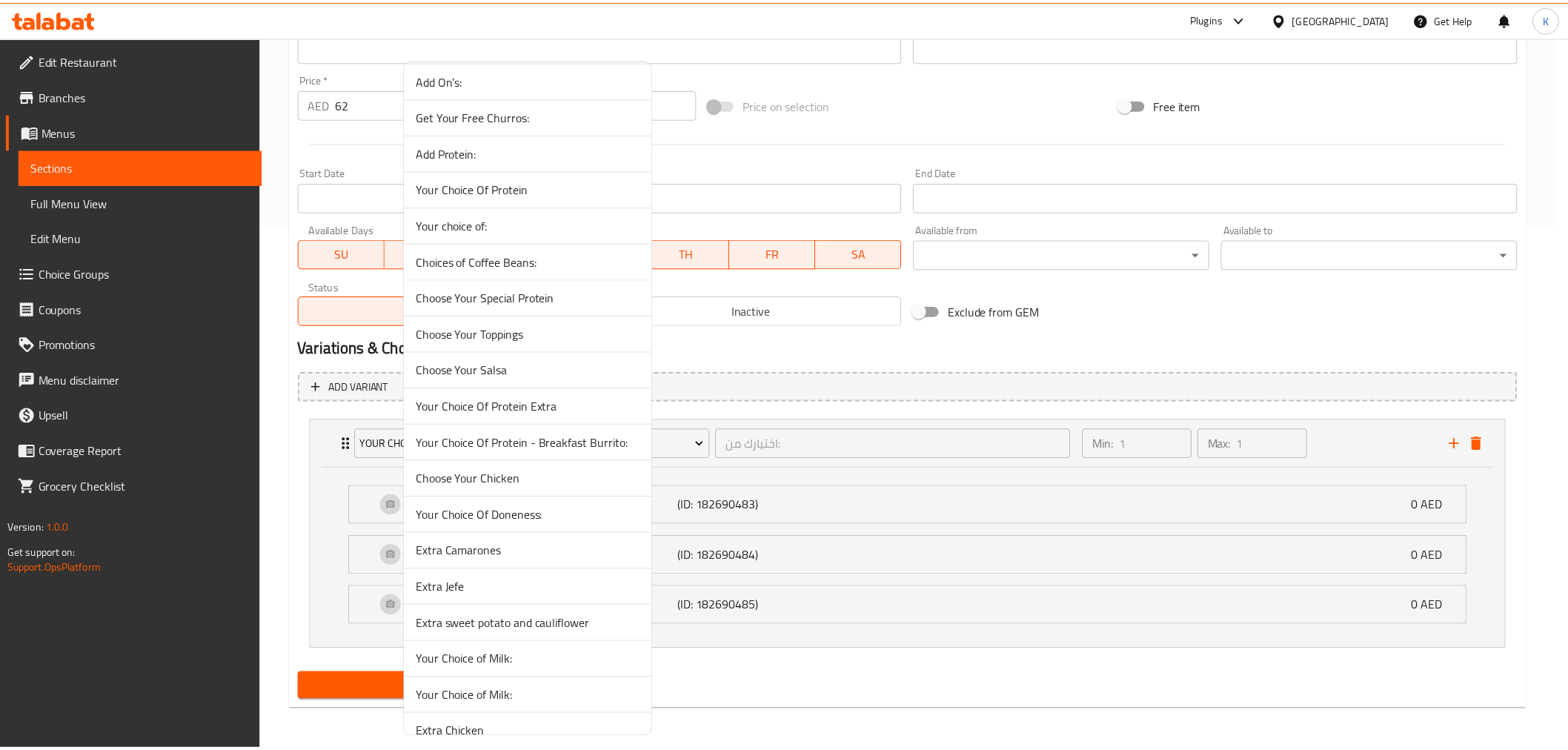
scroll to position [342, 0]
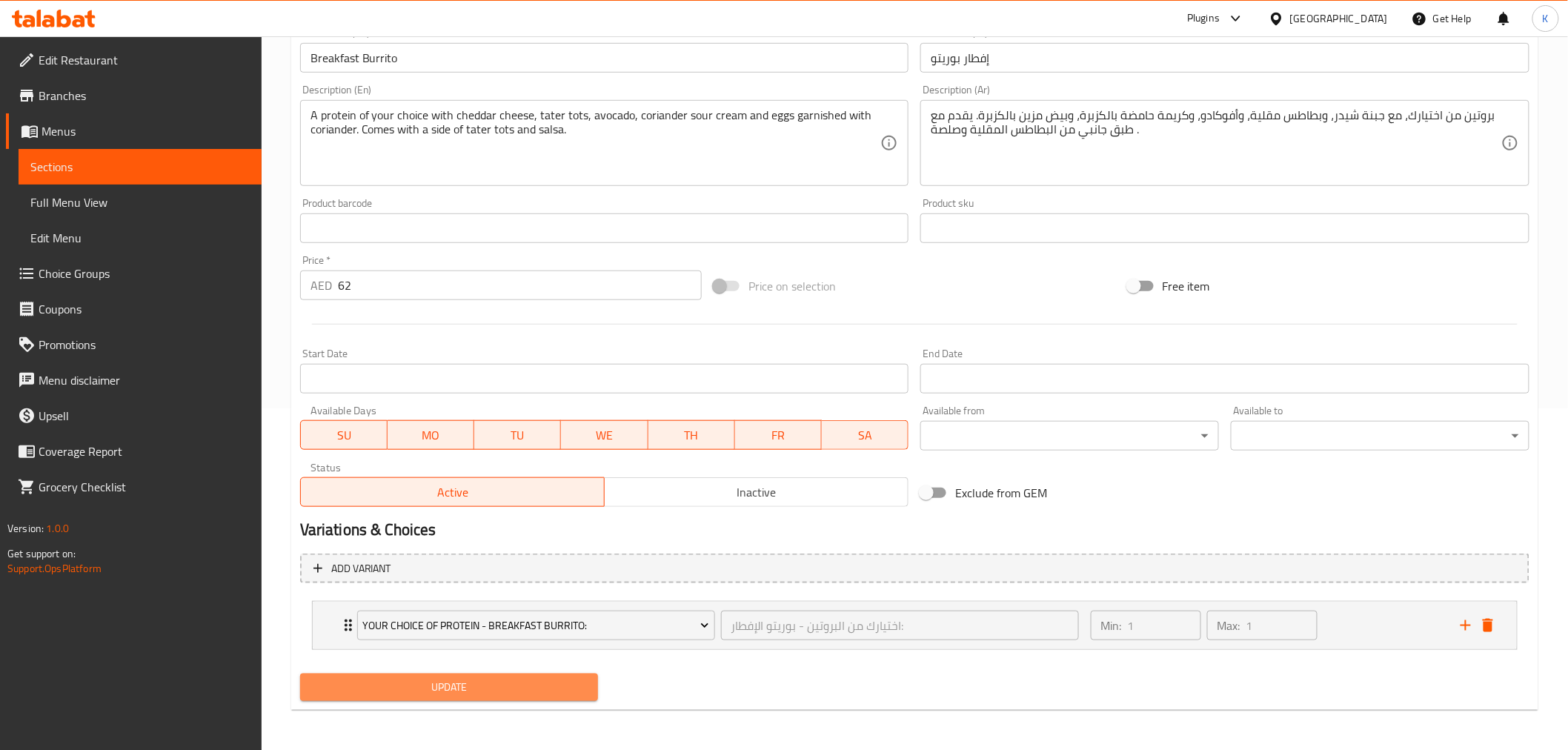
click at [555, 687] on span "Update" at bounding box center [449, 688] width 275 height 19
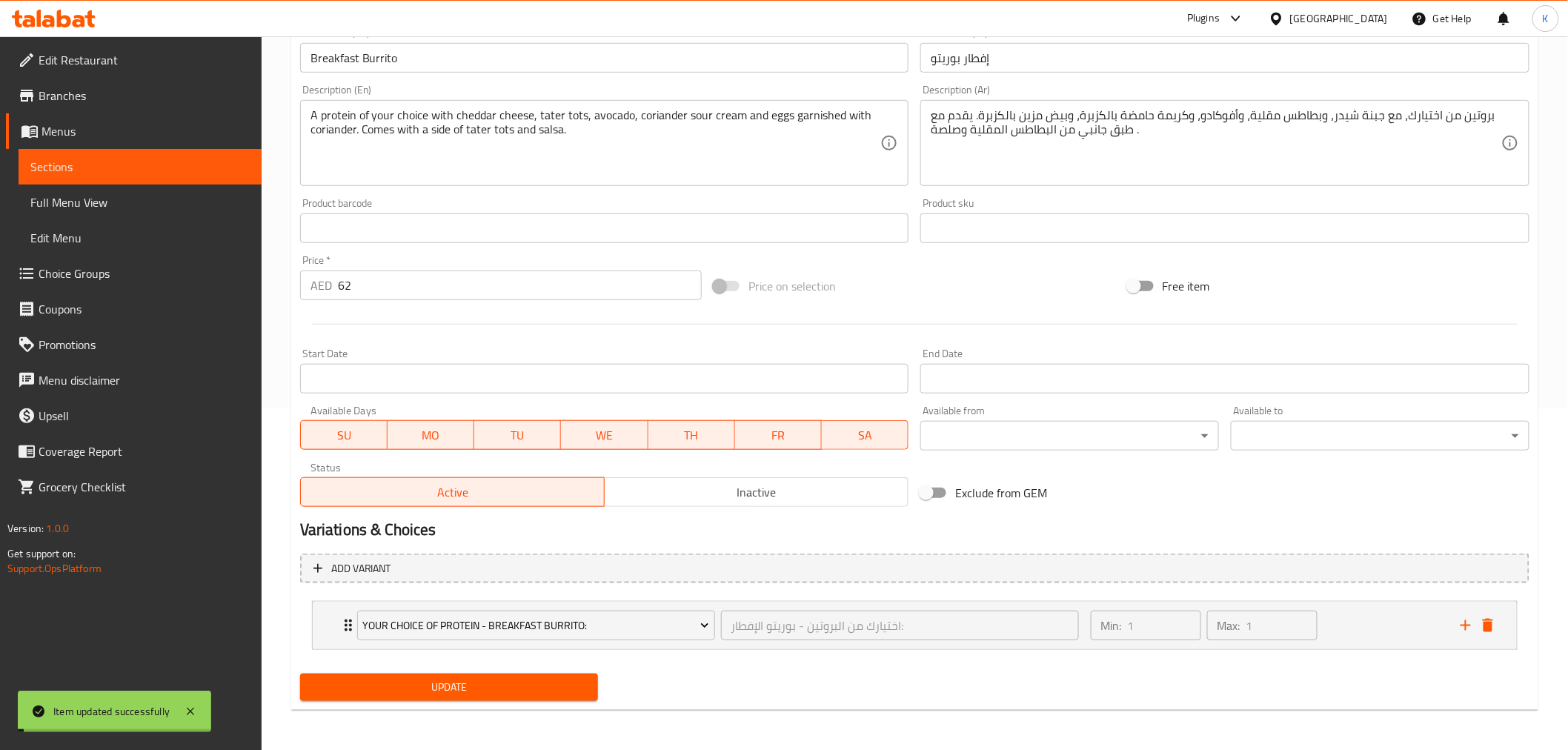
click at [1352, 627] on div "Min: 1 ​ Max: 1 ​" at bounding box center [1267, 625] width 370 height 47
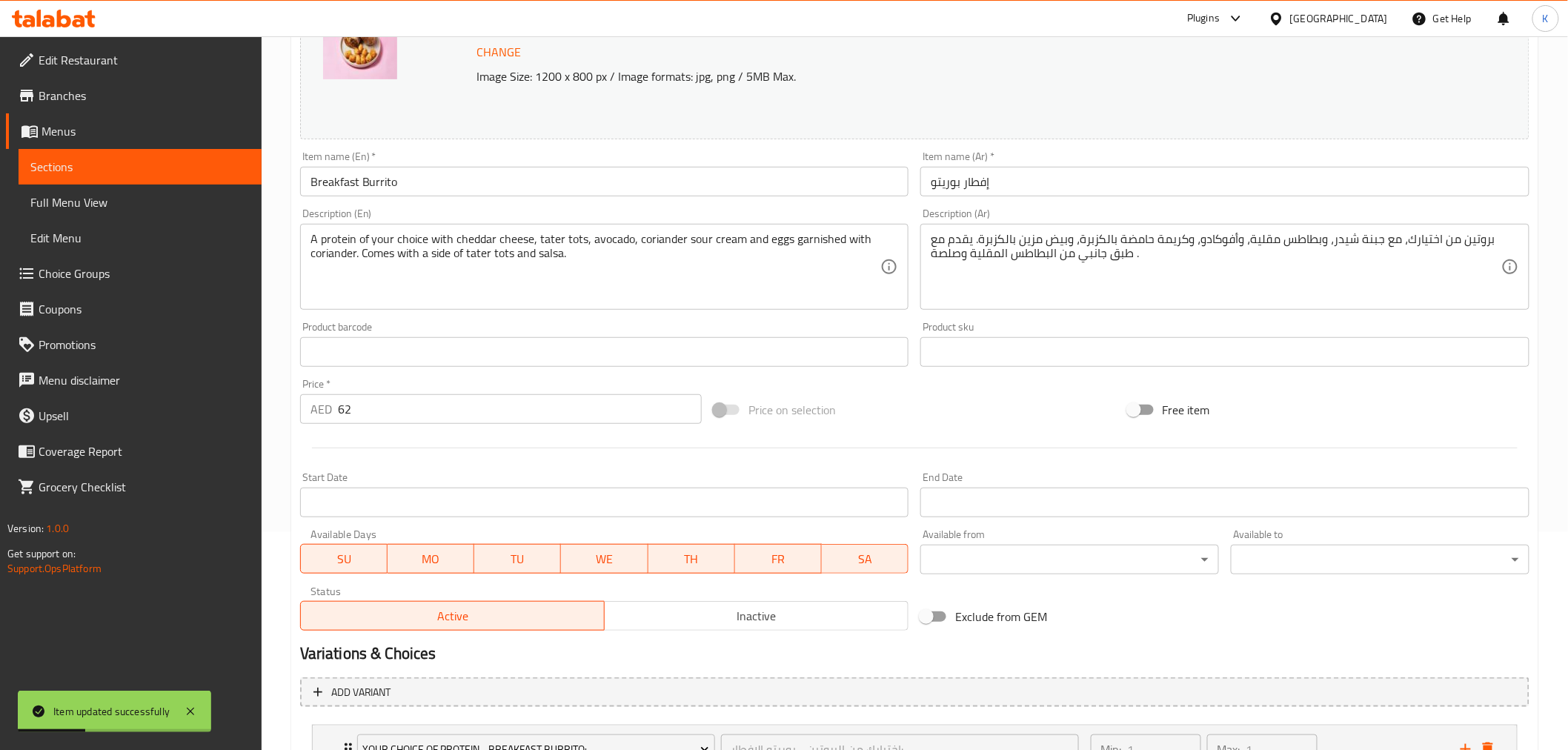
scroll to position [0, 0]
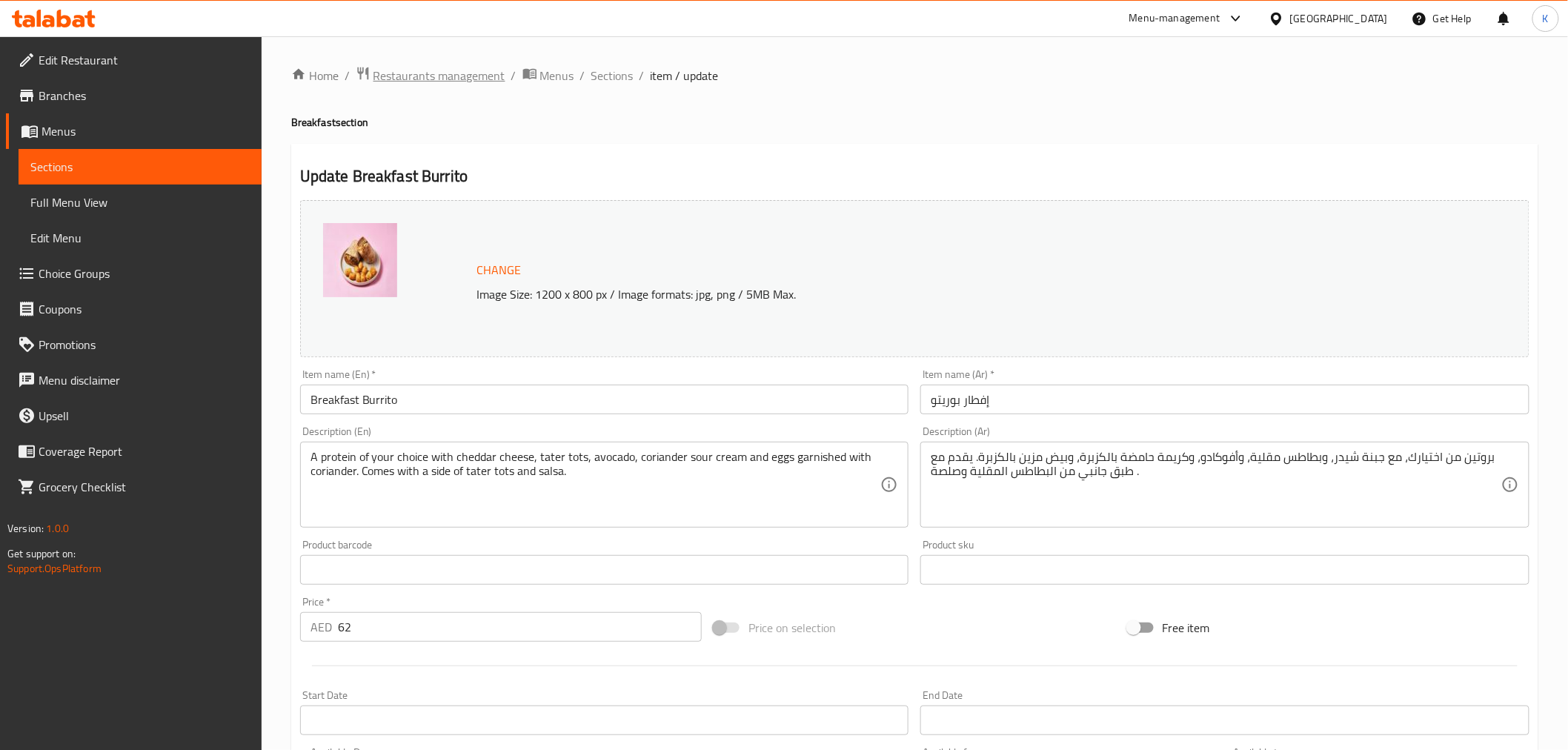
click at [438, 77] on span "Restaurants management" at bounding box center [440, 75] width 132 height 18
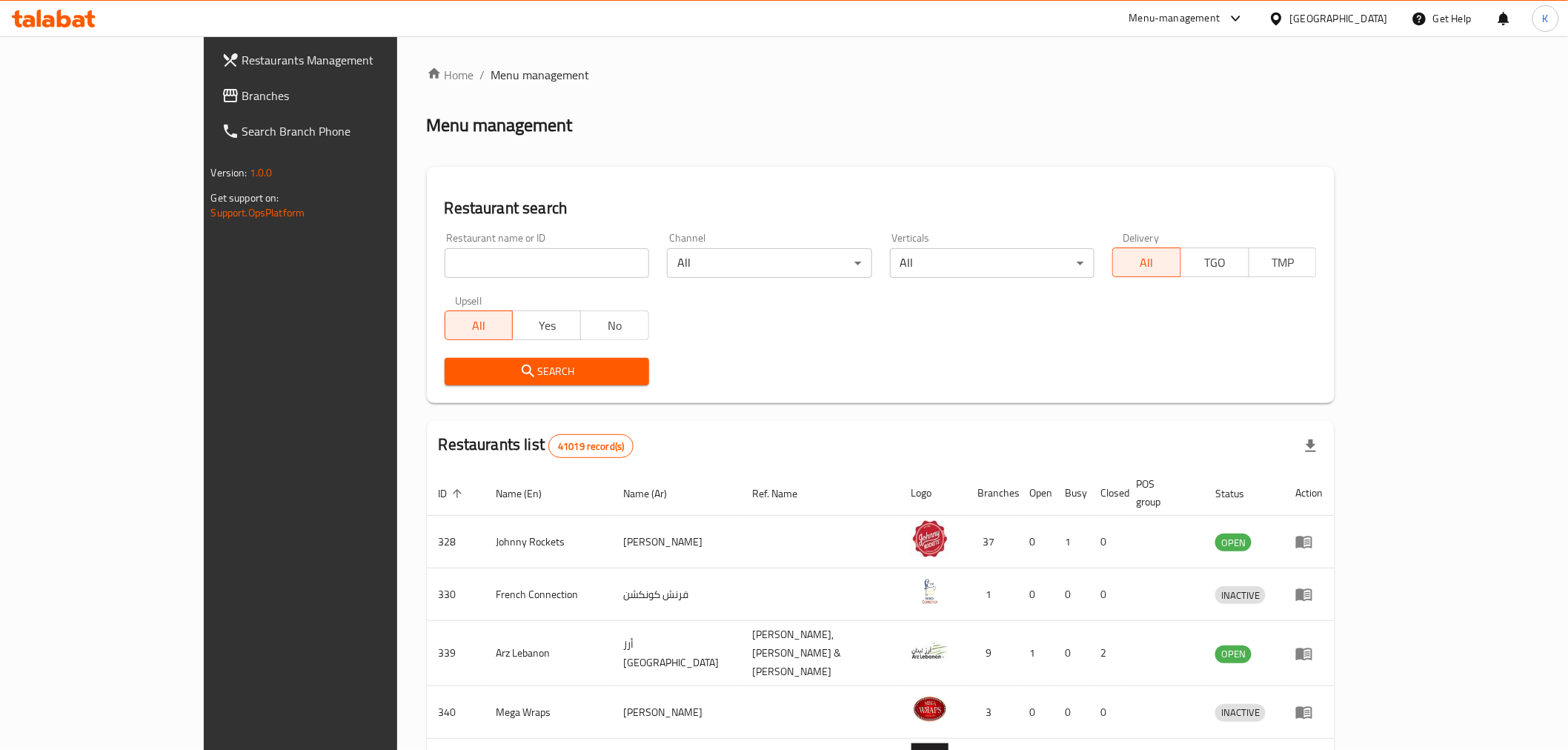
click at [468, 245] on div "Restaurant name or ID Restaurant name or ID" at bounding box center [546, 256] width 205 height 45
click at [469, 270] on input "search" at bounding box center [546, 262] width 205 height 29
type input "maiz"
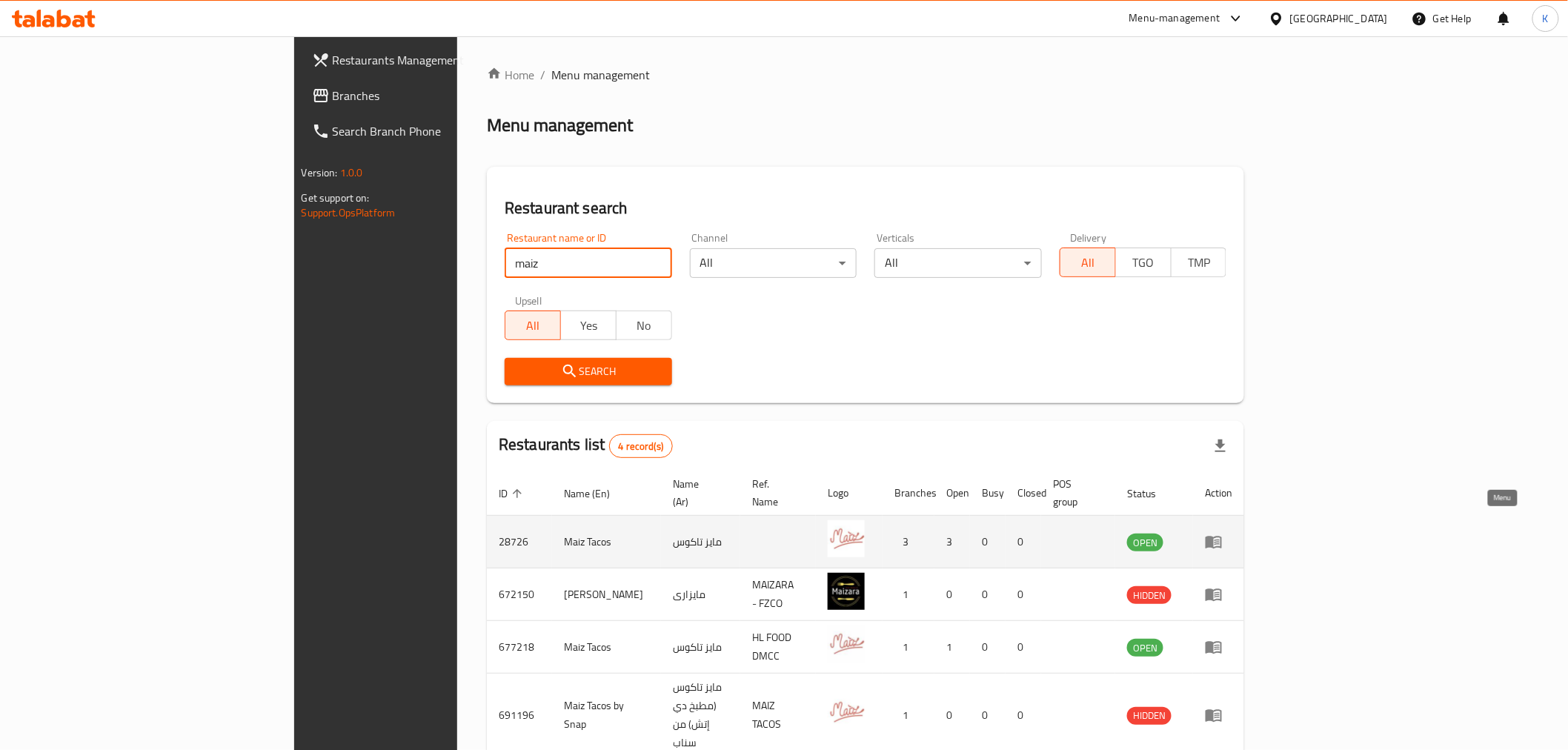
click at [1223, 533] on icon "enhanced table" at bounding box center [1213, 542] width 18 height 18
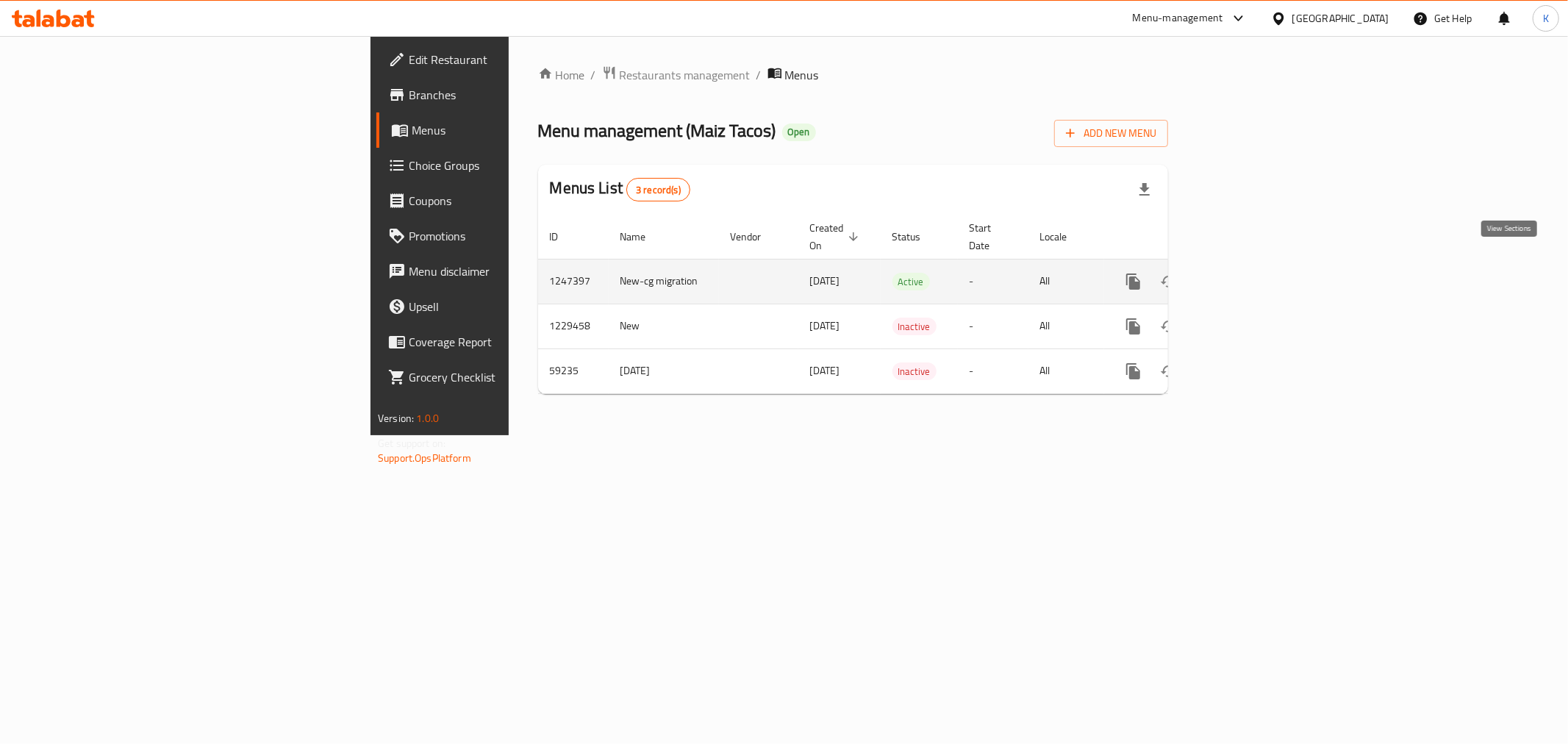
click at [1256, 269] on link "enhanced table" at bounding box center [1240, 282] width 36 height 36
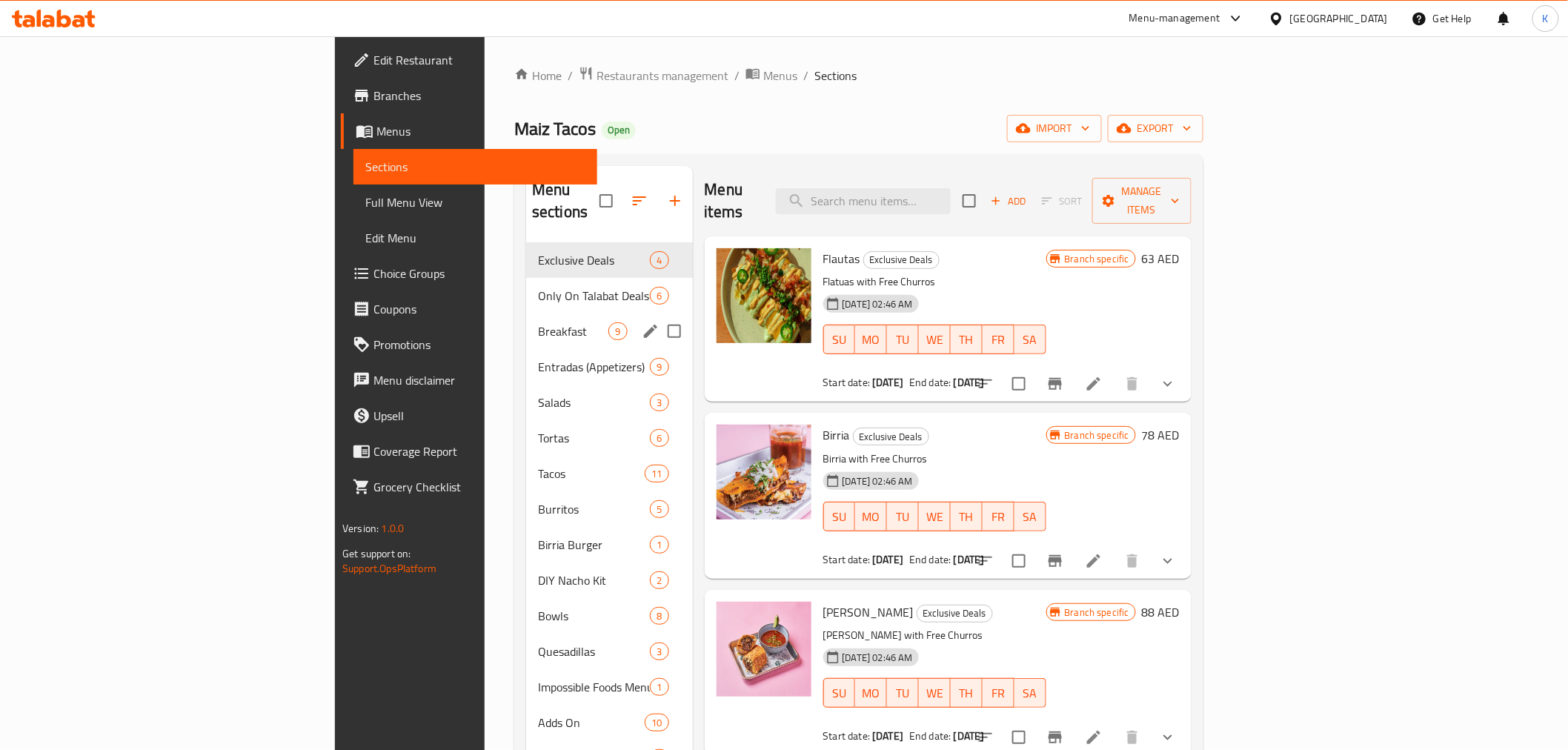
click at [538, 323] on span "Breakfast" at bounding box center [573, 331] width 71 height 18
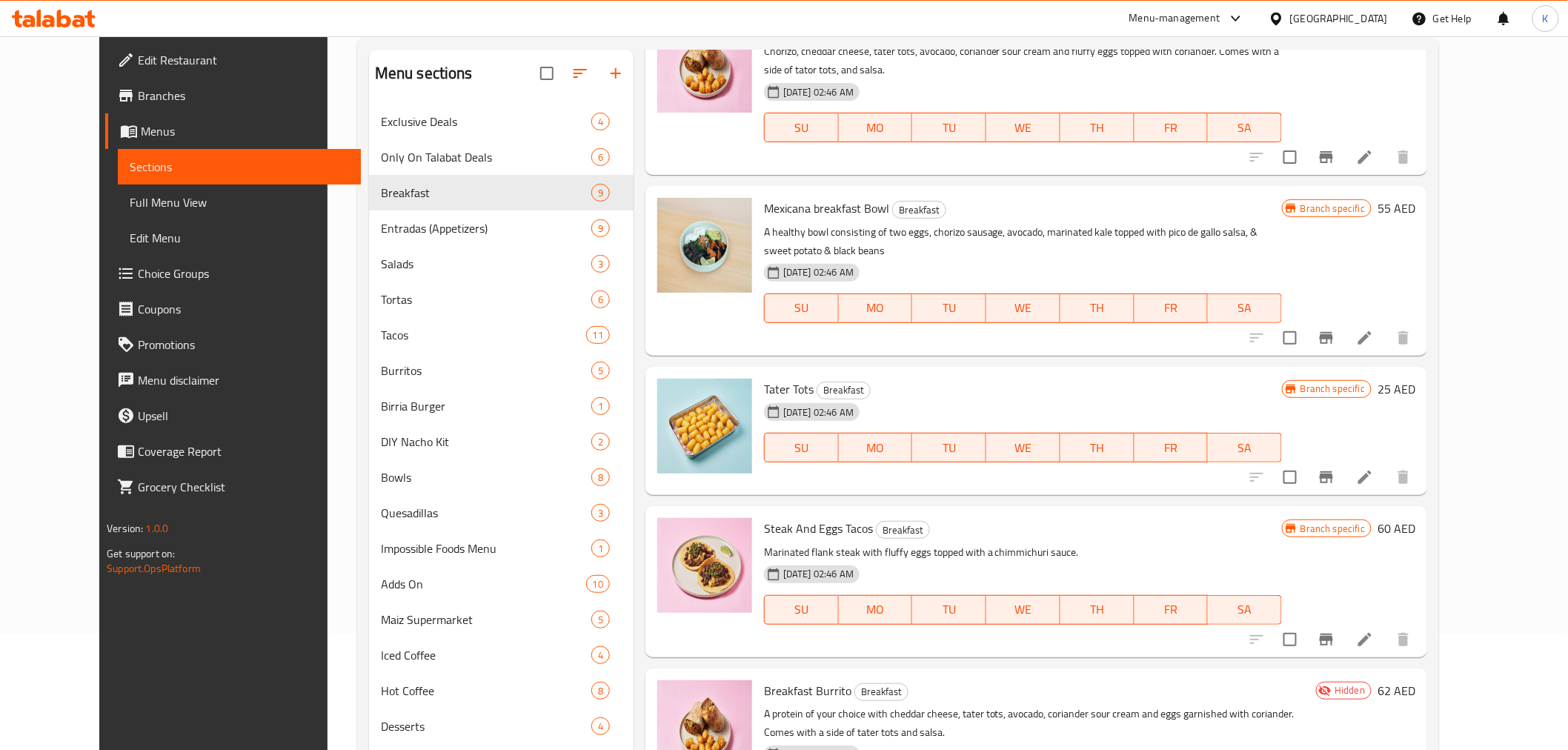
scroll to position [208, 0]
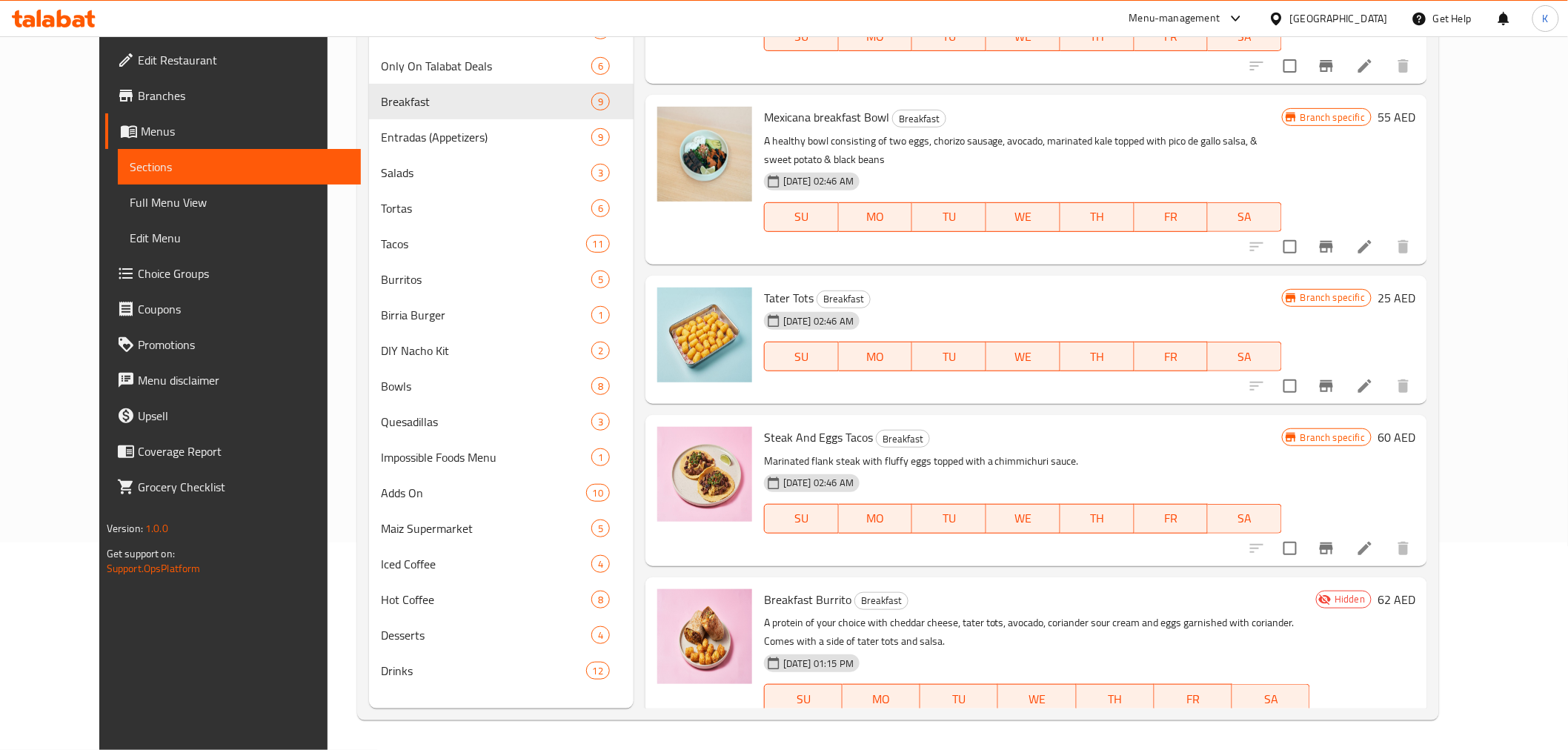
click at [1422, 710] on button "show more" at bounding box center [1404, 728] width 36 height 36
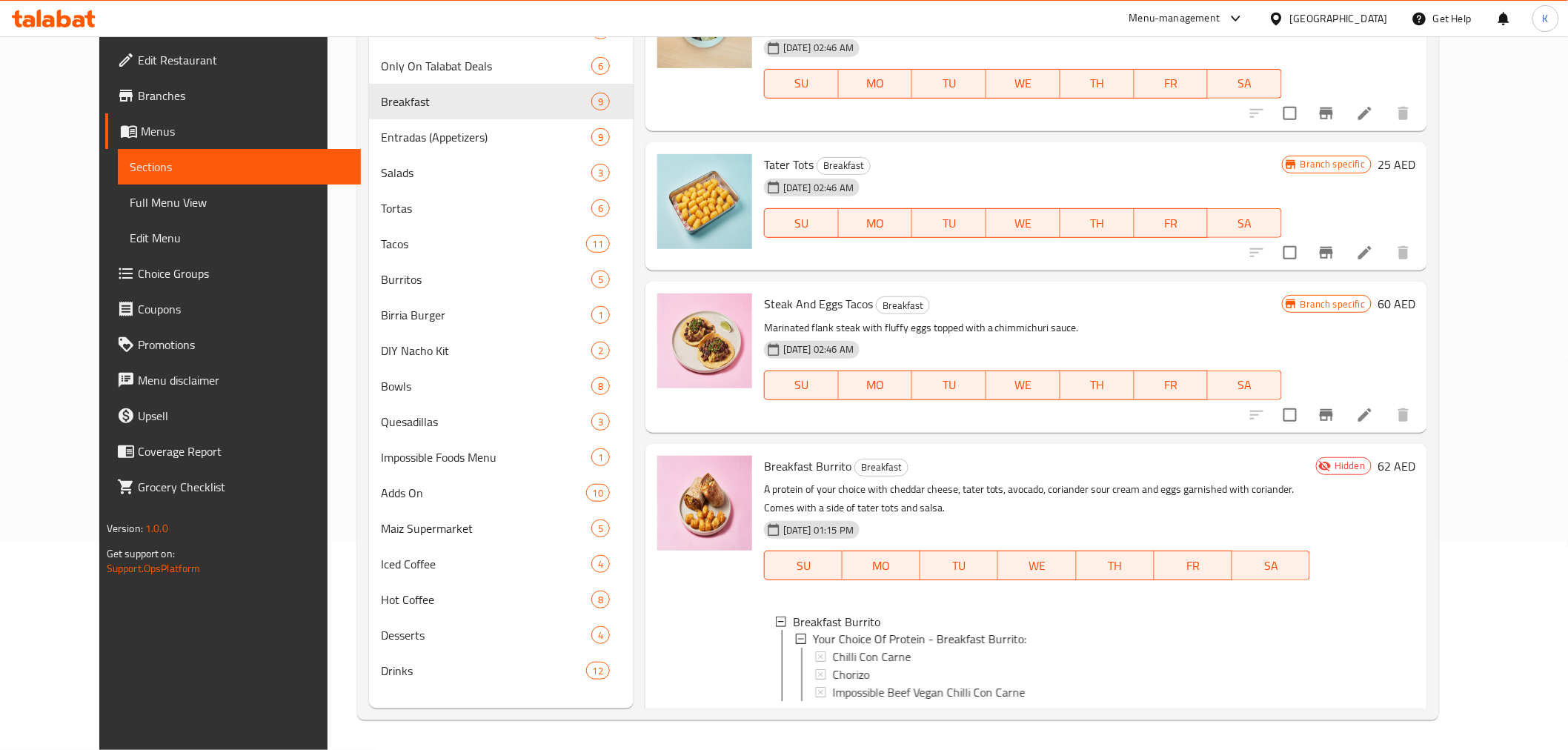
scroll to position [938, 0]
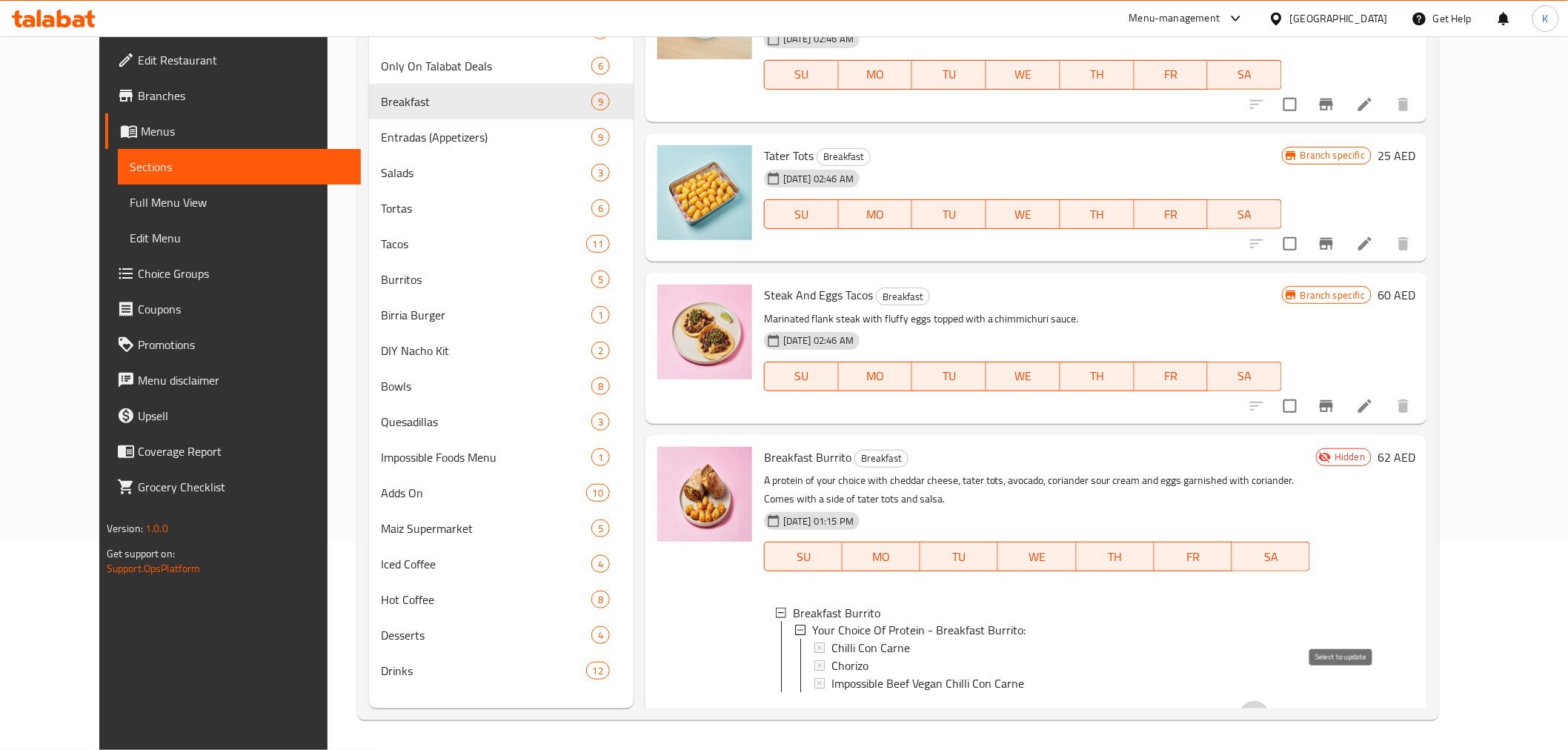
click at [1271, 701] on input "checkbox" at bounding box center [1255, 716] width 31 height 31
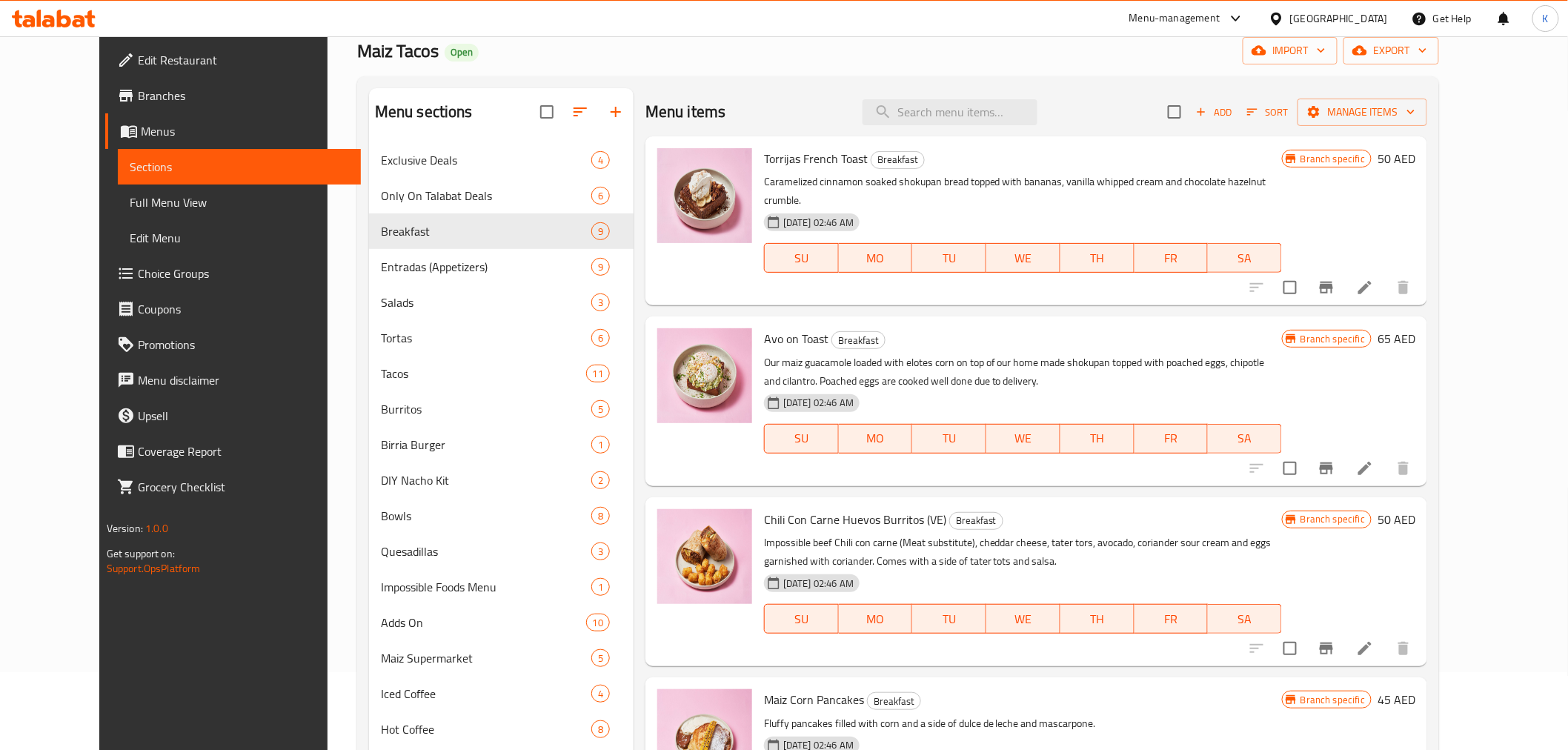
scroll to position [0, 0]
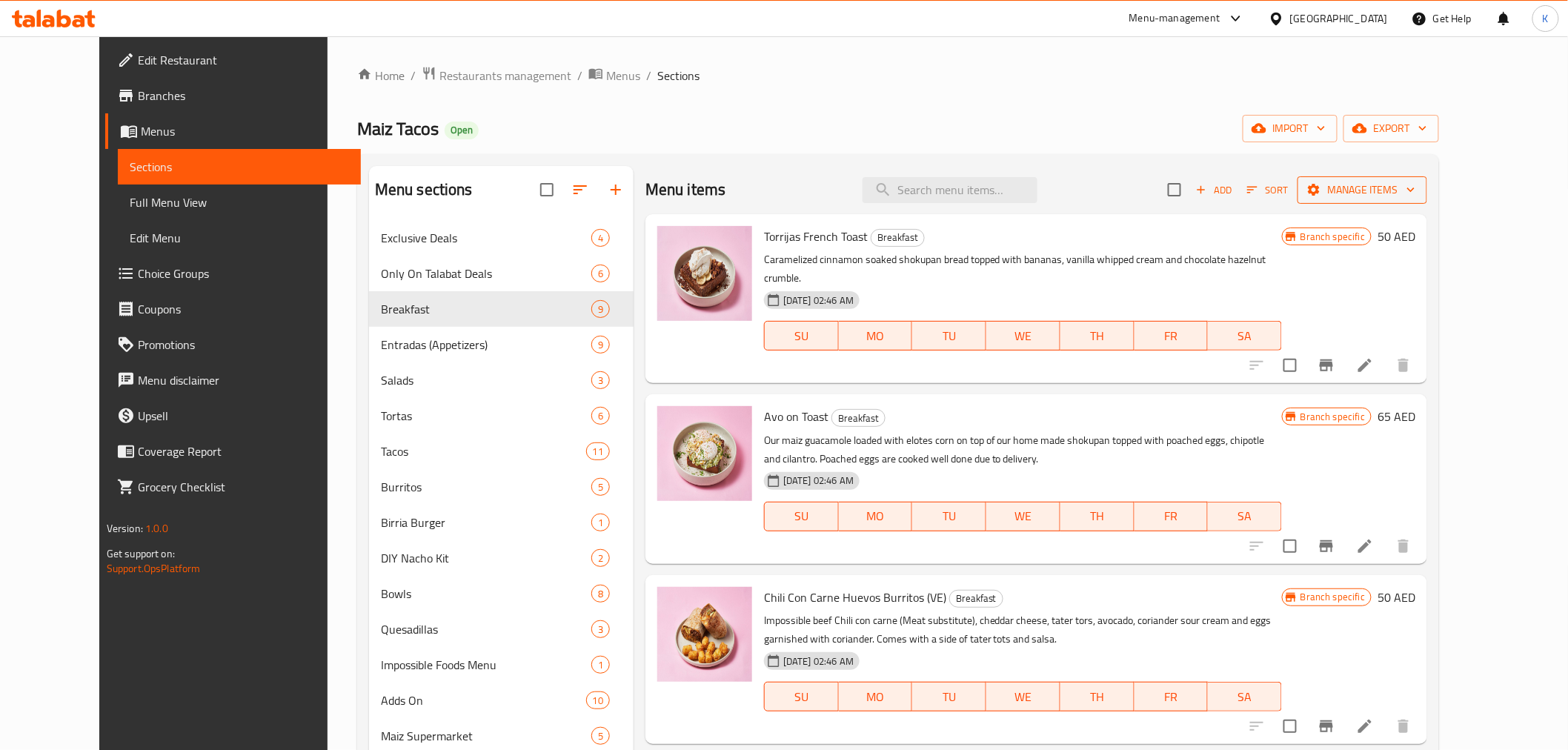
click at [1427, 201] on button "Manage items" at bounding box center [1362, 190] width 129 height 27
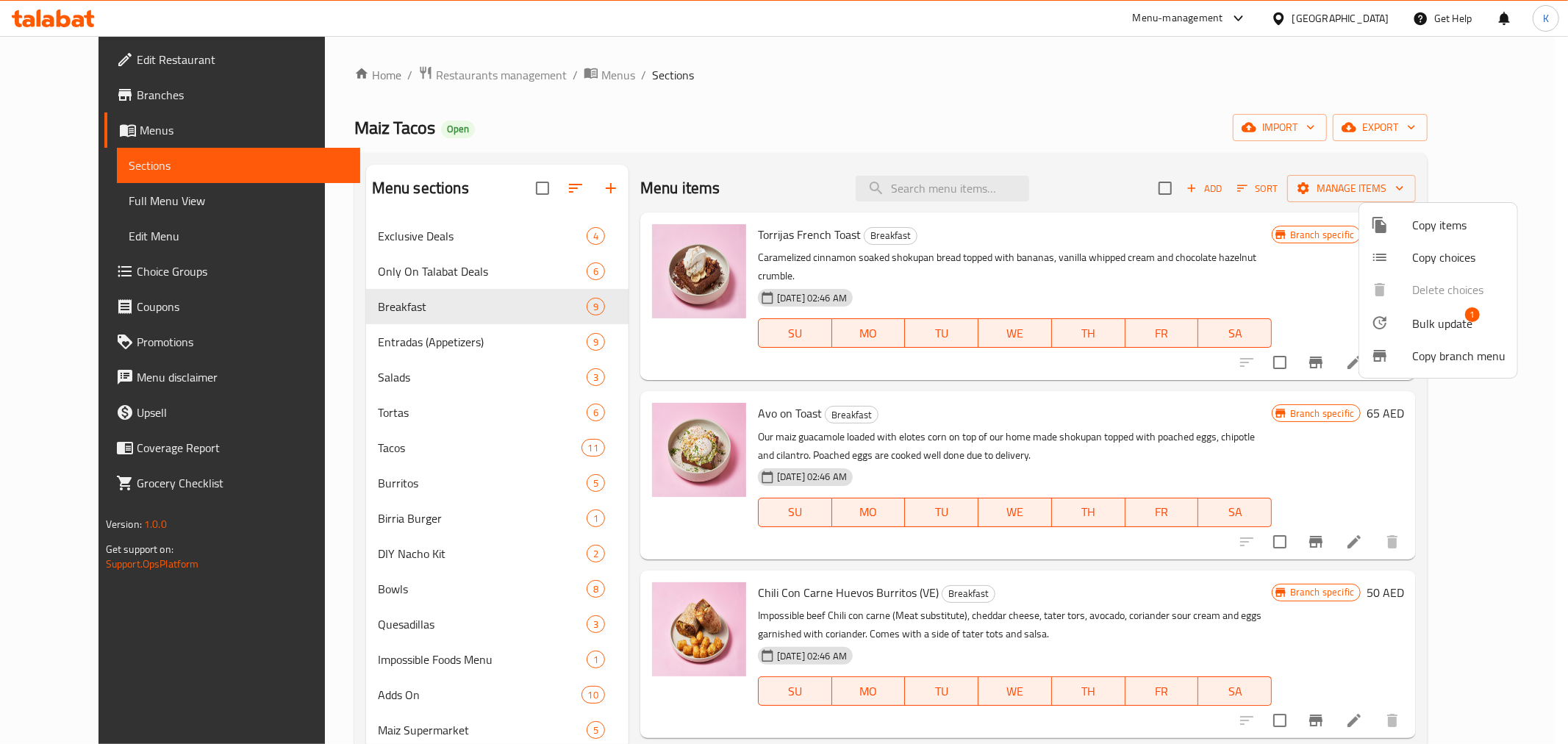
click at [1423, 324] on span "Bulk update" at bounding box center [1442, 323] width 60 height 18
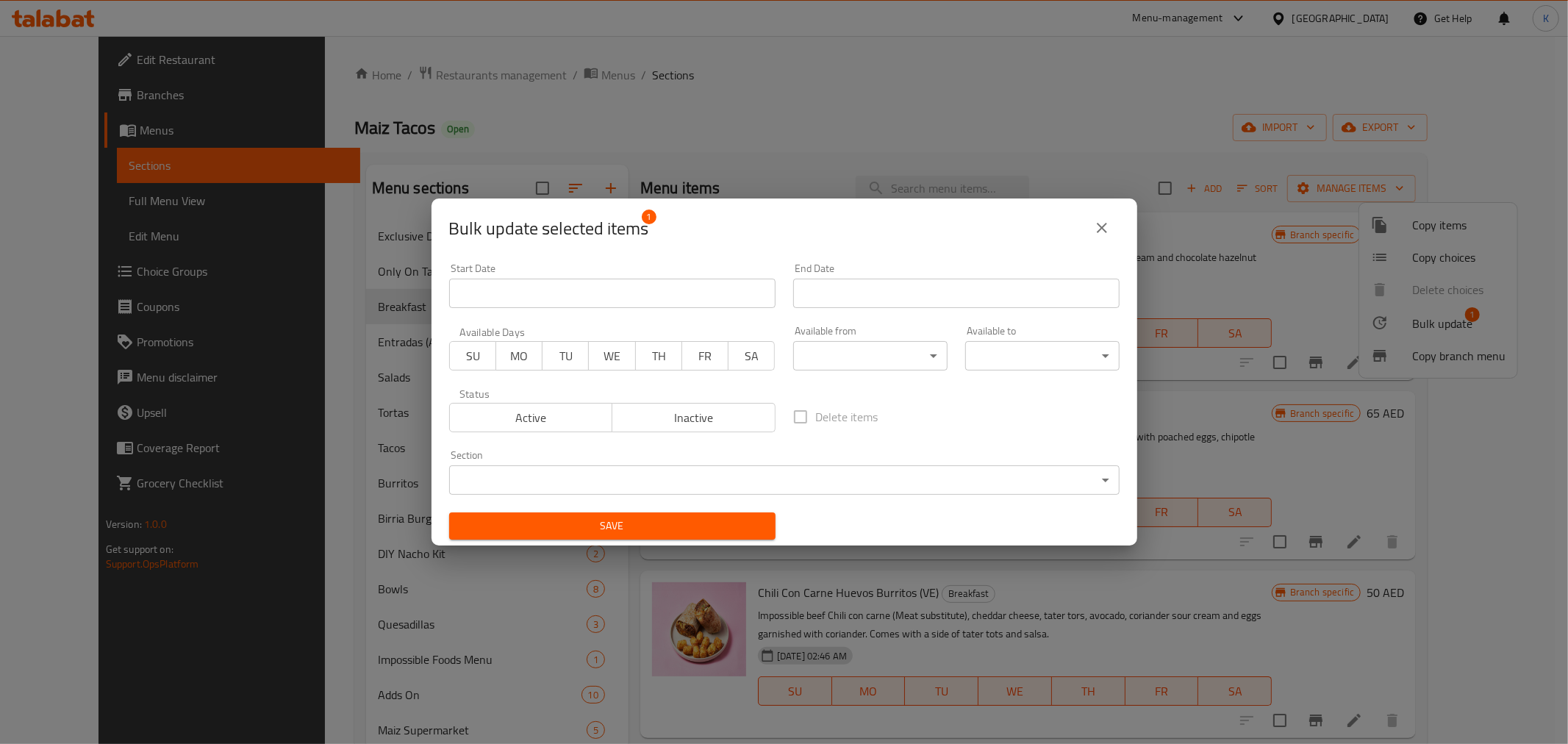
click at [554, 417] on span "Active" at bounding box center [531, 417] width 152 height 22
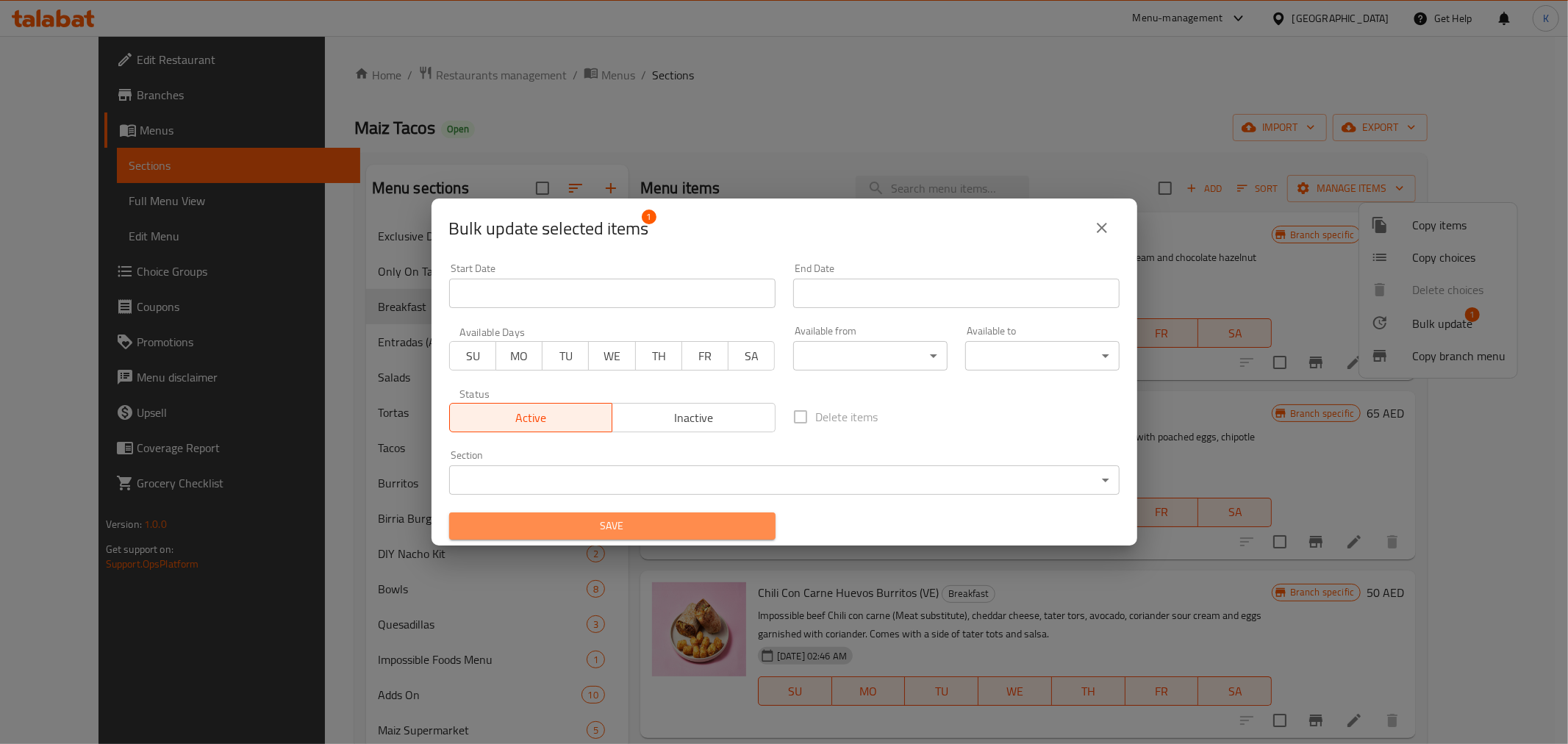
click at [612, 517] on span "Save" at bounding box center [613, 526] width 303 height 19
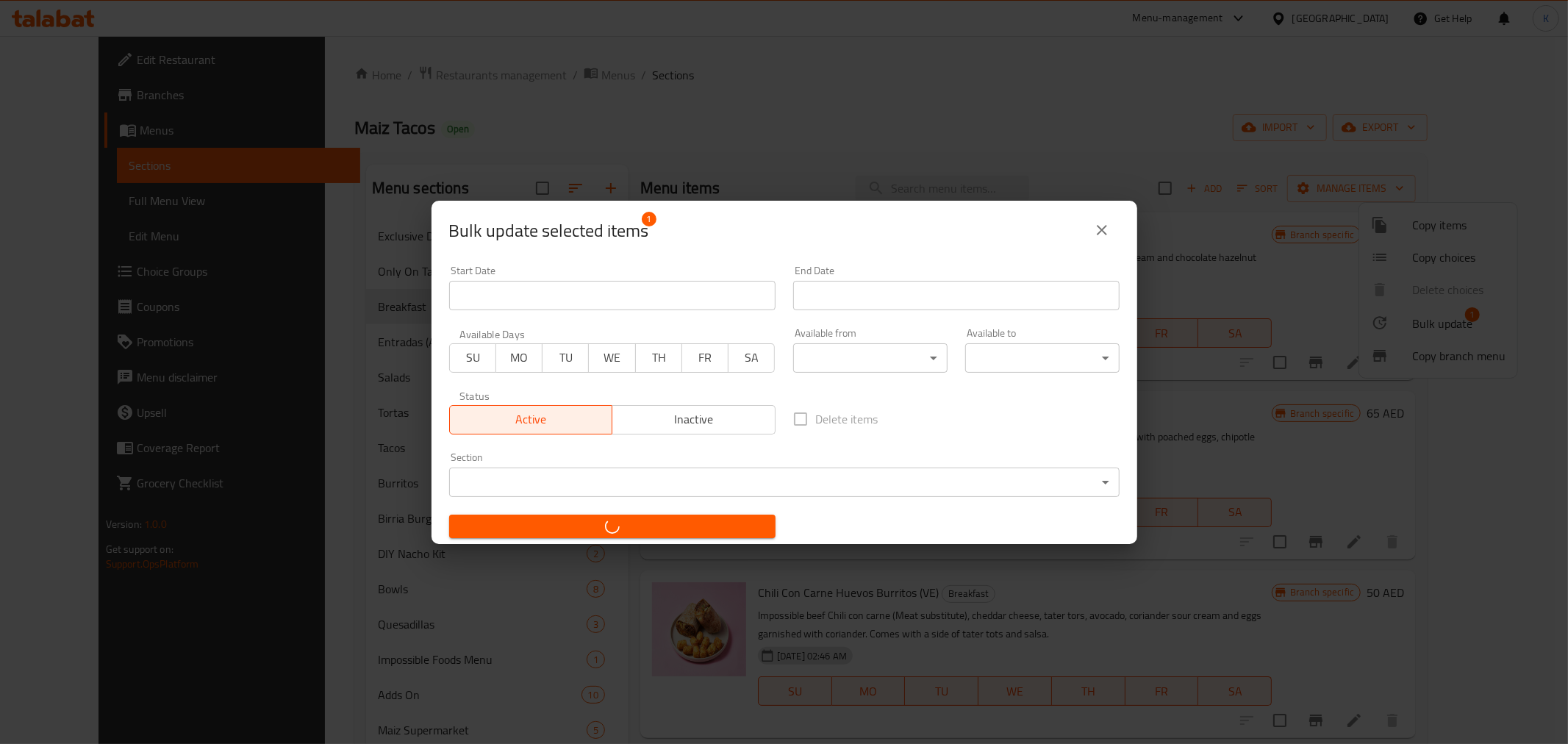
checkbox input "false"
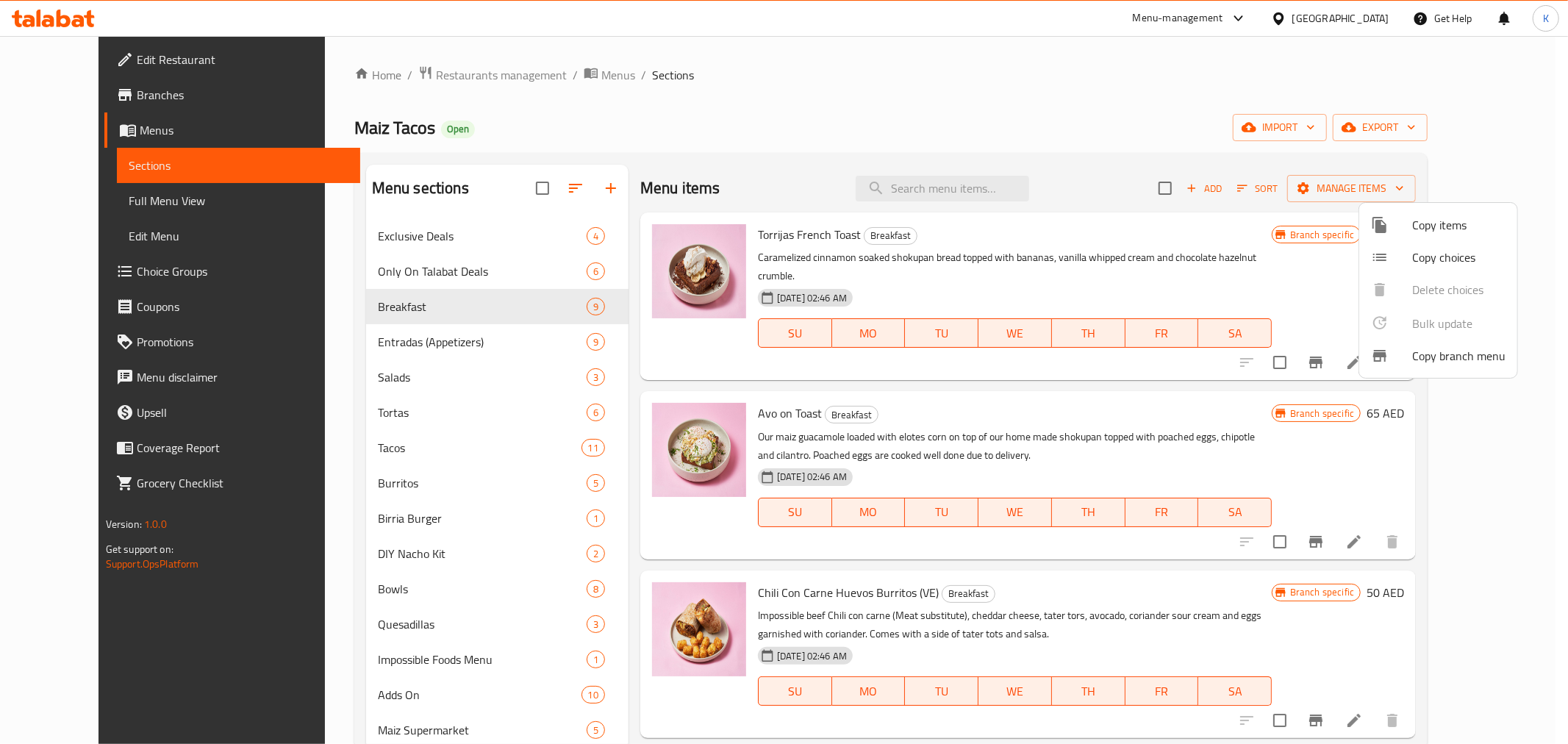
click at [1003, 139] on div at bounding box center [784, 372] width 1568 height 744
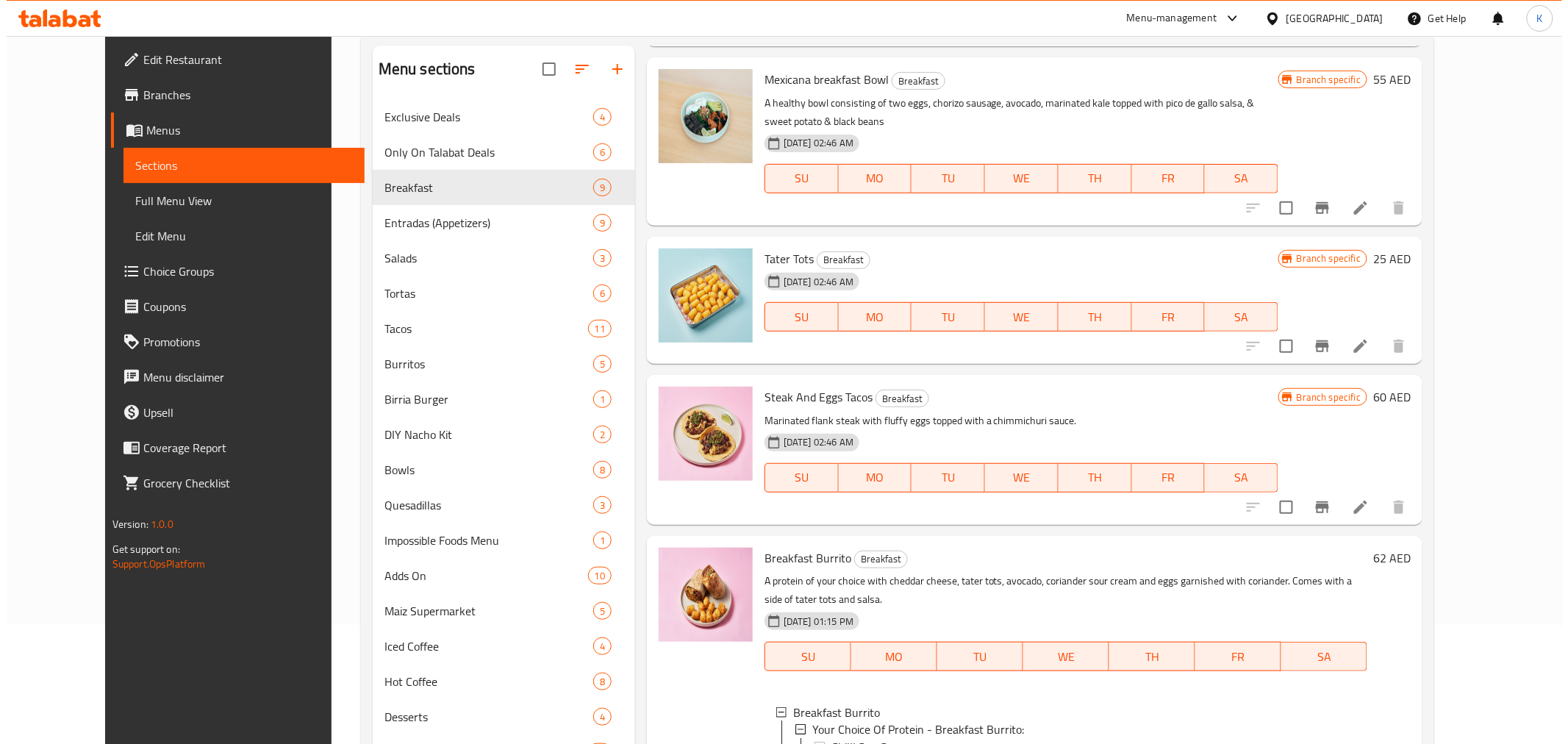
scroll to position [206, 0]
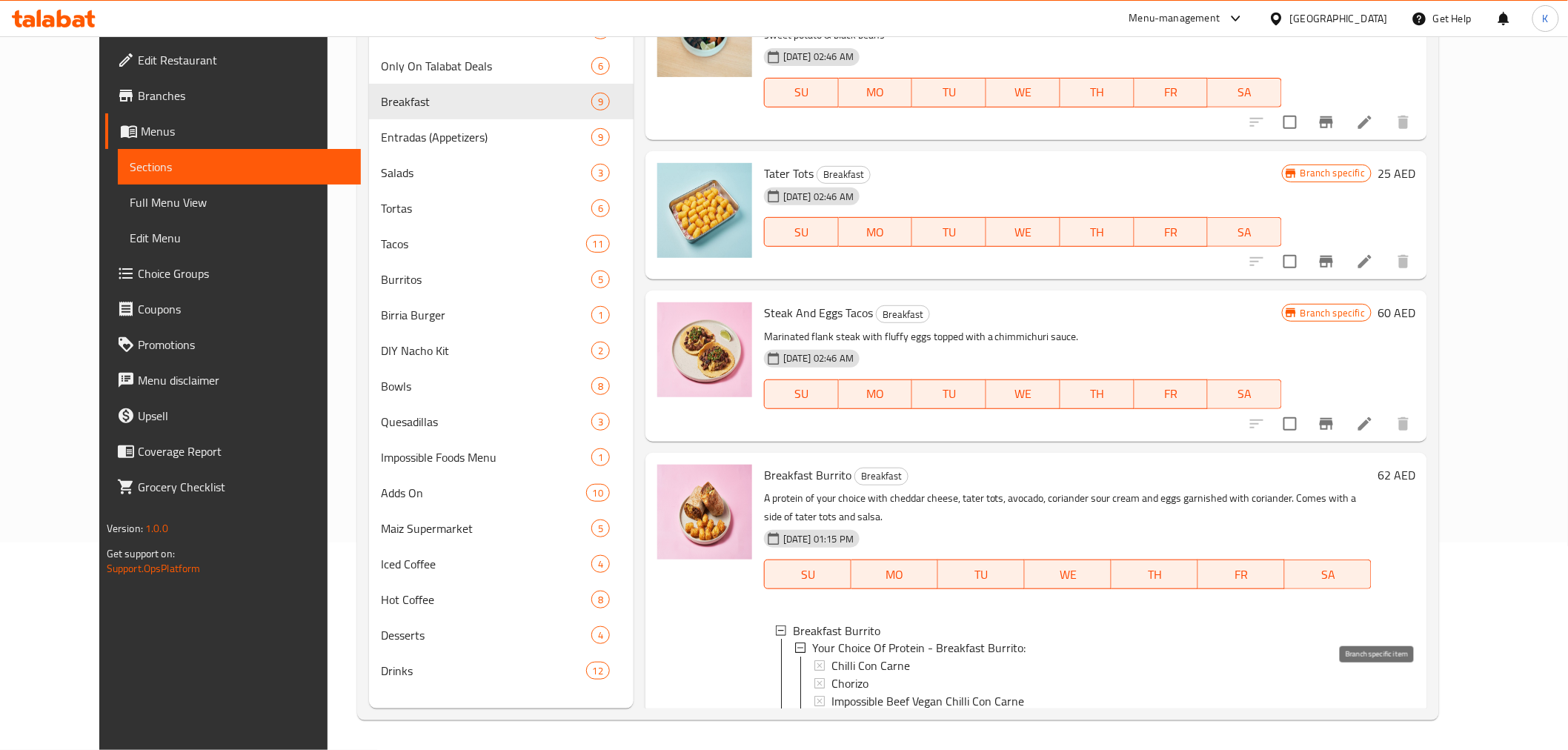
click at [1298, 728] on icon "Branch-specific-item" at bounding box center [1292, 734] width 13 height 12
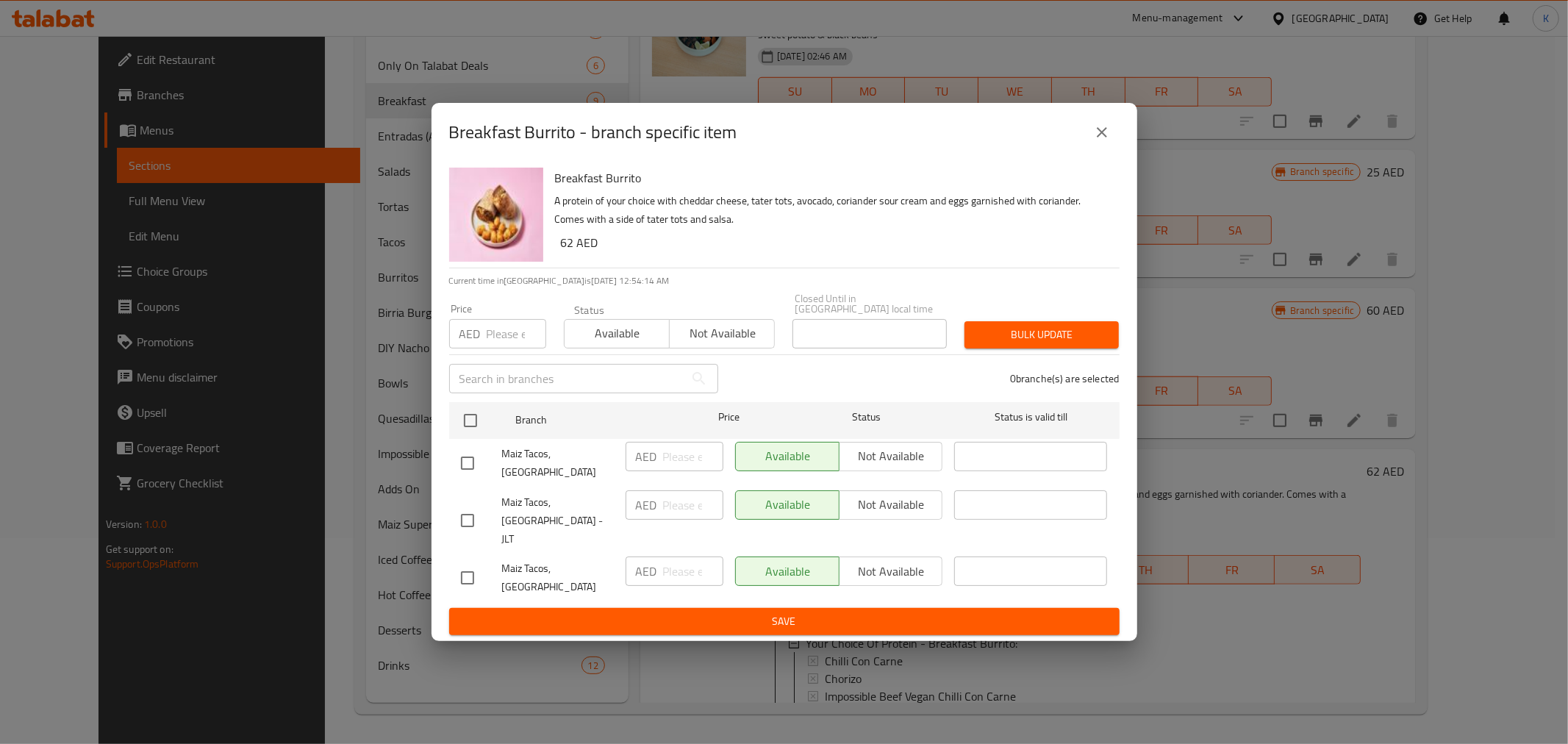
click at [469, 530] on input "checkbox" at bounding box center [467, 520] width 31 height 31
checkbox input "true"
click at [464, 564] on input "checkbox" at bounding box center [467, 577] width 31 height 31
checkbox input "true"
click at [885, 570] on span "Not available" at bounding box center [892, 571] width 92 height 22
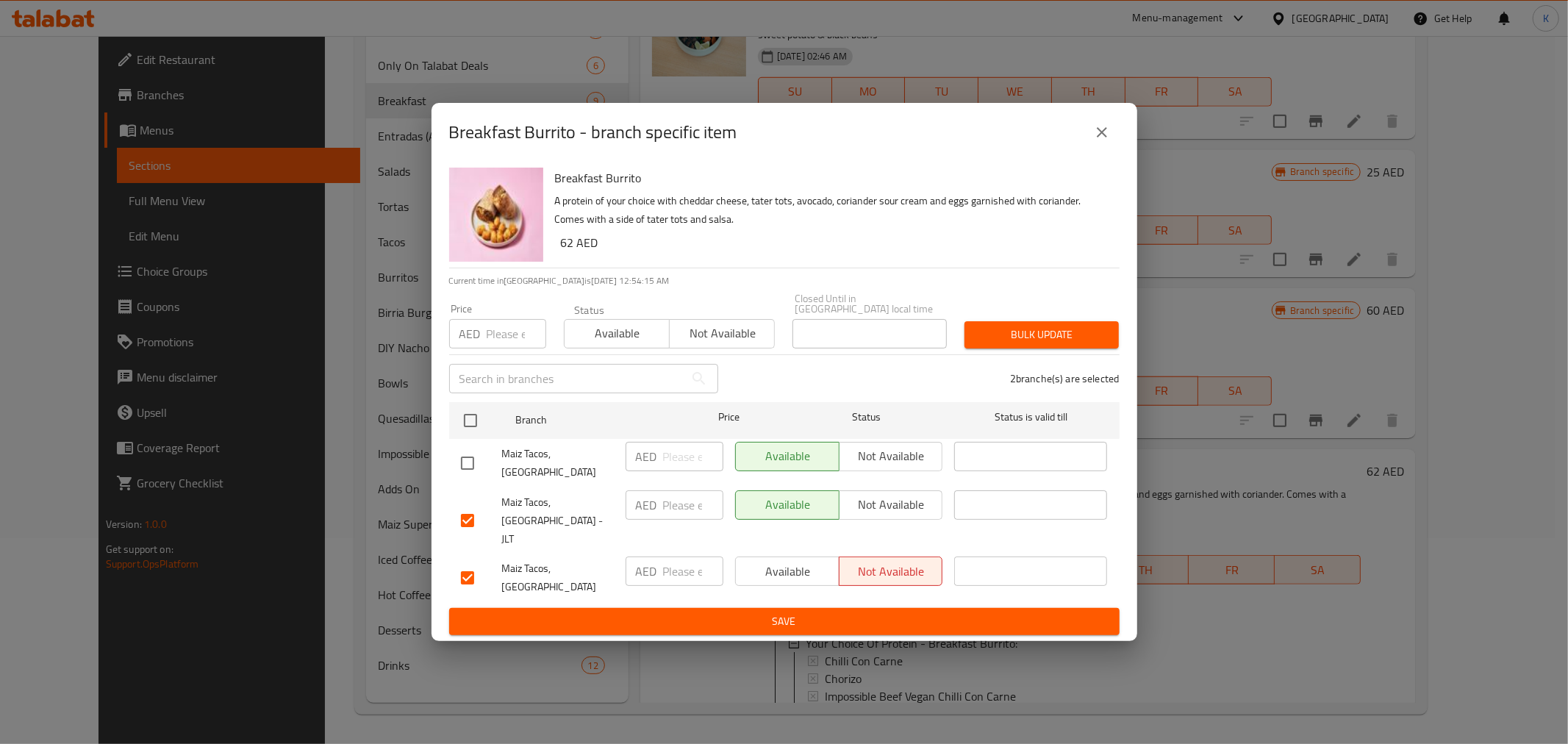
click at [893, 516] on span "Not available" at bounding box center [892, 504] width 92 height 22
click at [835, 612] on span "Save" at bounding box center [784, 621] width 646 height 19
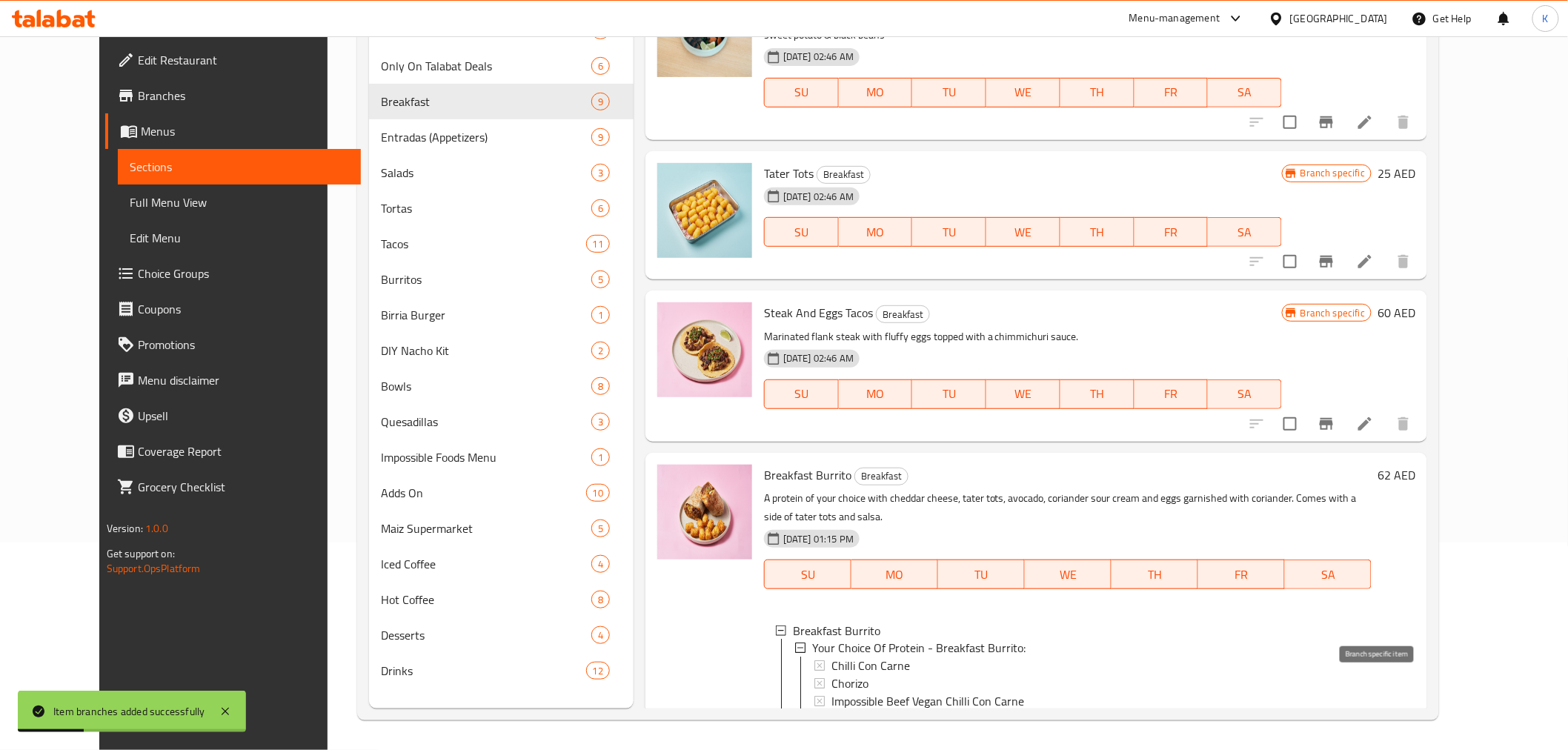
click at [1309, 717] on button "Branch-specific-item" at bounding box center [1292, 735] width 36 height 36
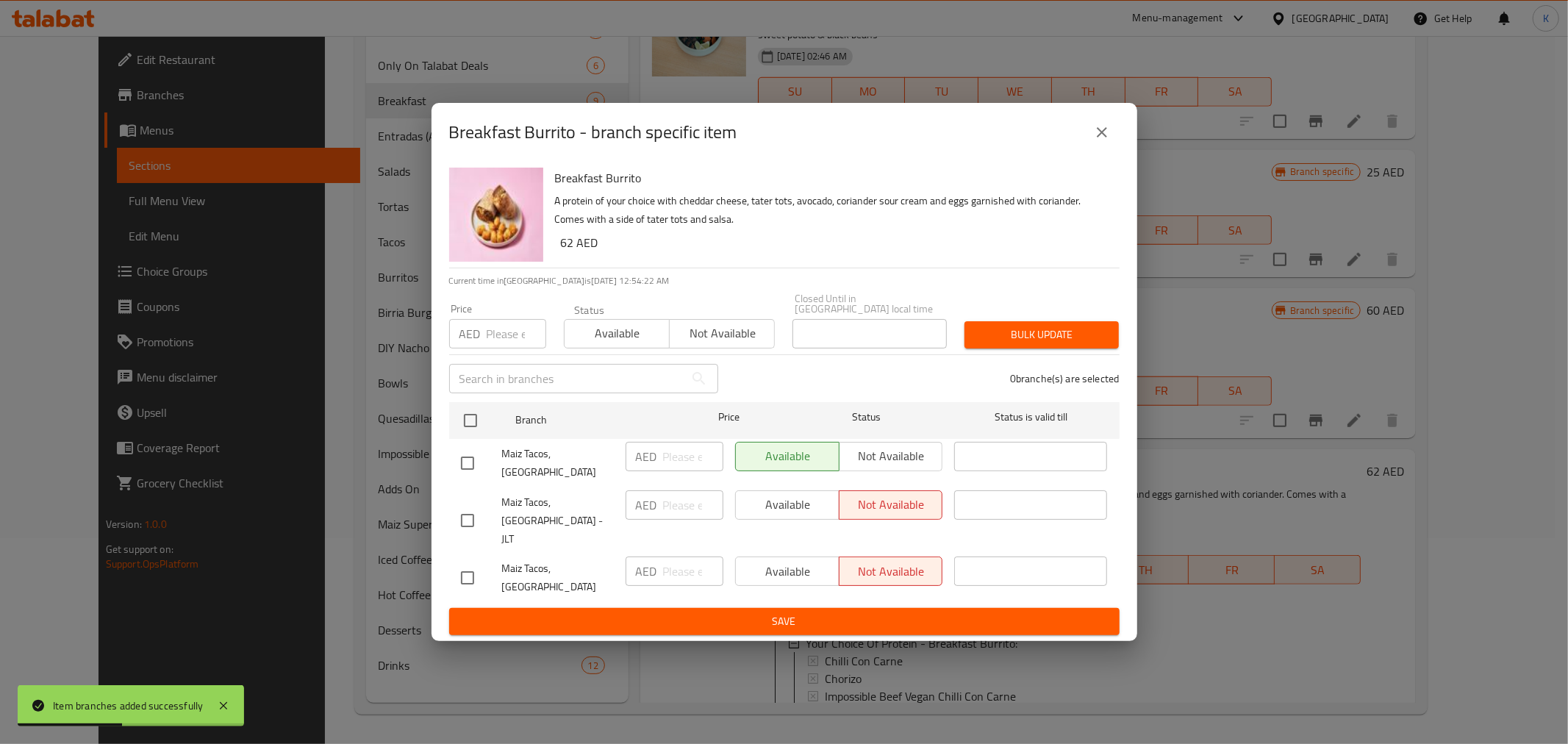
click at [1105, 142] on button "close" at bounding box center [1102, 133] width 36 height 36
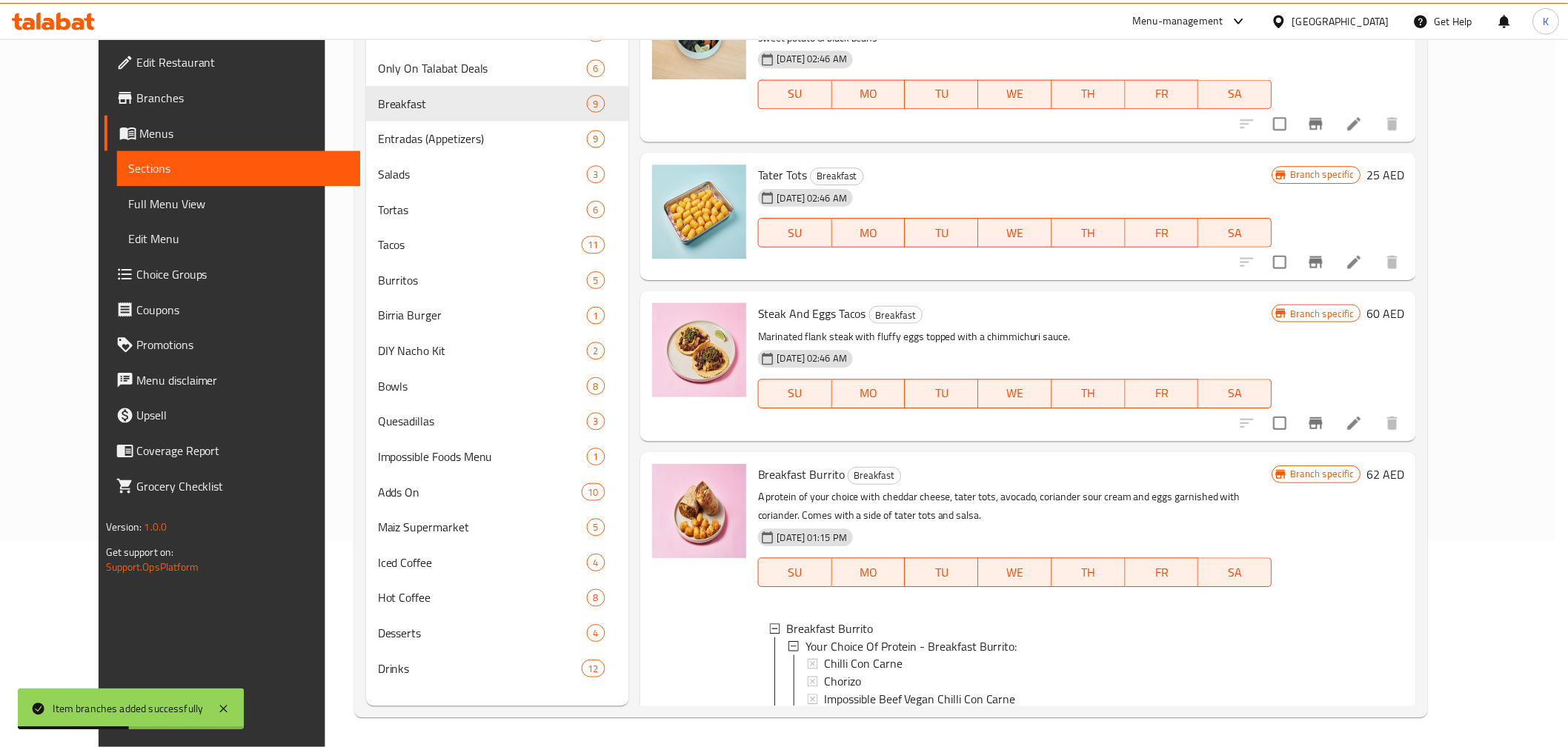
scroll to position [938, 0]
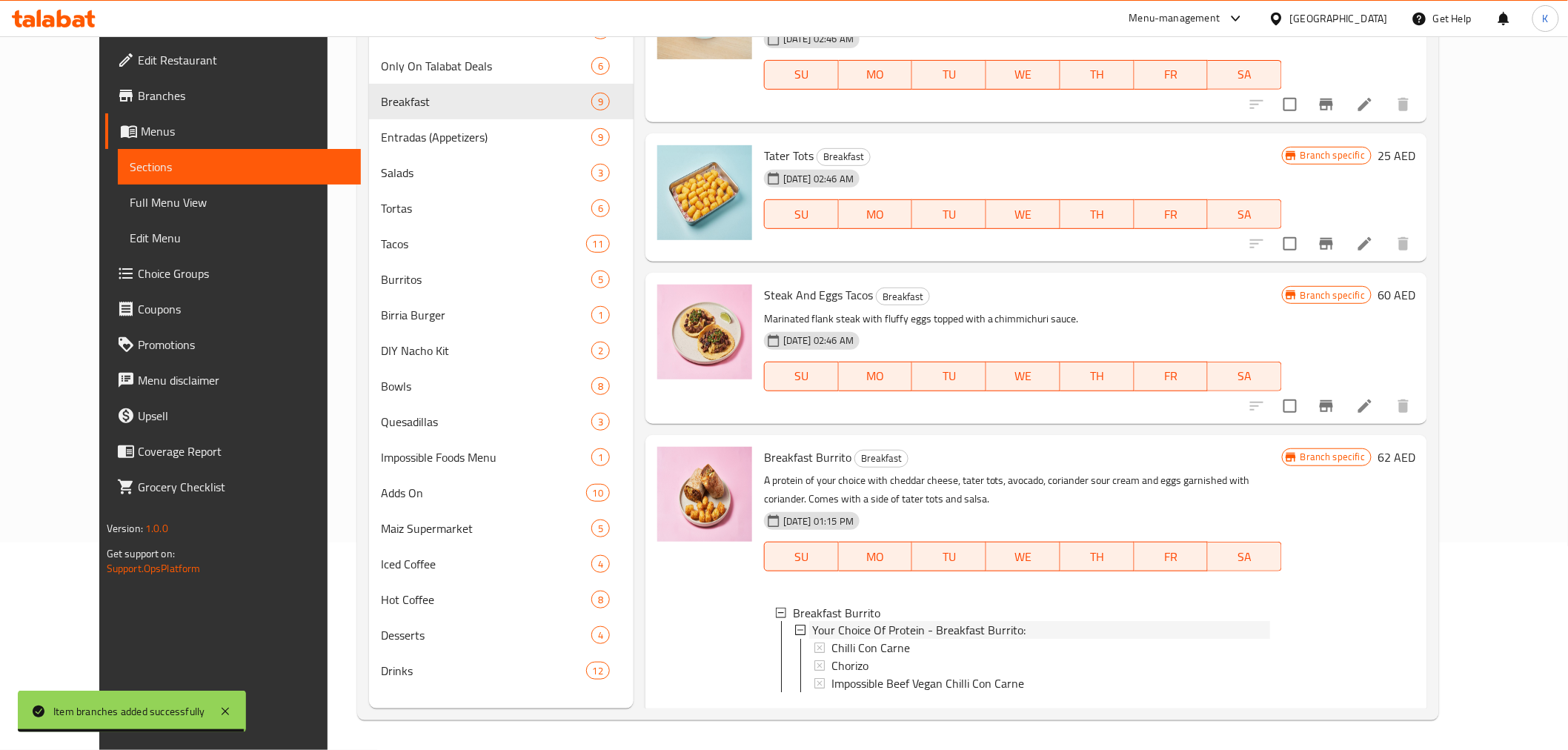
click at [824, 622] on span "Your Choice Of Protein - Breakfast Burrito:" at bounding box center [919, 630] width 213 height 18
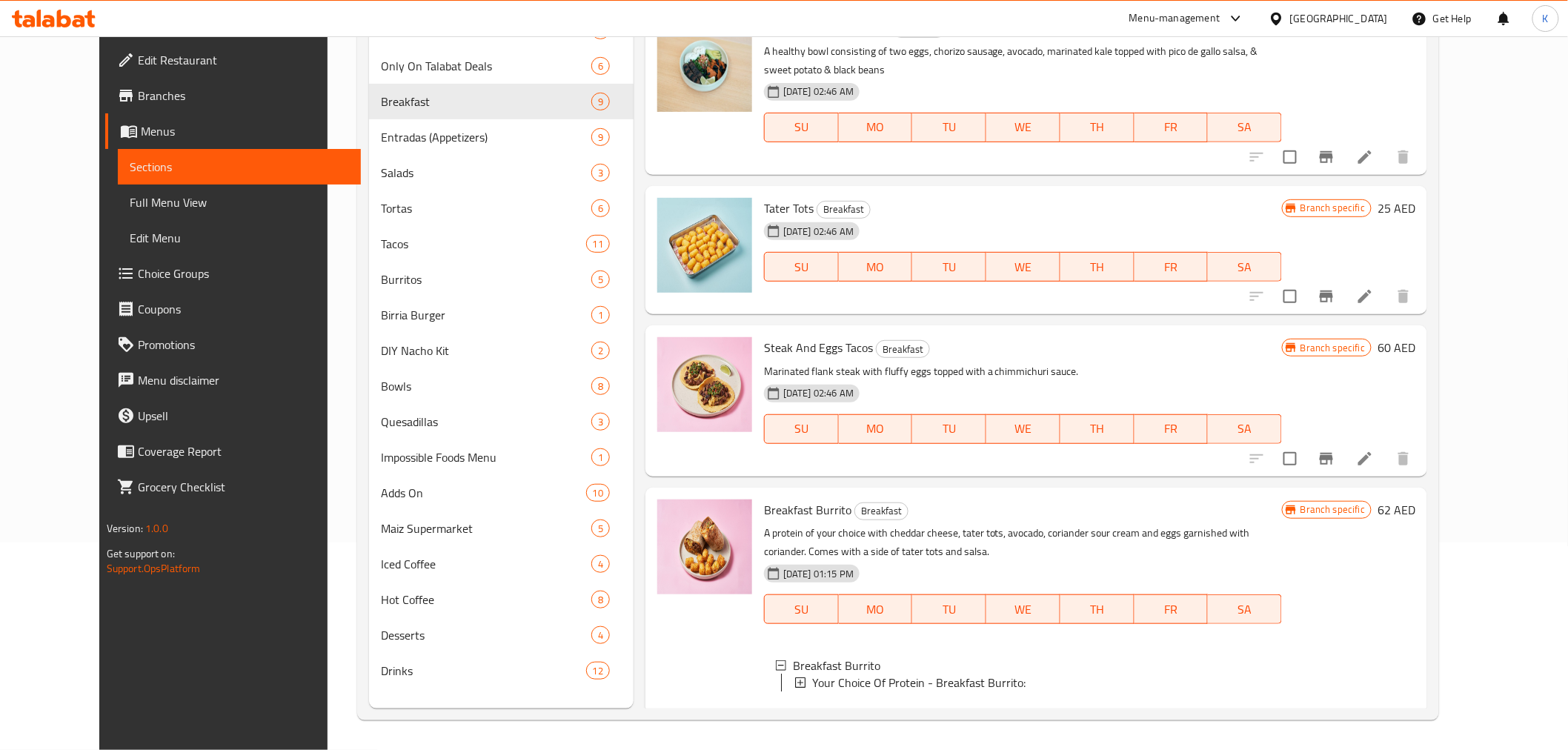
scroll to position [884, 0]
click at [795, 679] on icon at bounding box center [800, 684] width 10 height 10
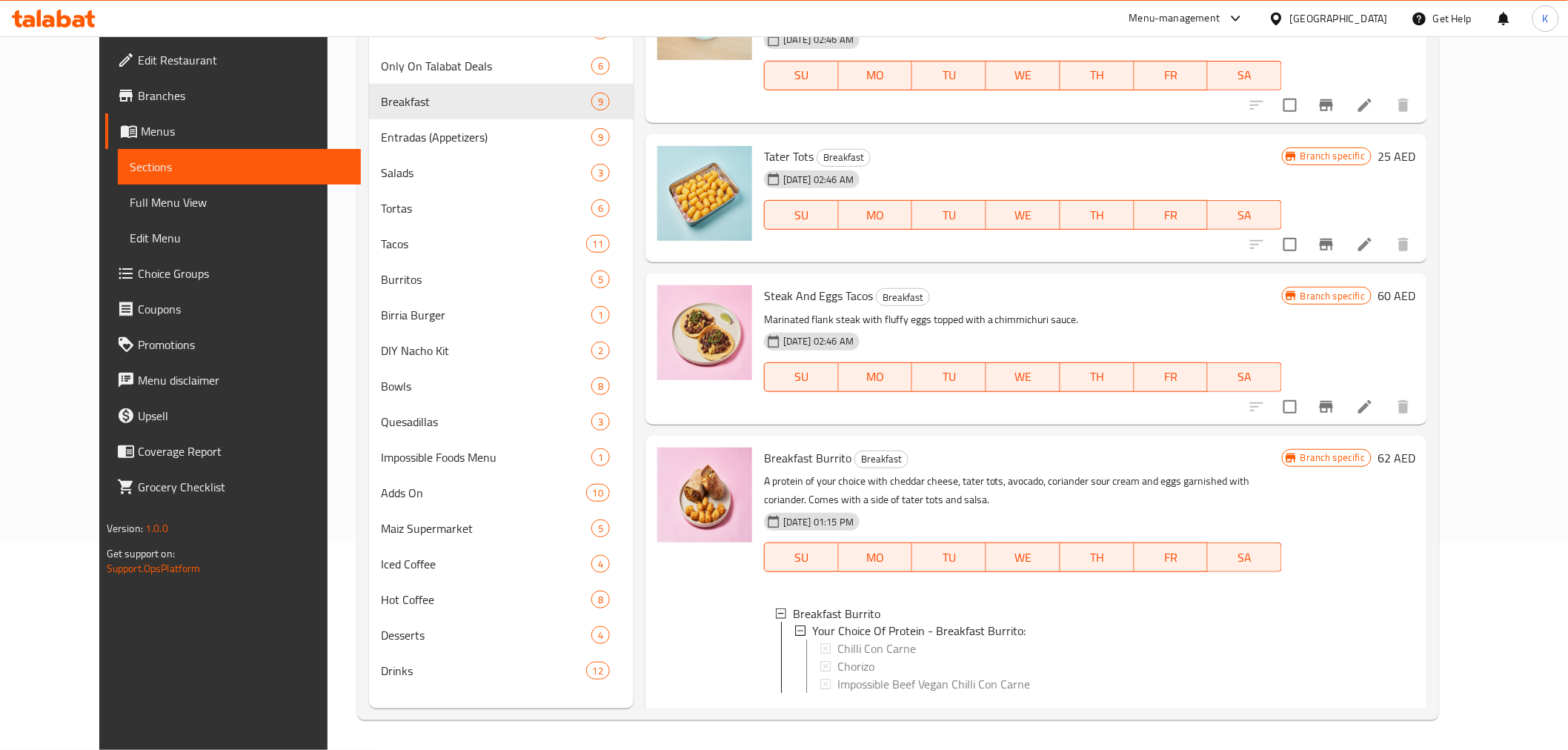
scroll to position [938, 0]
click at [832, 640] on span "Chilli Con Carne" at bounding box center [871, 648] width 78 height 18
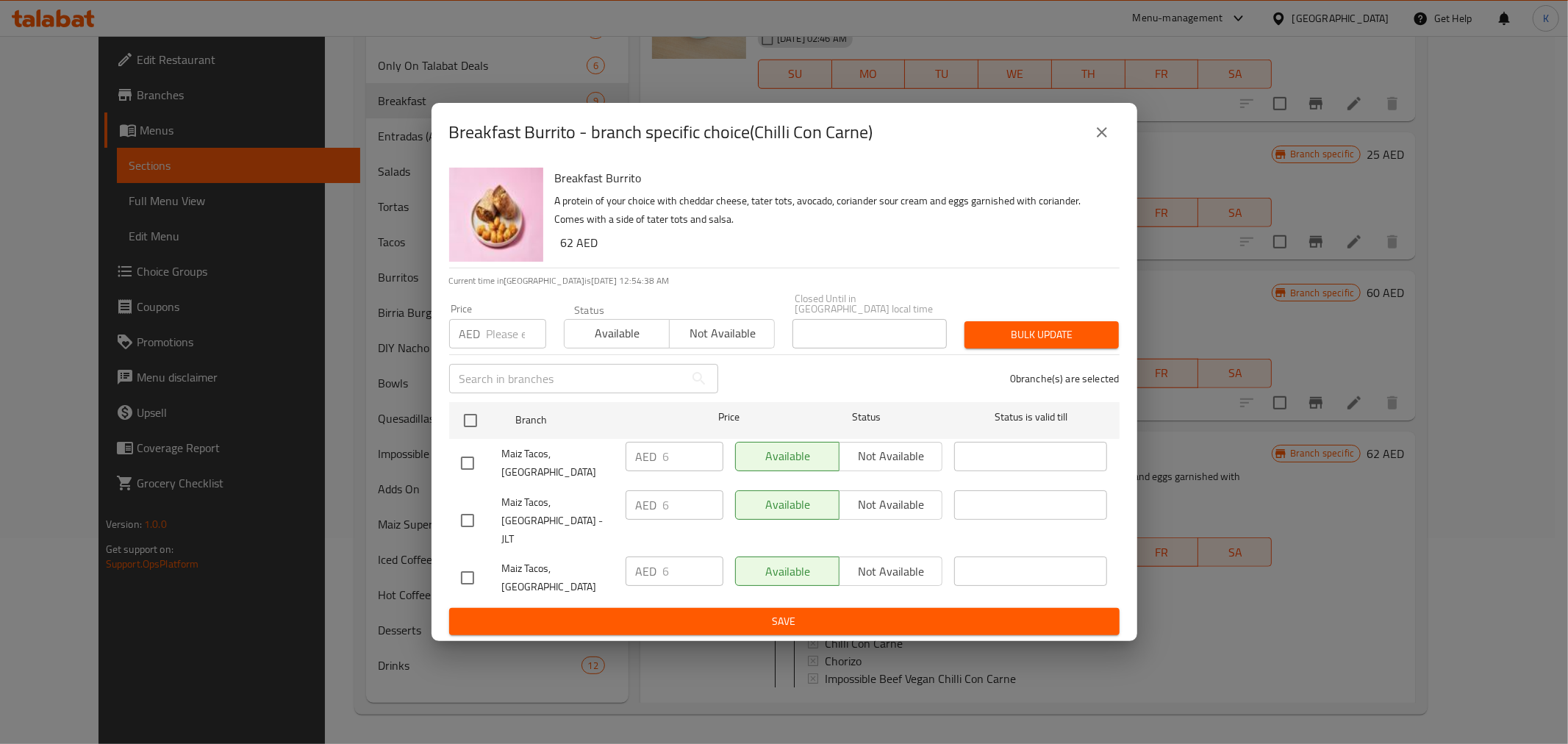
click at [1107, 141] on icon "close" at bounding box center [1101, 132] width 18 height 18
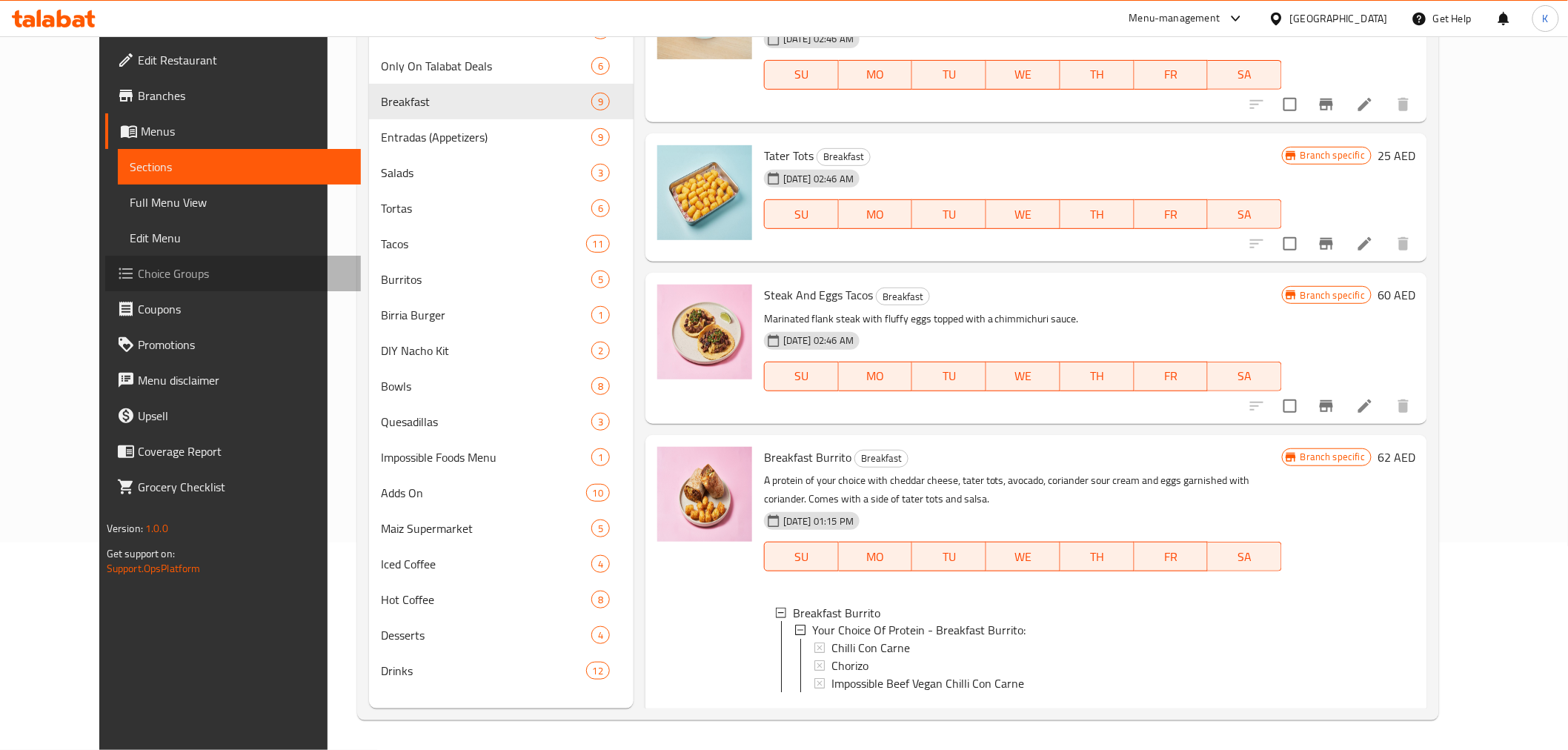
click at [114, 288] on link "Choice Groups" at bounding box center [233, 274] width 256 height 36
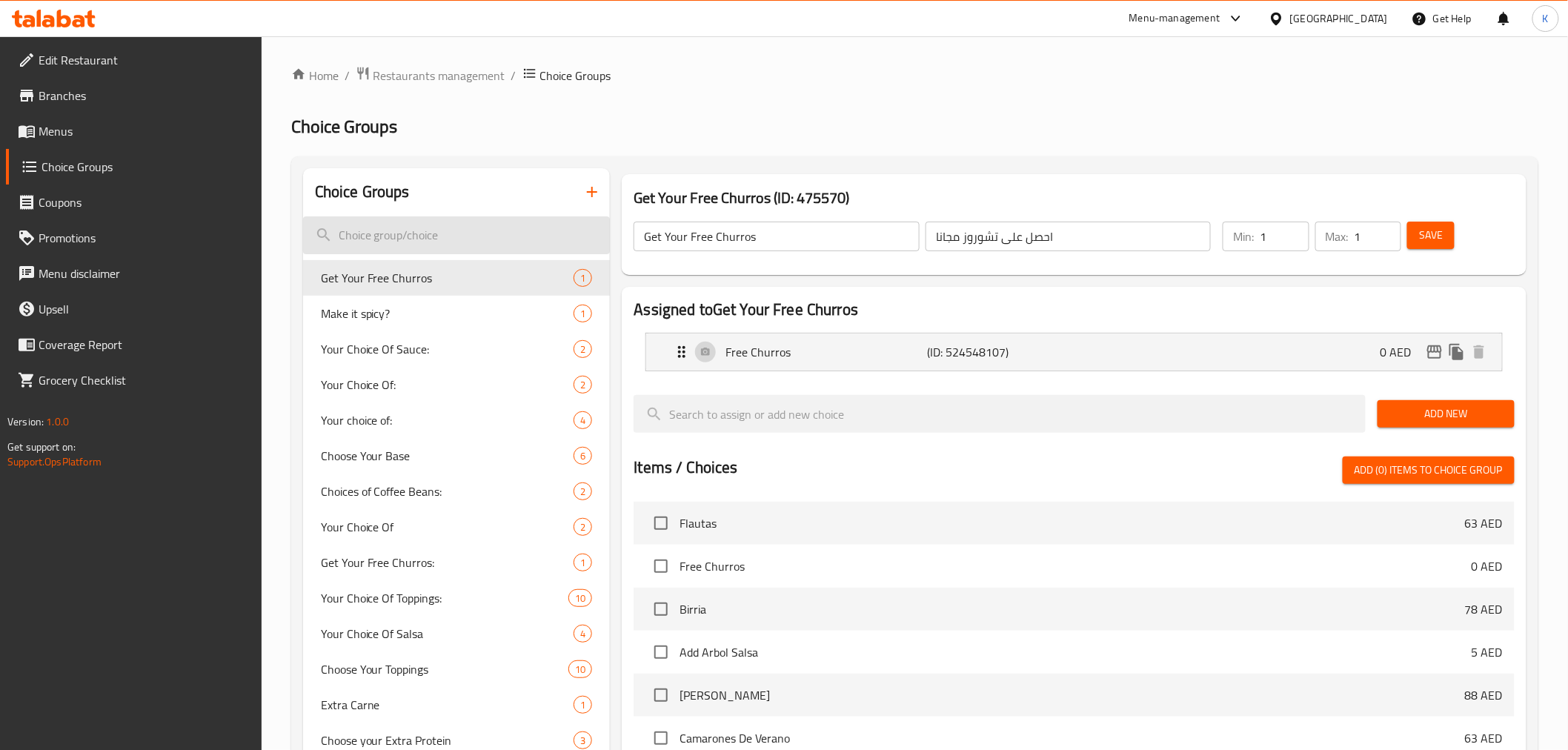
click at [439, 232] on input "search" at bounding box center [457, 235] width 308 height 38
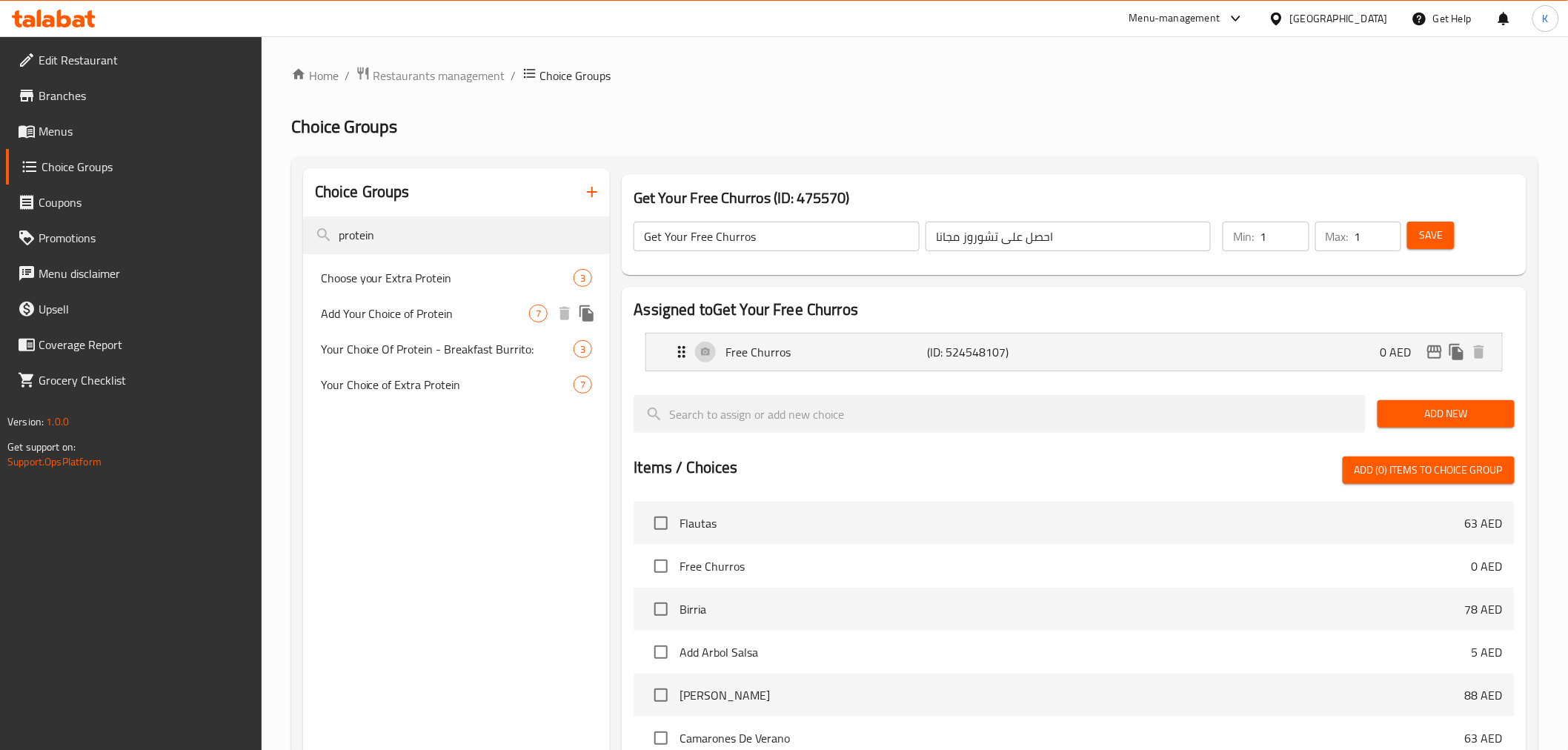
type input "protein"
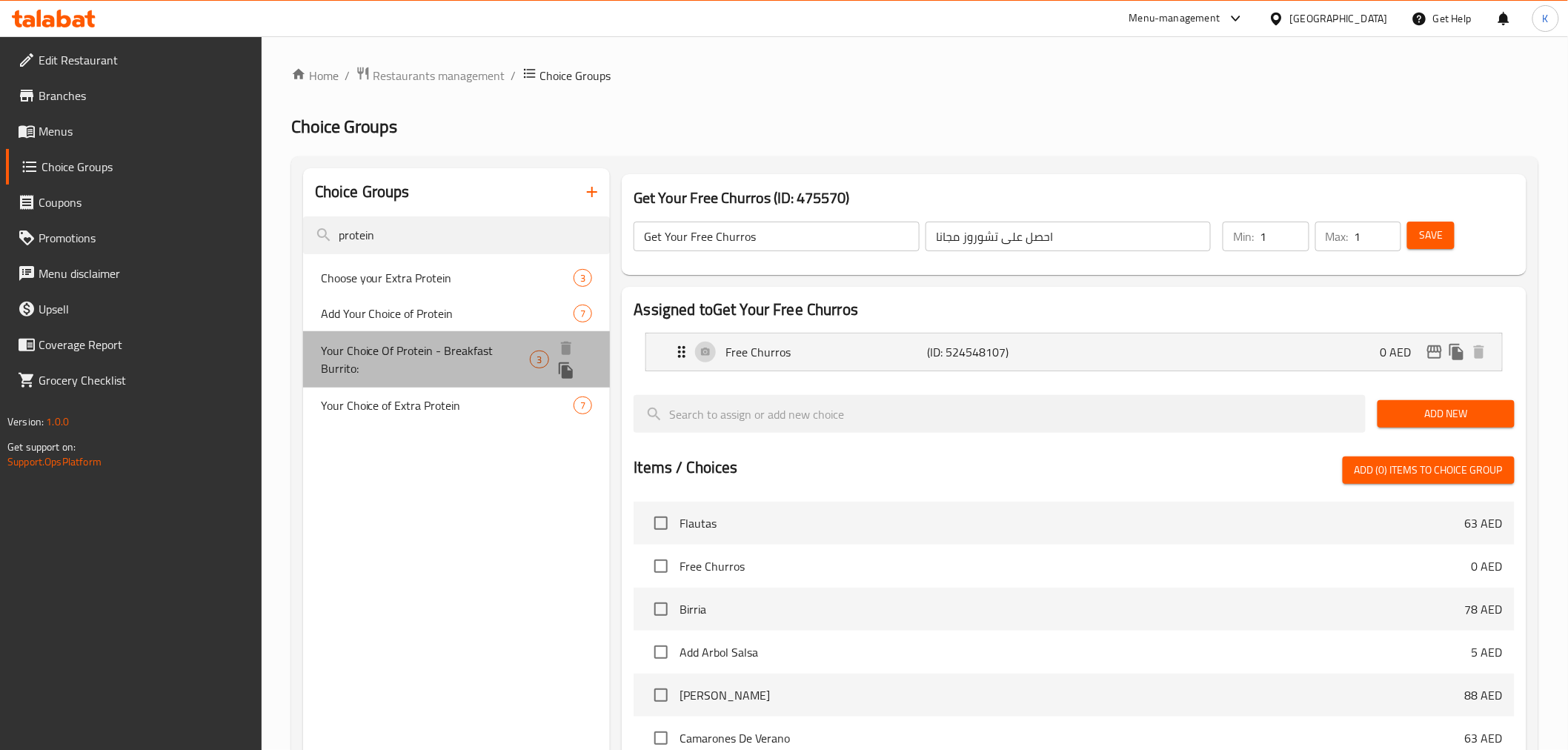
click at [432, 357] on span "Your Choice Of Protein - Breakfast Burrito:" at bounding box center [425, 359] width 209 height 36
type input "Your Choice Of Protein - Breakfast Burrito:"
type input "اختيارك من البروتين - بوريتو الإفطار:"
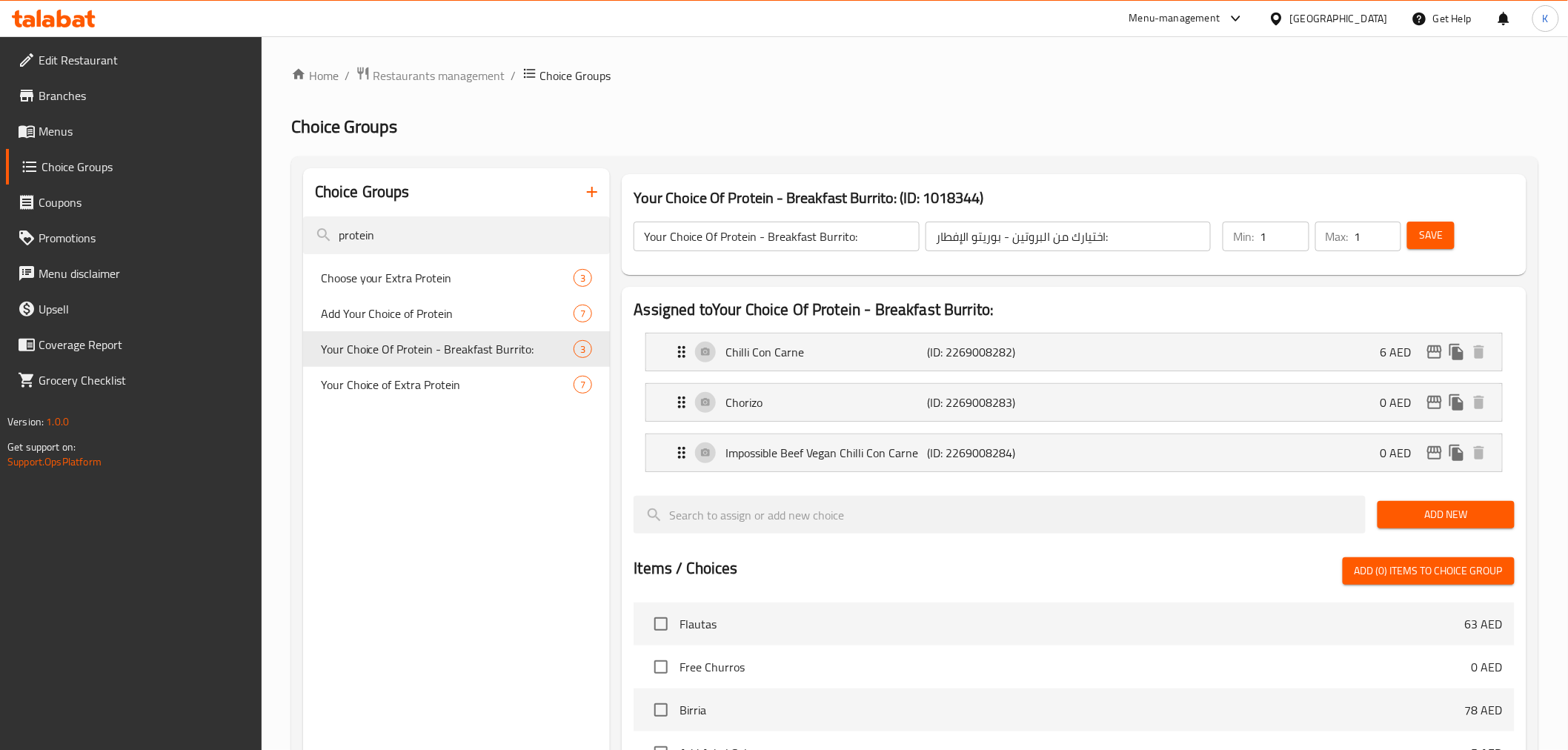
click at [739, 243] on input "Your Choice Of Protein - Breakfast Burrito:" at bounding box center [776, 236] width 285 height 29
click at [965, 226] on input "اختيارك من البروتين - بوريتو الإفطار:" at bounding box center [1068, 236] width 285 height 29
click at [821, 347] on p "Chilli Con Carne" at bounding box center [826, 352] width 202 height 18
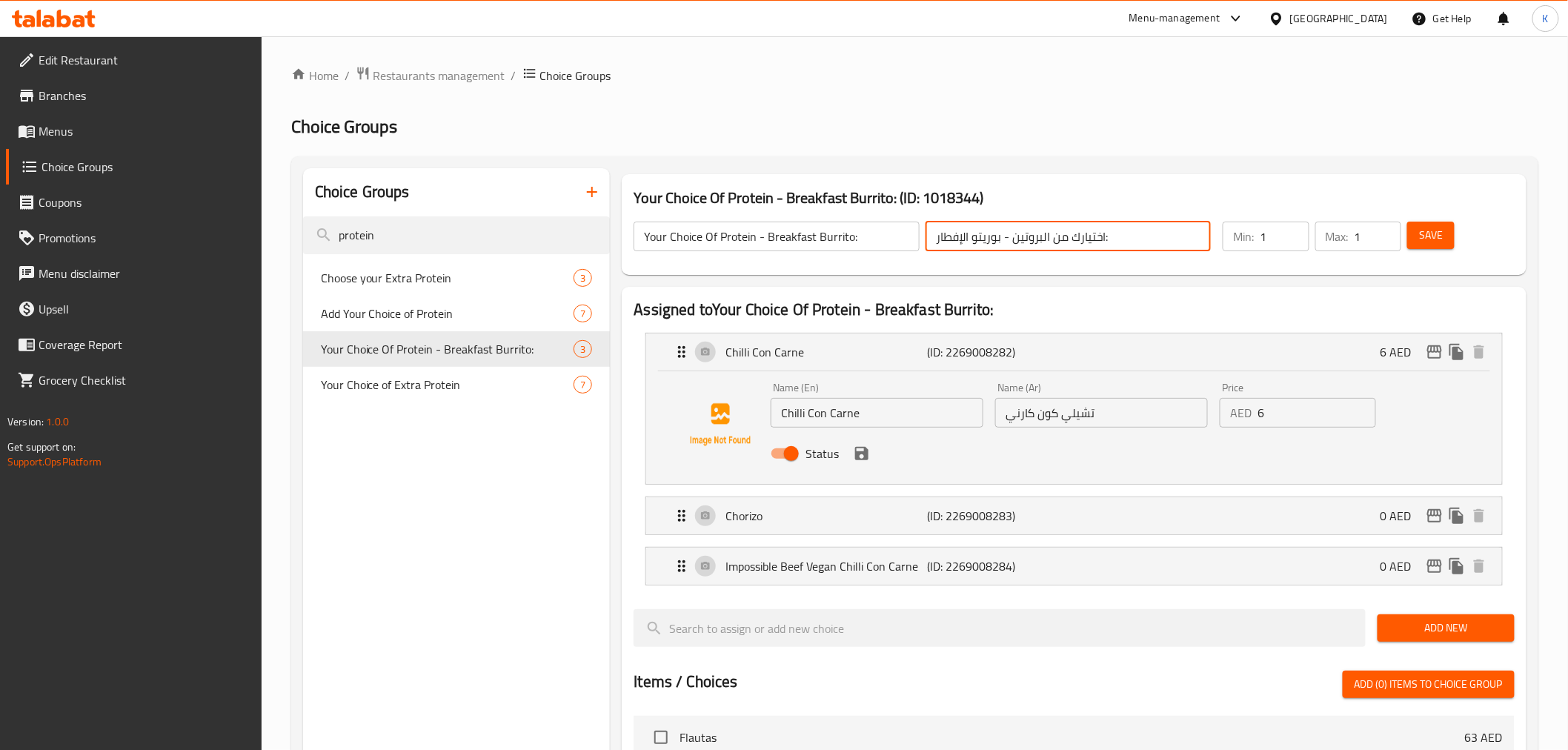
drag, startPoint x: 645, startPoint y: 413, endPoint x: 332, endPoint y: 391, distance: 313.8
click at [358, 392] on div "Choice Groups protein Choose your Extra Protein 3 Add Your Choice of Protein 7 …" at bounding box center [917, 725] width 1229 height 1113
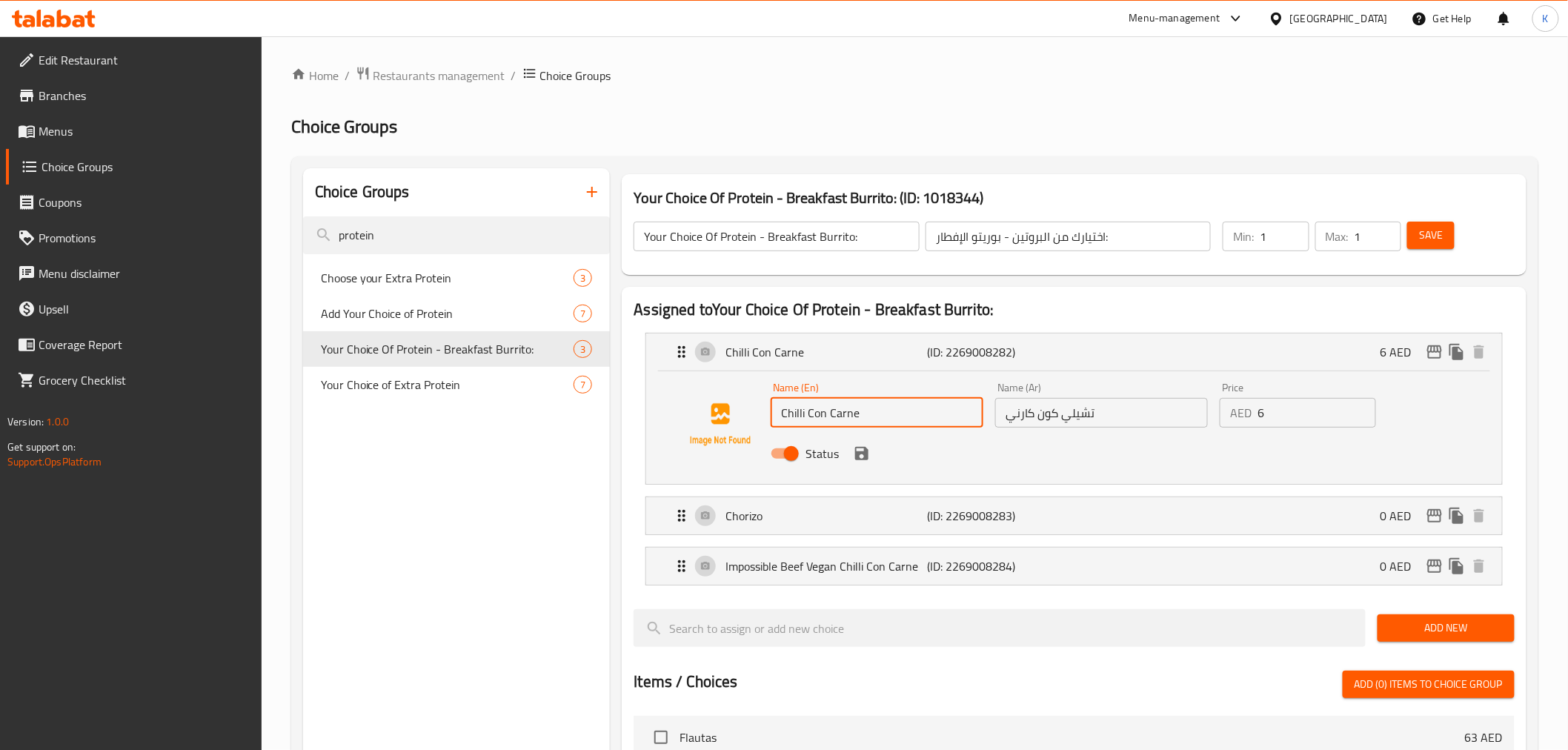
click at [1063, 420] on input "تشيلي كون كارني" at bounding box center [1101, 412] width 212 height 29
click at [845, 514] on nav "Chilli Con Carne (ID: 2269008282) 6 AED Name (En) Chilli Con Carne Name (En) Na…" at bounding box center [1074, 458] width 880 height 276
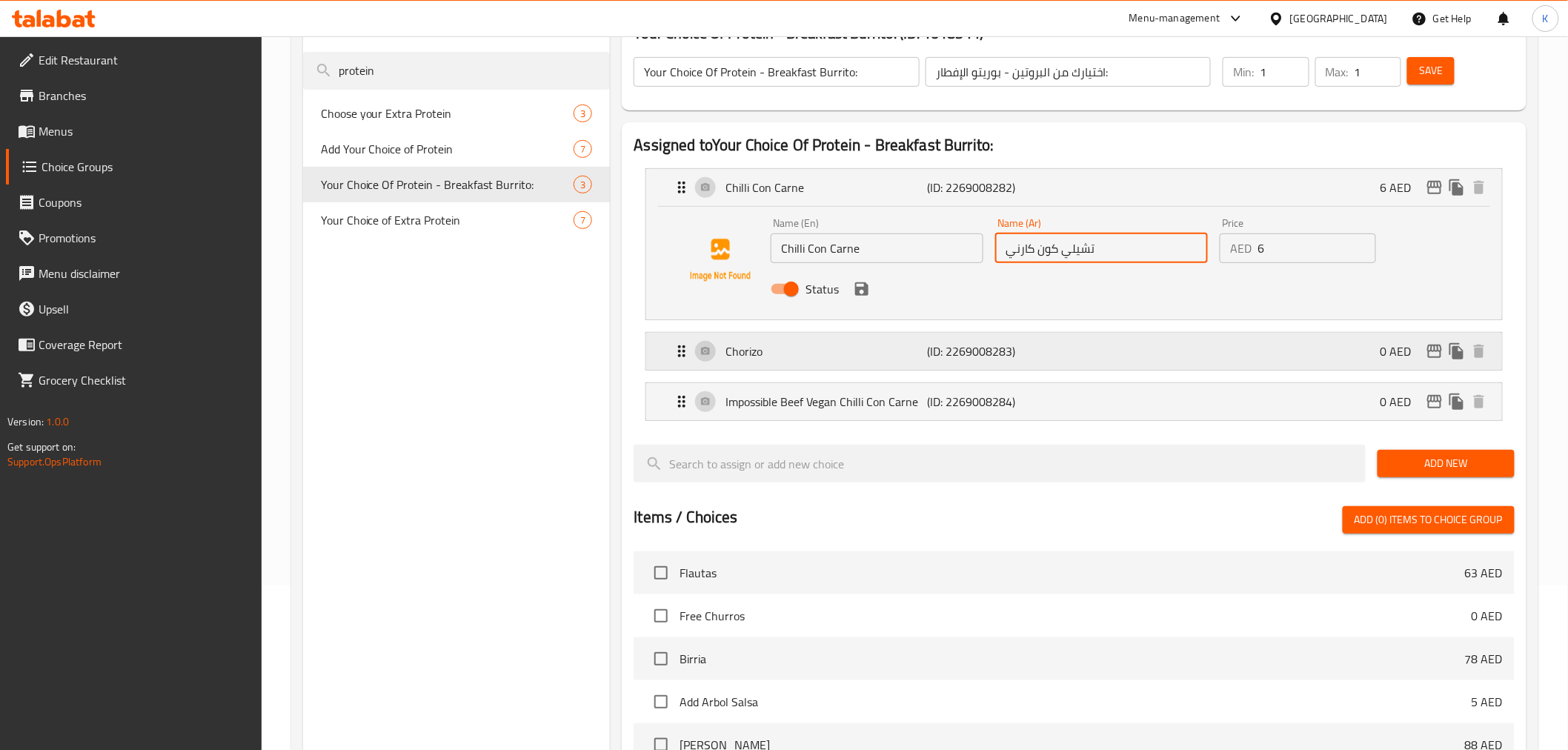
click at [878, 349] on p "Chorizo" at bounding box center [826, 351] width 202 height 18
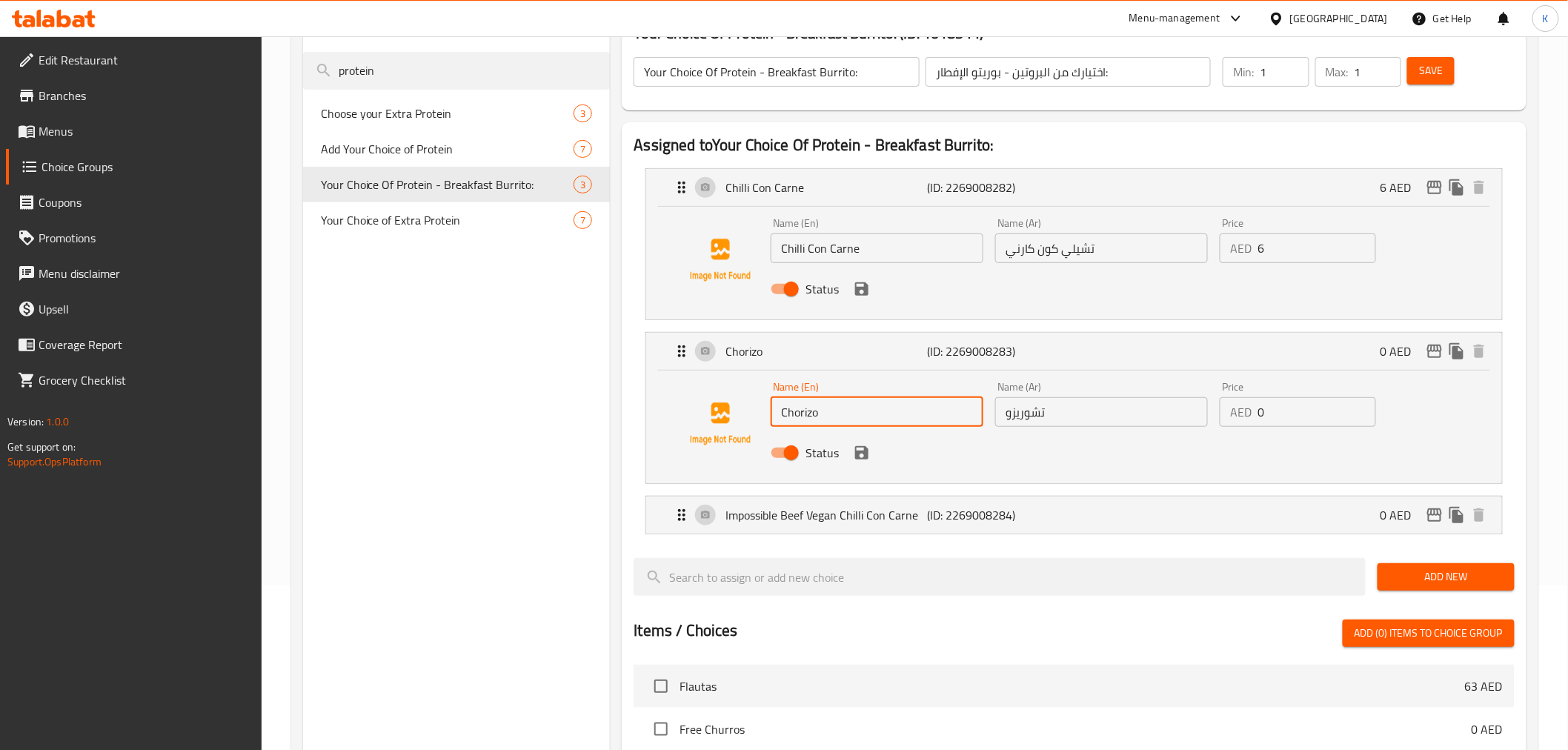
drag, startPoint x: 876, startPoint y: 417, endPoint x: 465, endPoint y: 394, distance: 411.6
click at [573, 409] on div "Choice Groups protein Choose your Extra Protein 3 Add Your Choice of Protein 7 …" at bounding box center [917, 617] width 1229 height 1226
drag, startPoint x: 1080, startPoint y: 402, endPoint x: 635, endPoint y: 252, distance: 469.6
click at [716, 402] on div "Name (En) Chorizo Name (En) Name (Ar) تشوريزو Name (Ar) Price AED 0 Price Status" at bounding box center [1074, 424] width 808 height 101
click at [905, 507] on p "Impossible Beef Vegan Chilli Con Carne" at bounding box center [826, 515] width 202 height 18
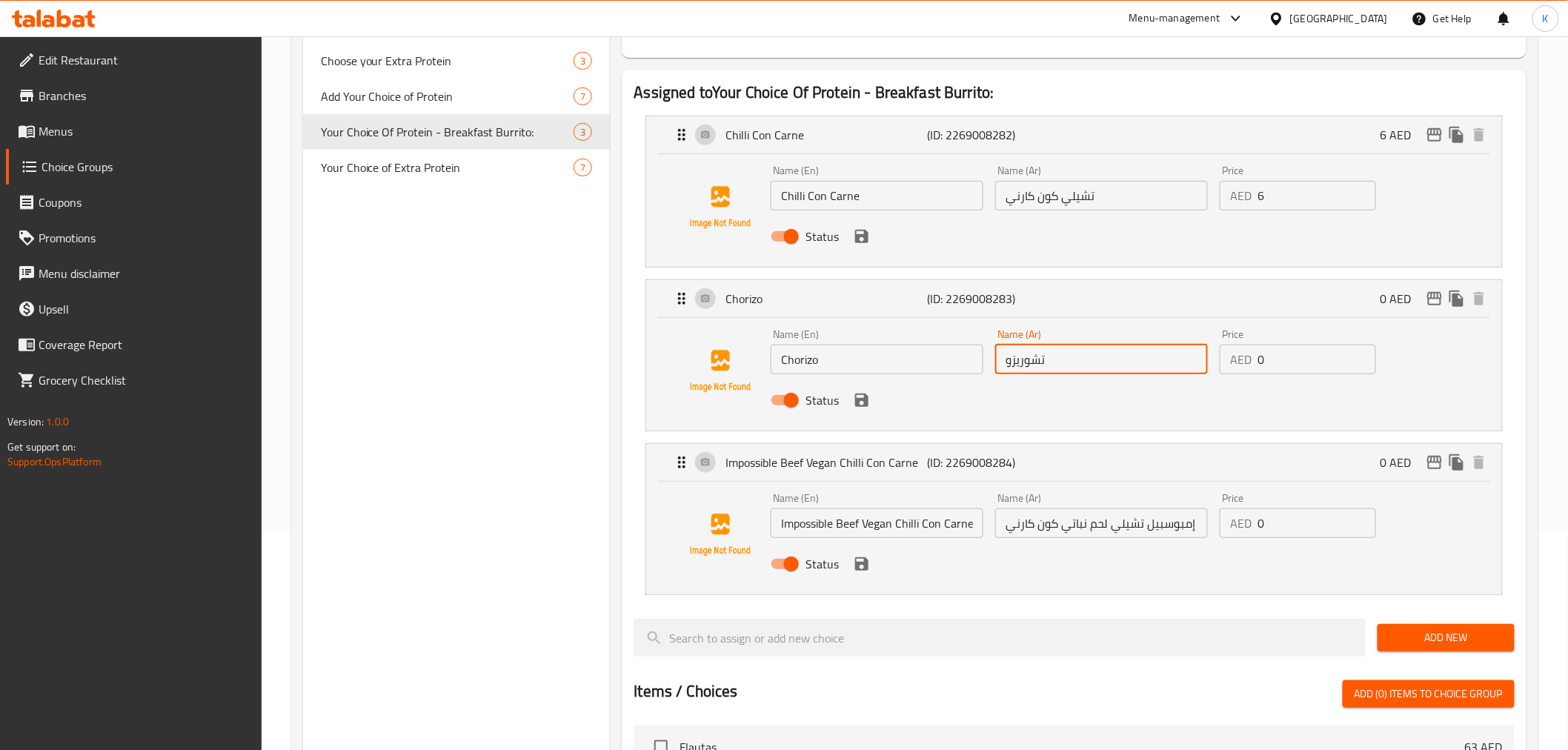
scroll to position [247, 0]
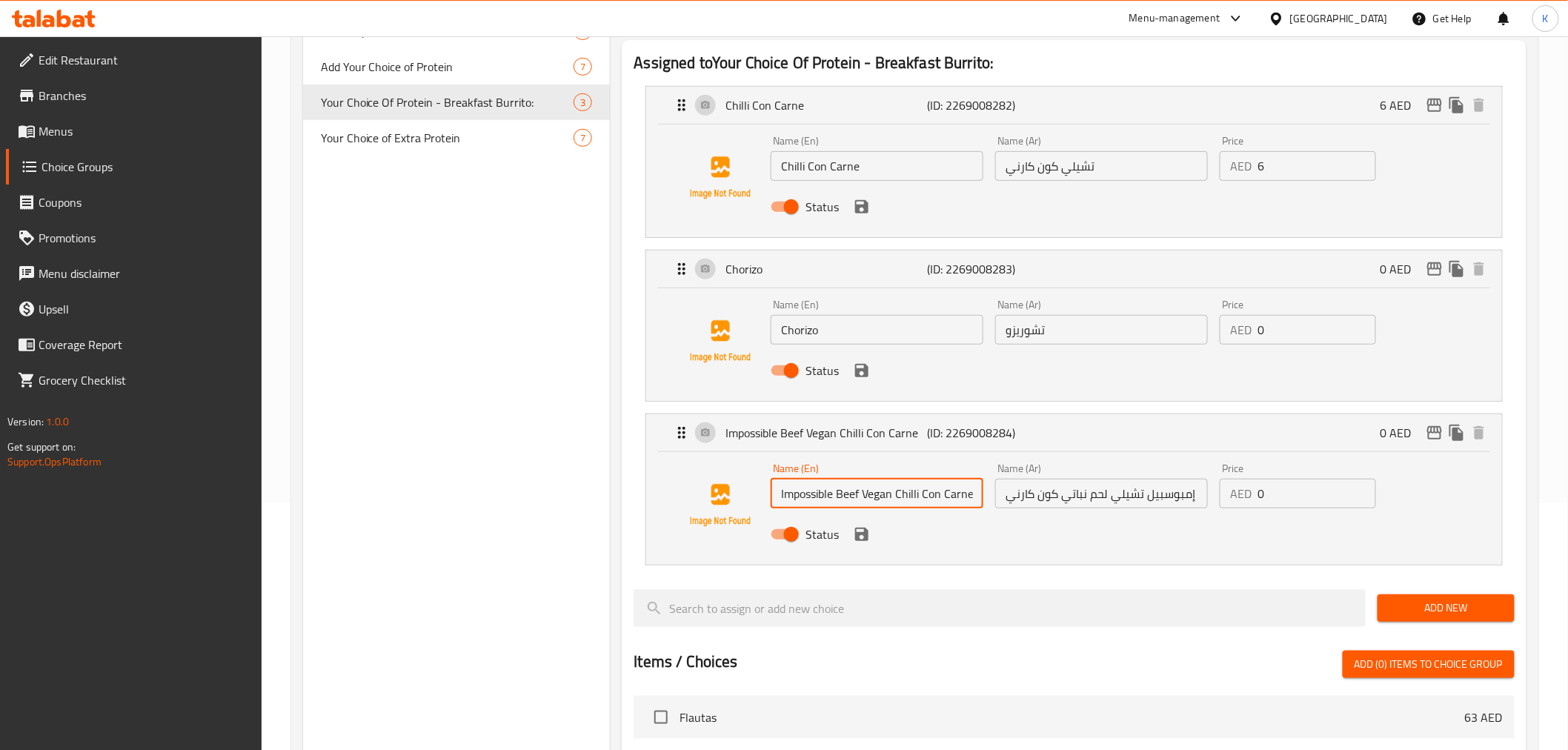
click at [911, 487] on input "Impossible Beef Vegan Chilli Con Carne" at bounding box center [876, 493] width 212 height 29
click at [1072, 507] on input "إمبوسبيل تشيلي لحم نباتي كون كارني" at bounding box center [1101, 493] width 212 height 29
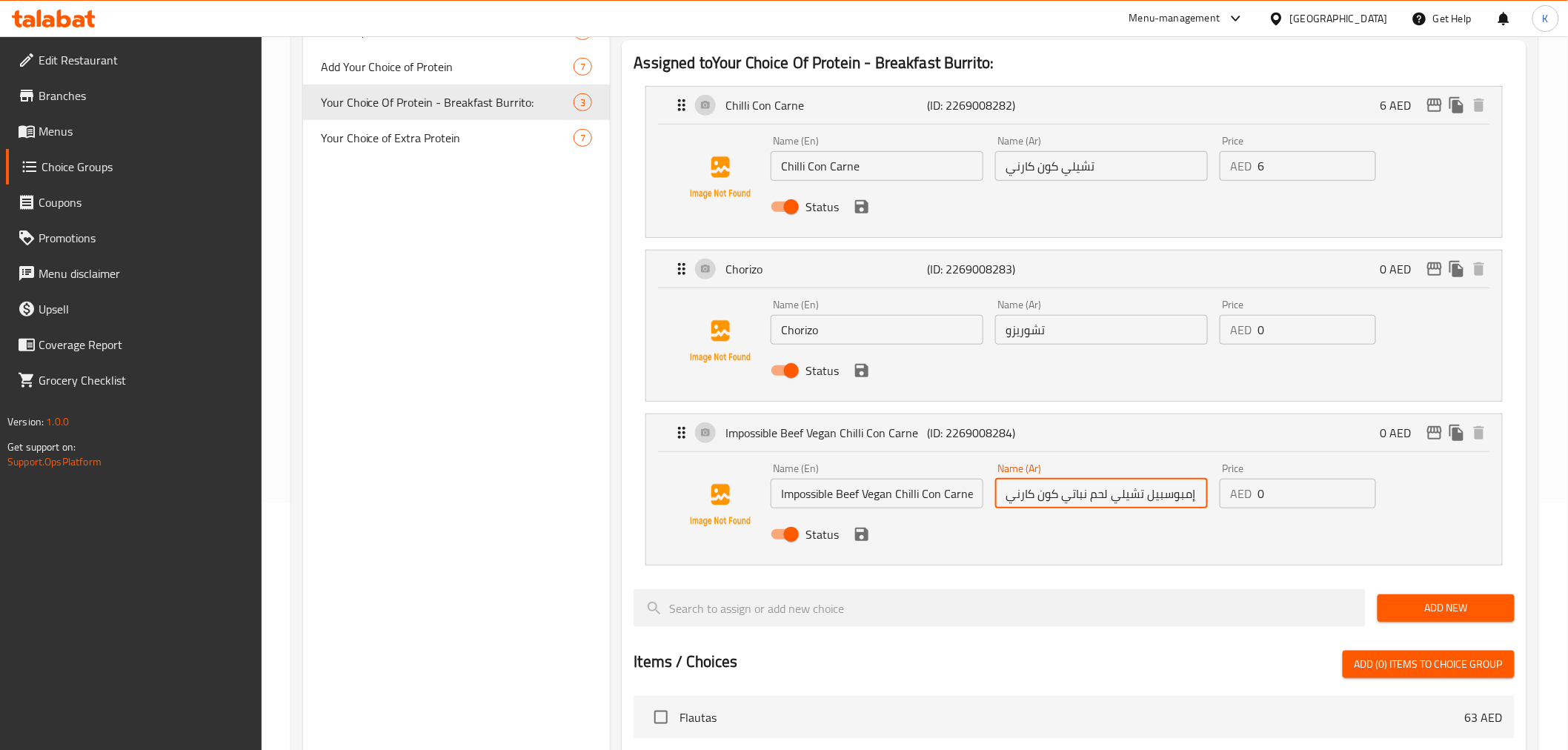
click at [1072, 507] on input "إمبوسبيل تشيلي لحم نباتي كون كارني" at bounding box center [1101, 493] width 212 height 29
click at [523, 340] on div "Choice Groups protein Choose your Extra Protein 3 Add Your Choice of Protein 7 …" at bounding box center [457, 592] width 308 height 1340
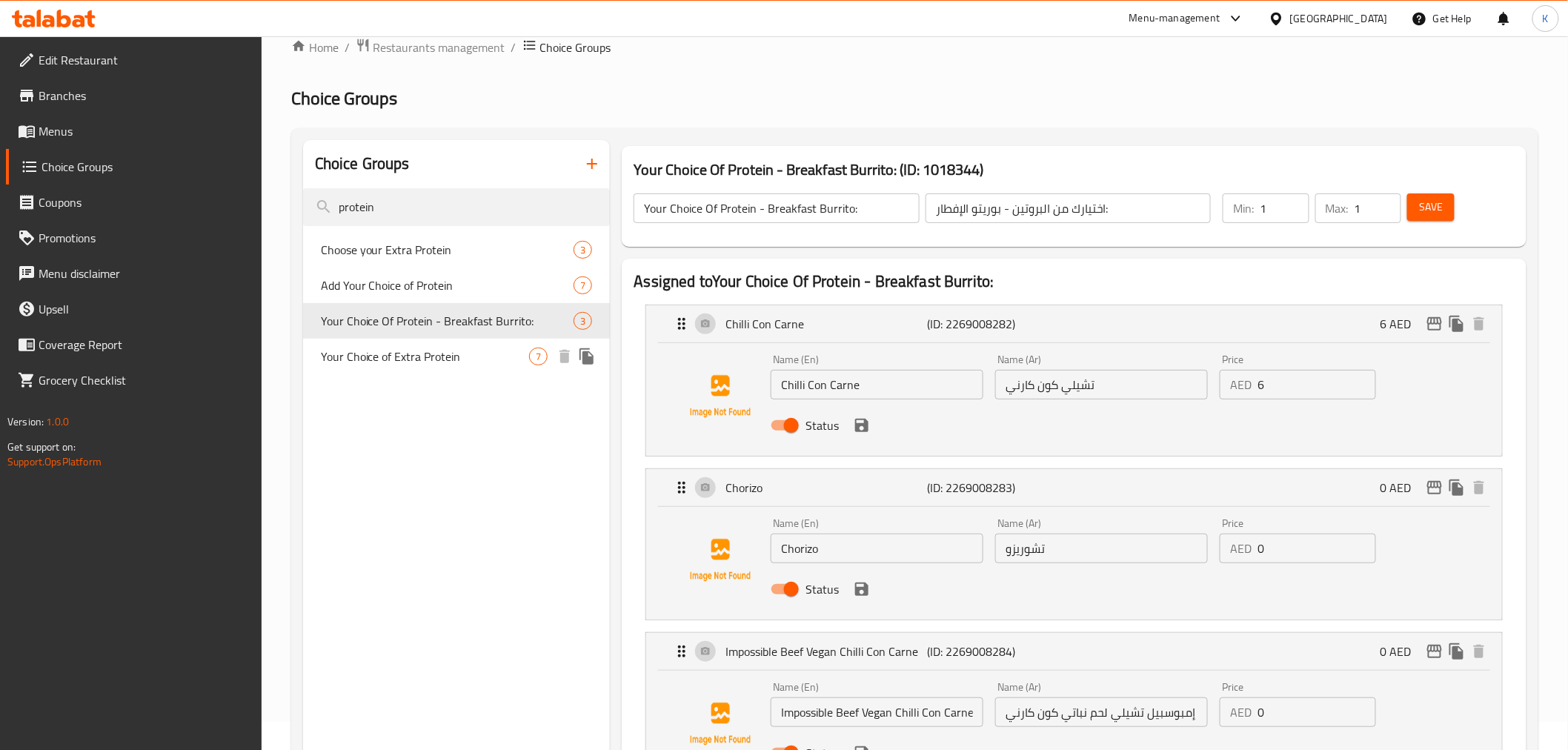
scroll to position [0, 0]
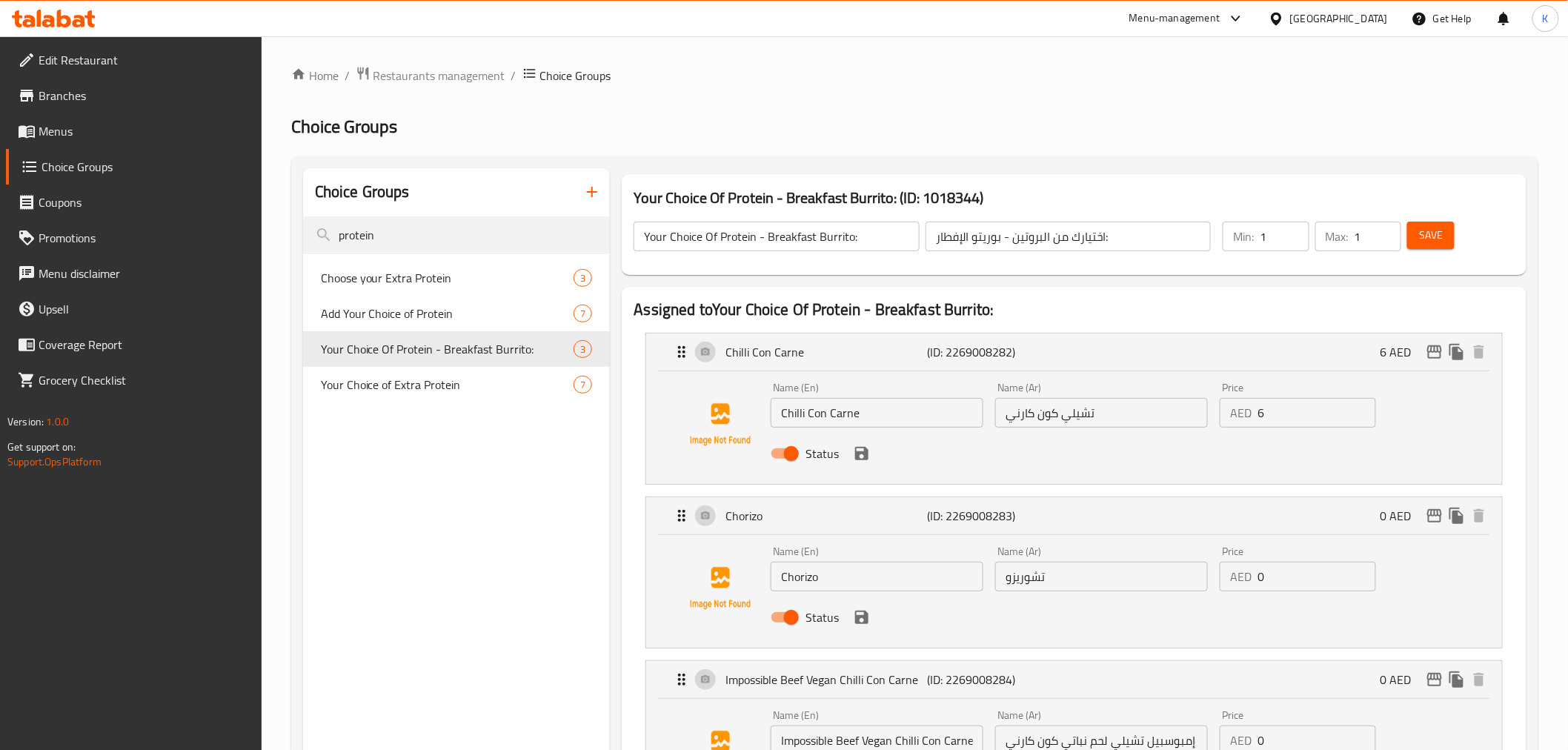
click at [73, 106] on link "Branches" at bounding box center [133, 95] width 256 height 36
